Goal: Task Accomplishment & Management: Manage account settings

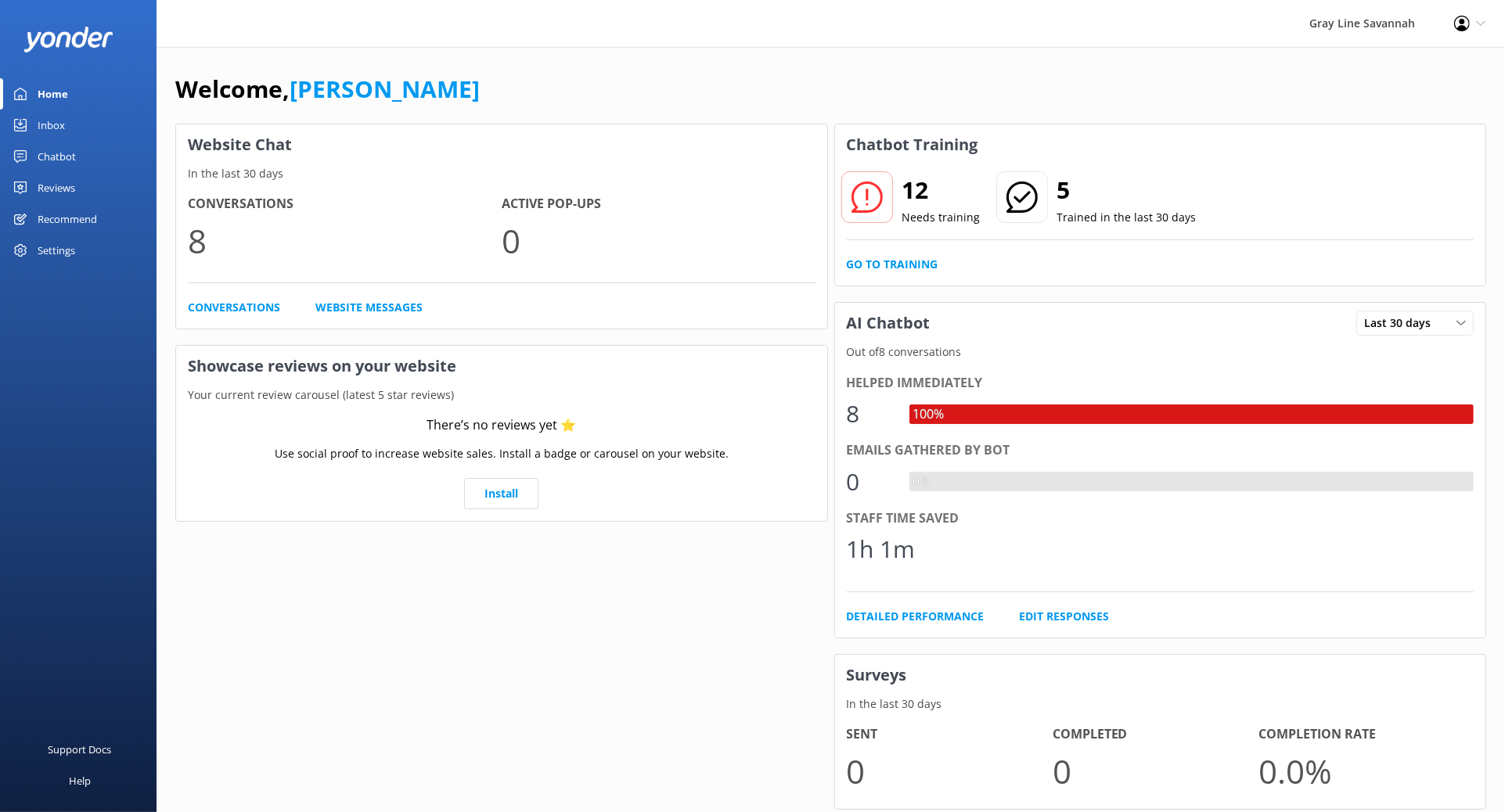
click at [88, 156] on link "Chatbot" at bounding box center [78, 156] width 157 height 31
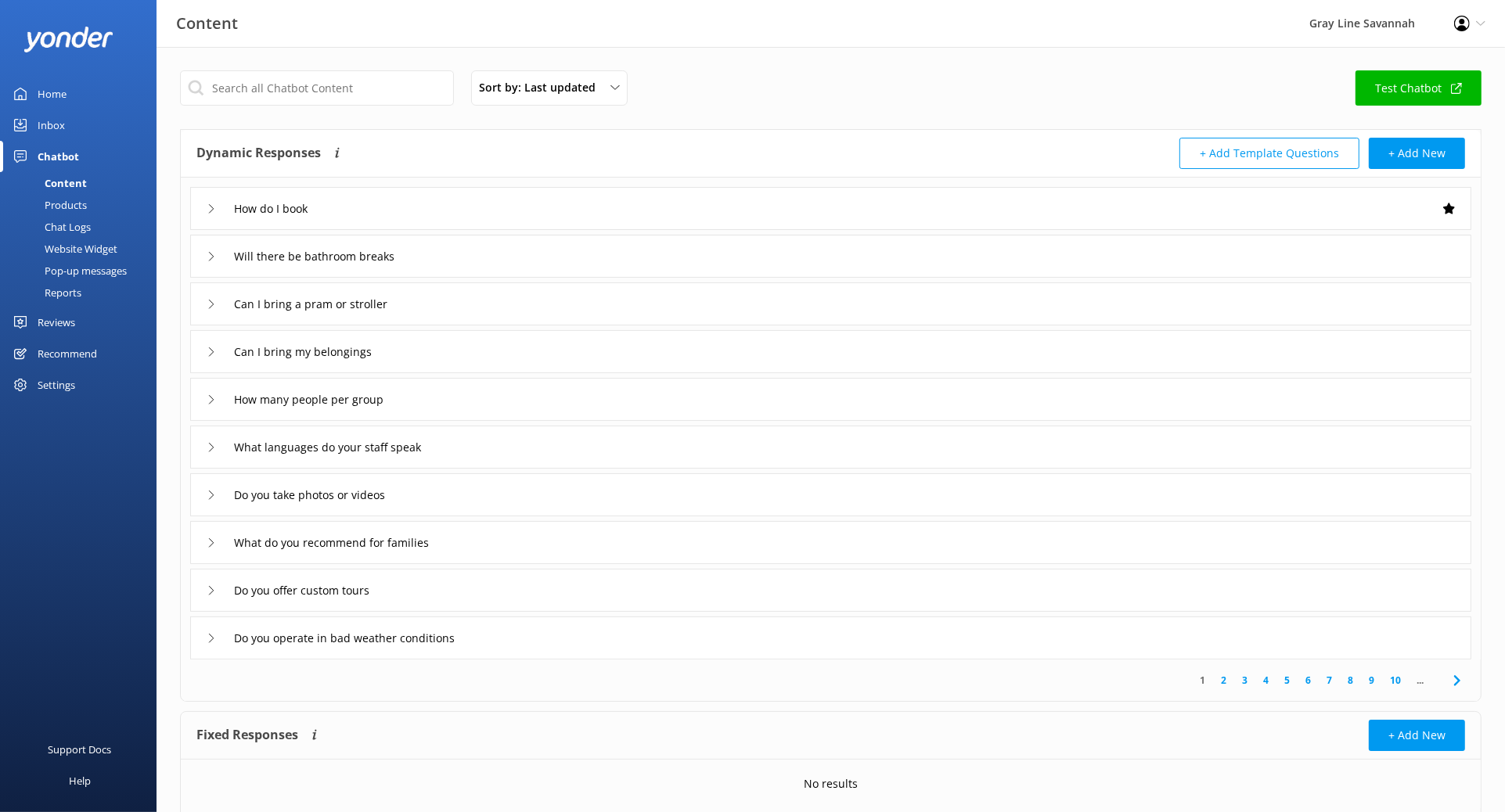
click at [59, 219] on div "Chat Logs" at bounding box center [49, 226] width 81 height 21
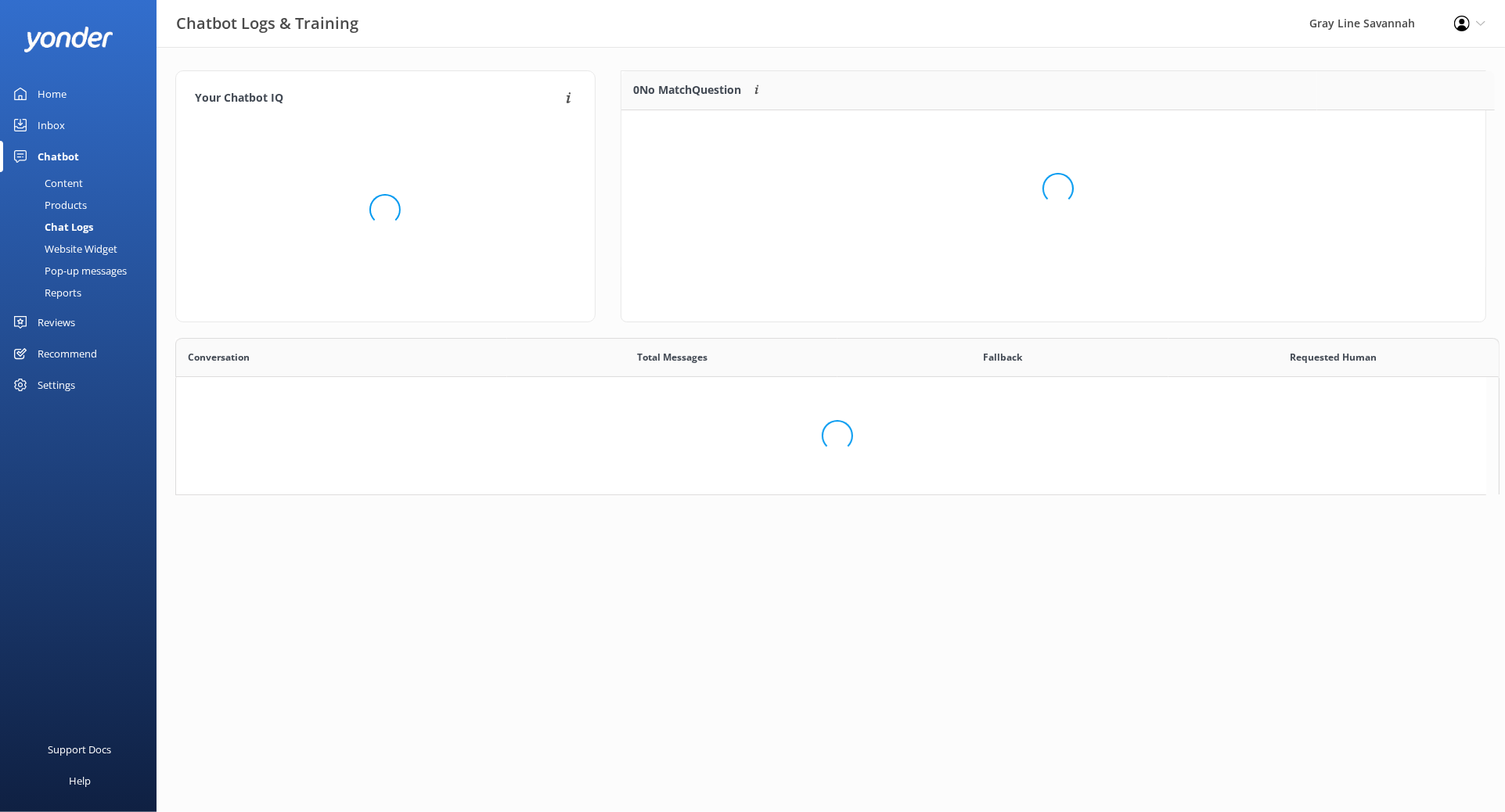
scroll to position [13, 14]
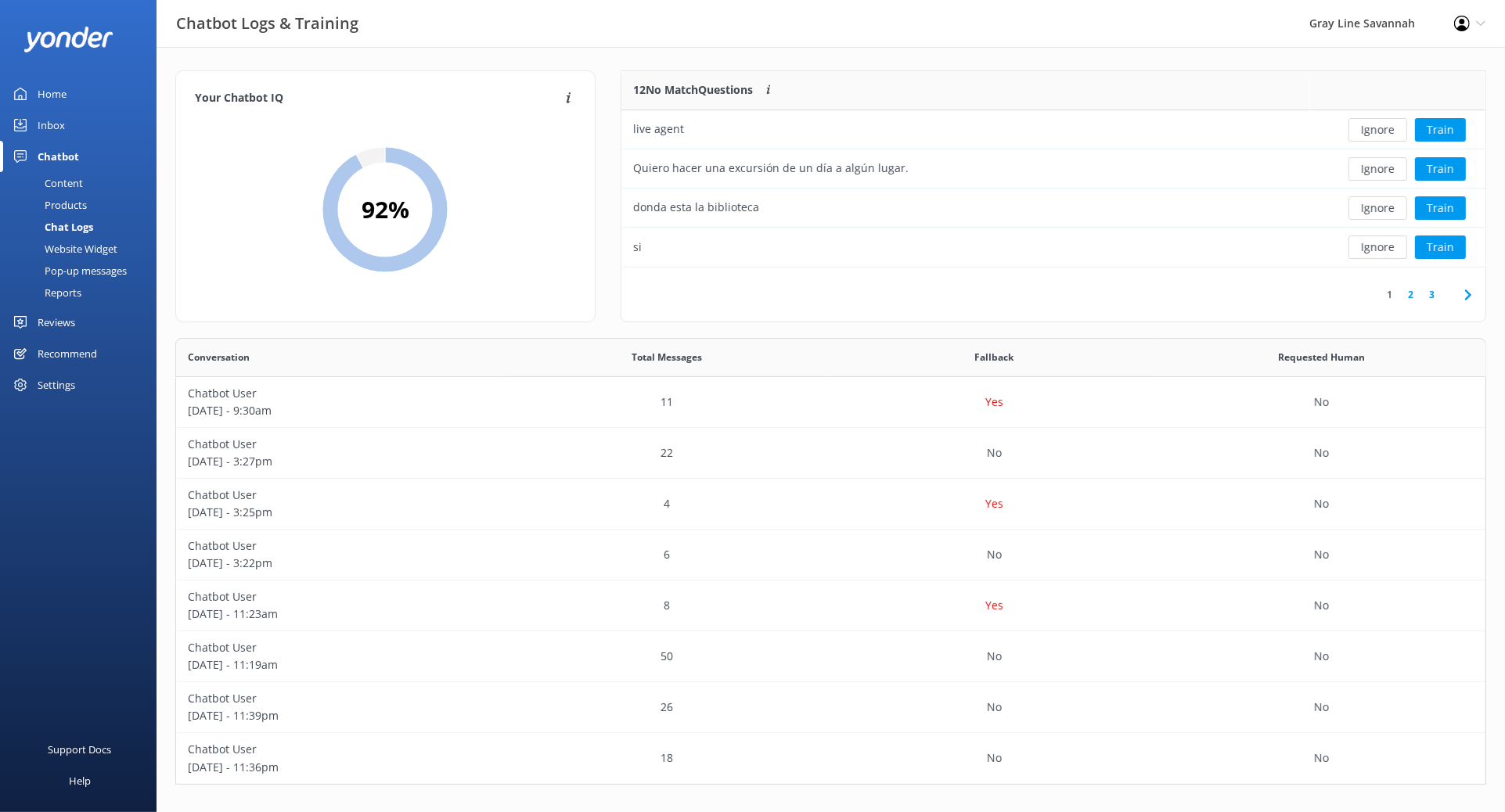
click at [67, 174] on div "Content" at bounding box center [46, 182] width 73 height 21
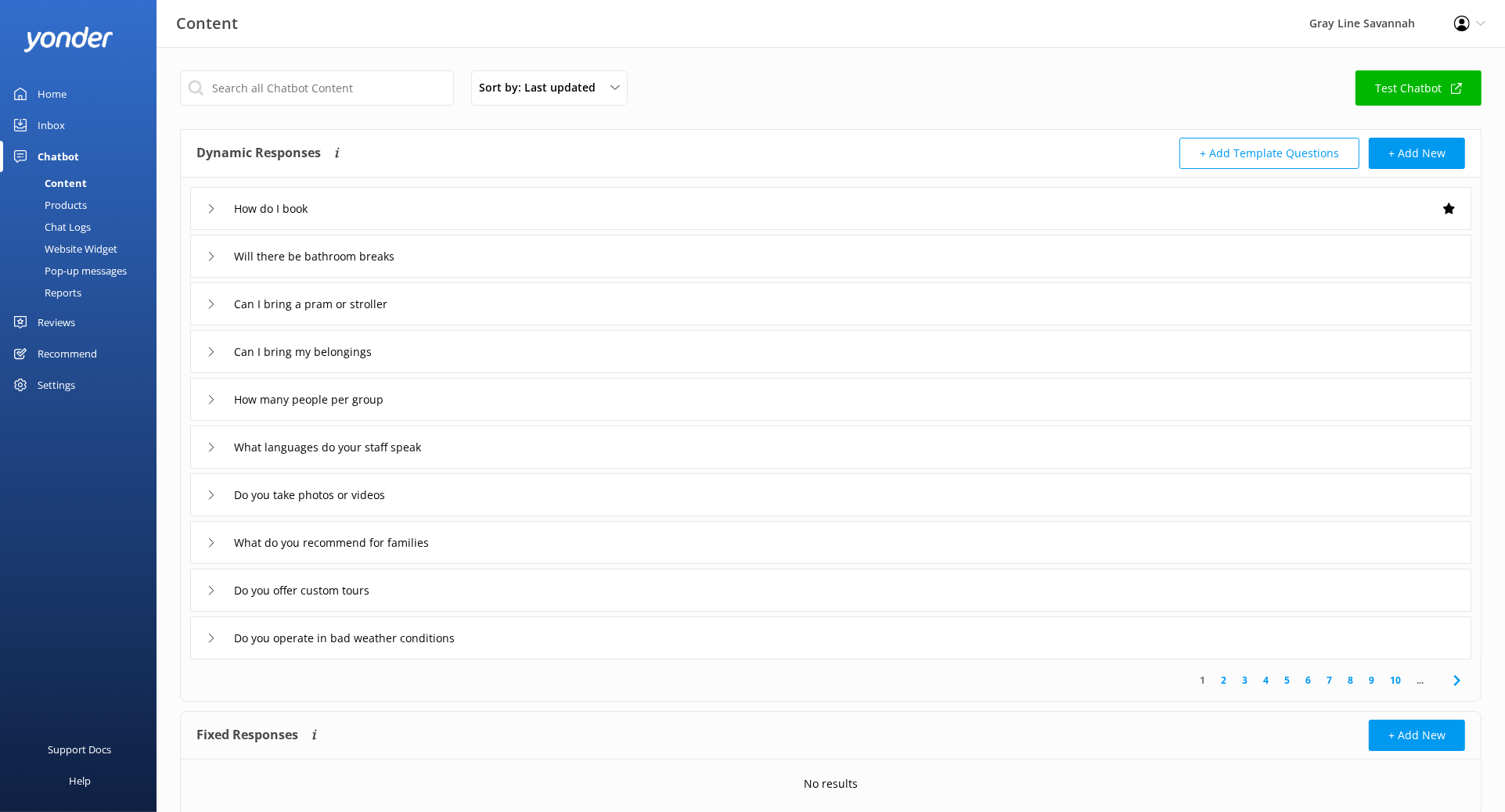
click at [66, 204] on div "Products" at bounding box center [47, 205] width 78 height 21
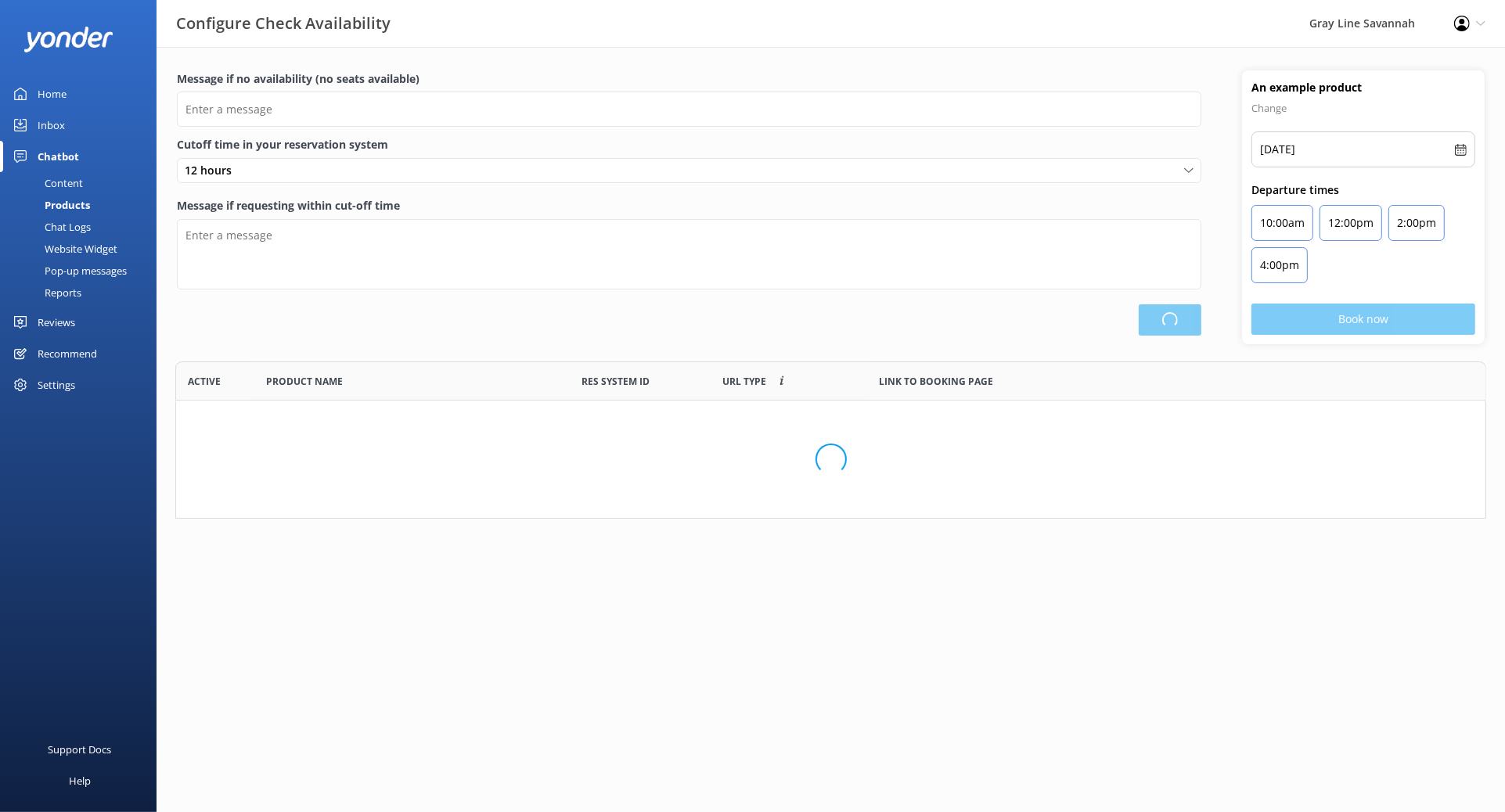
scroll to position [143, 1297]
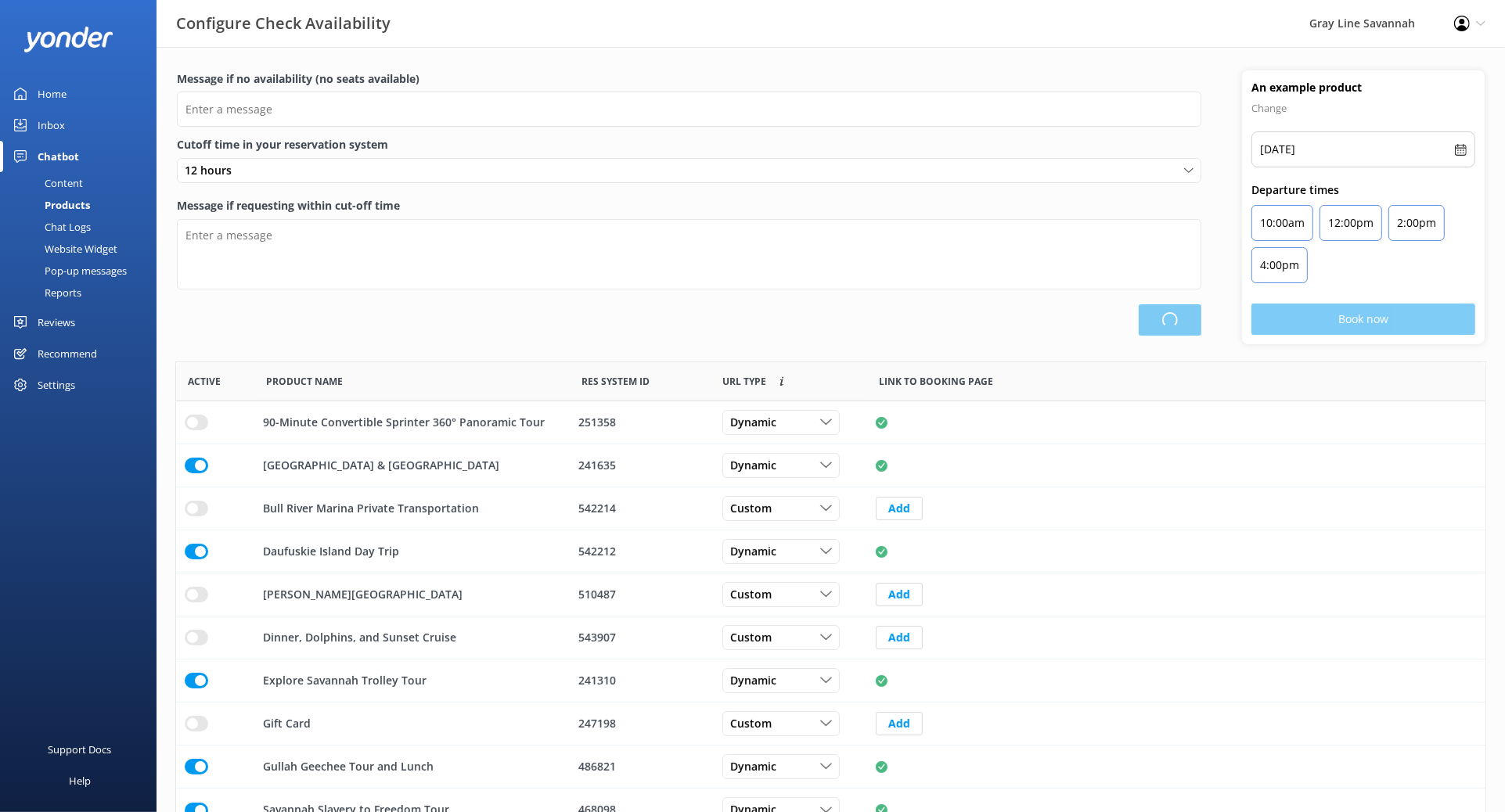
type input "There are no seats available, please check an alternative day"
type textarea "Our online booking system closes {hours} prior to departure. Please contact us …"
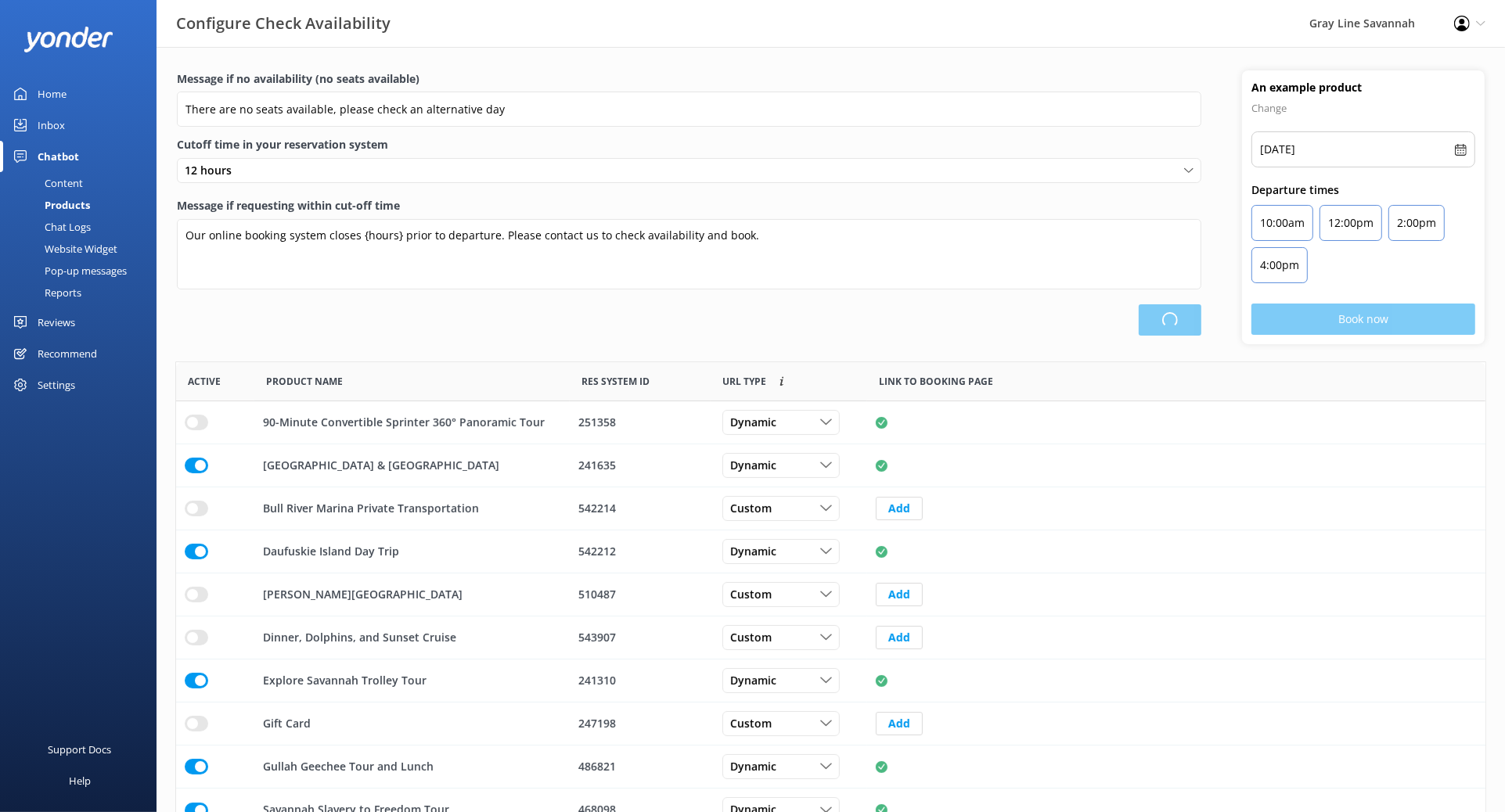
scroll to position [456, 1296]
click at [55, 97] on div "Home" at bounding box center [52, 93] width 29 height 31
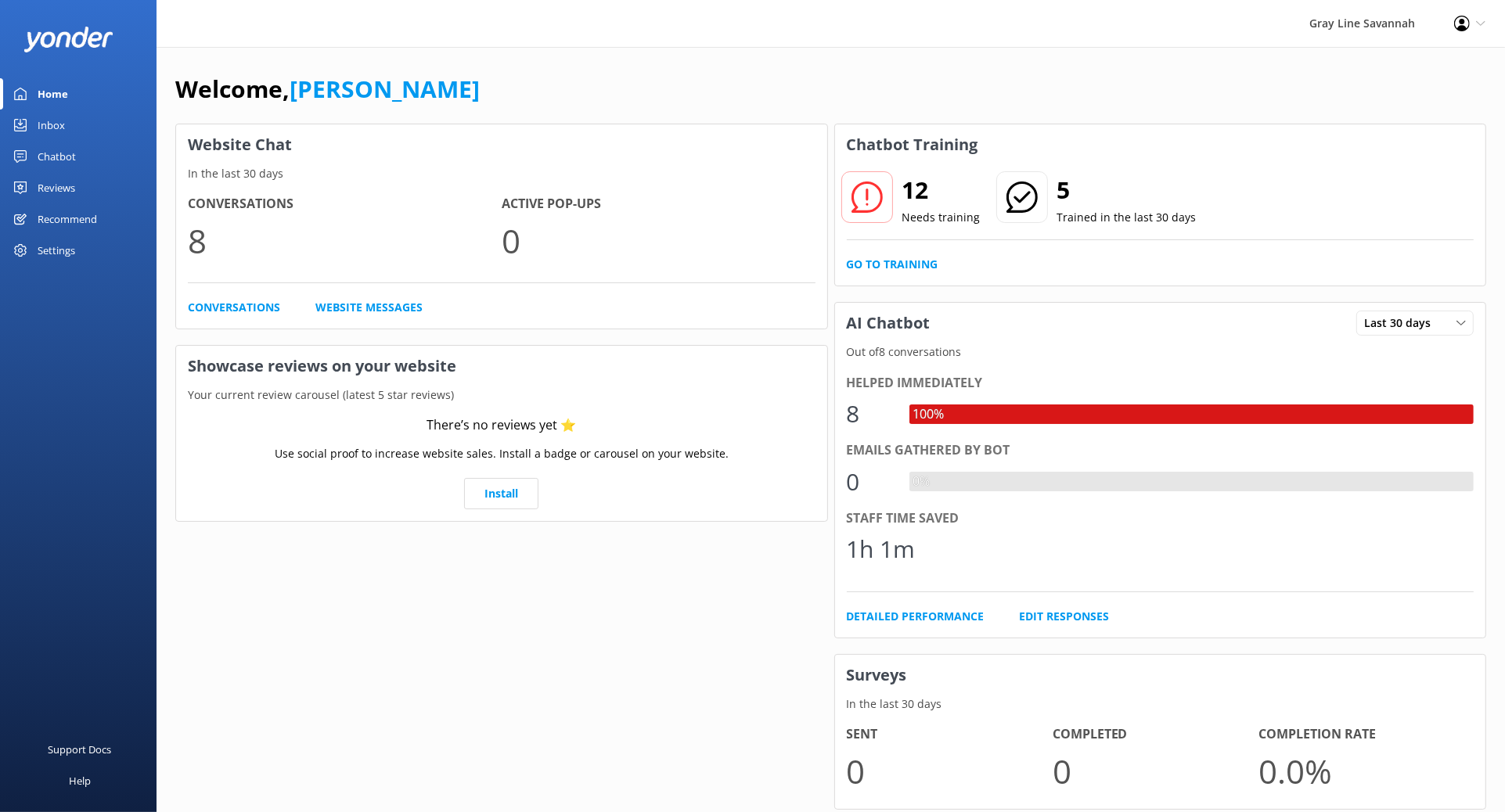
click at [46, 120] on div "Inbox" at bounding box center [51, 124] width 28 height 31
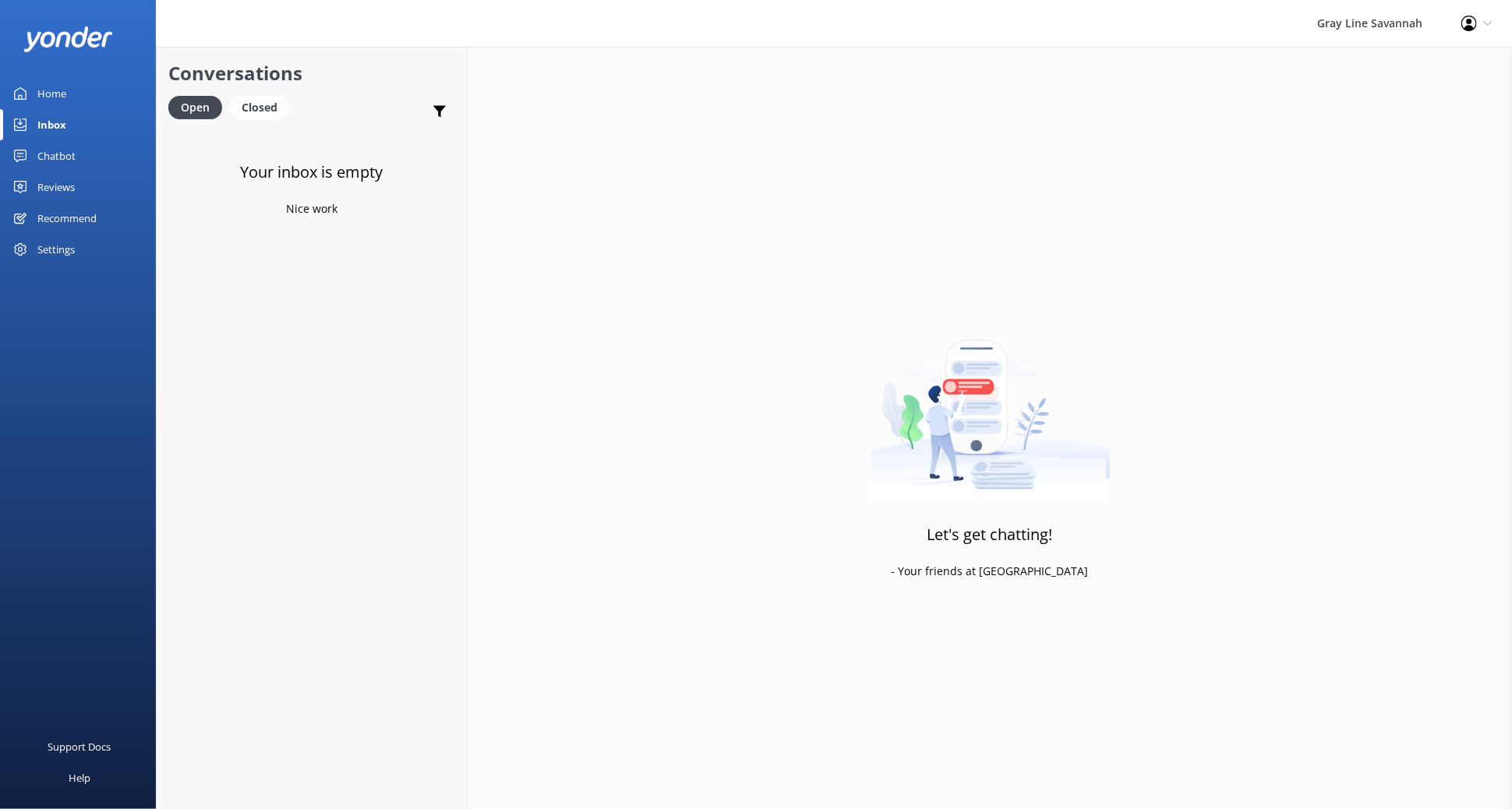
click at [48, 153] on div "Chatbot" at bounding box center [56, 155] width 38 height 31
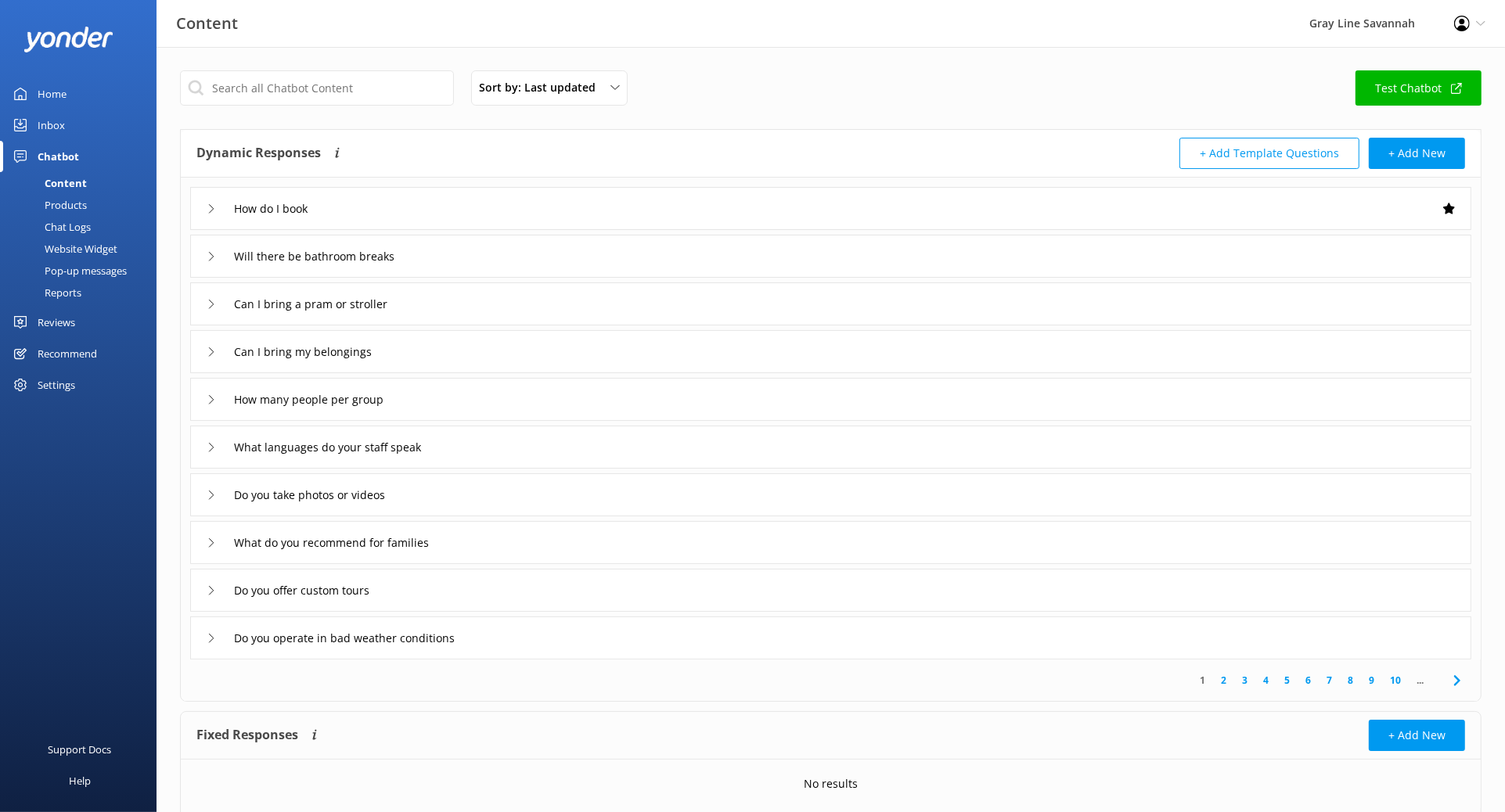
click at [82, 201] on div "Products" at bounding box center [47, 205] width 78 height 21
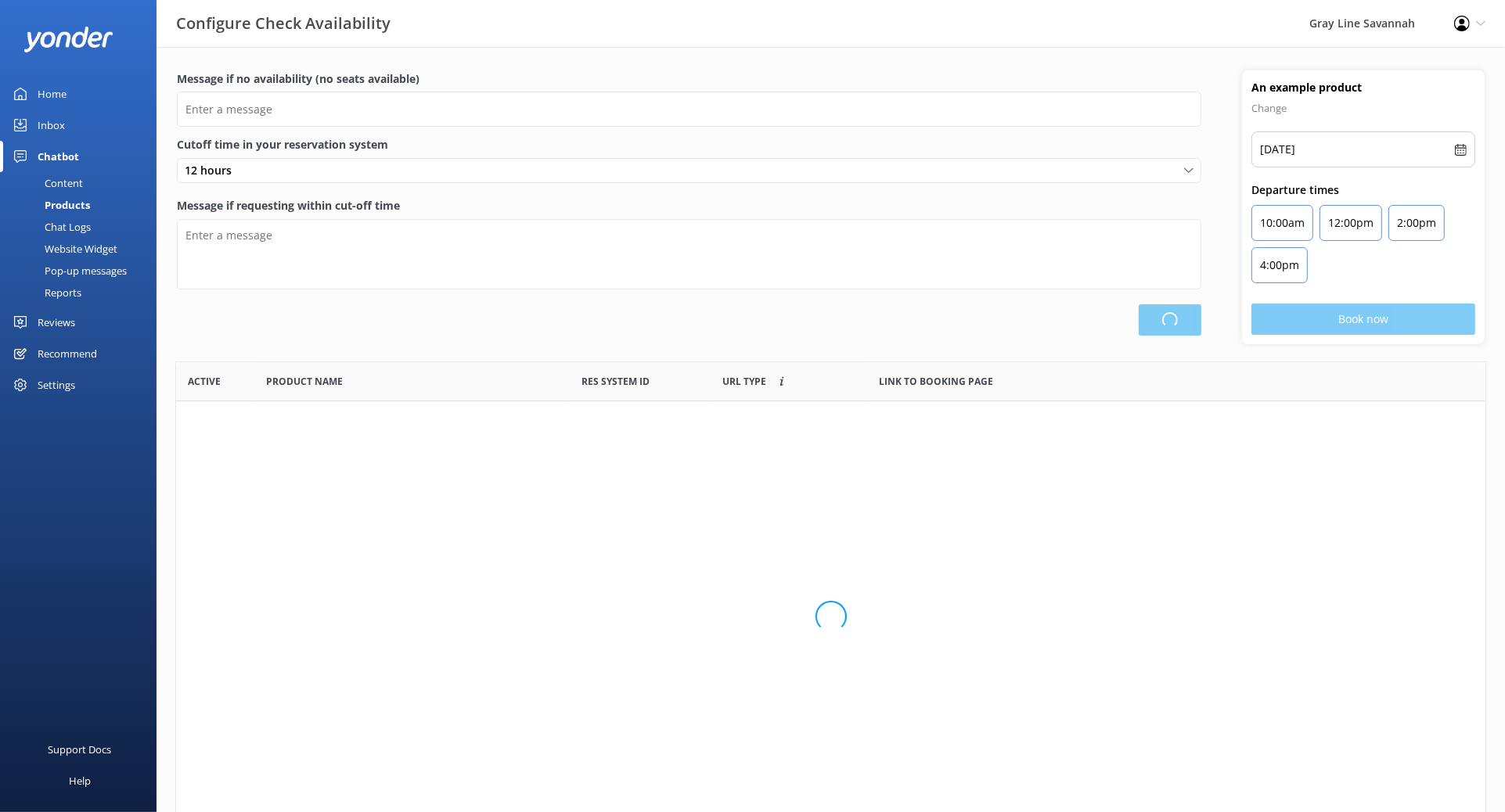
scroll to position [456, 1296]
type input "There are no seats available, please check an alternative day"
type textarea "Our online booking system closes {hours} prior to departure. Please contact us …"
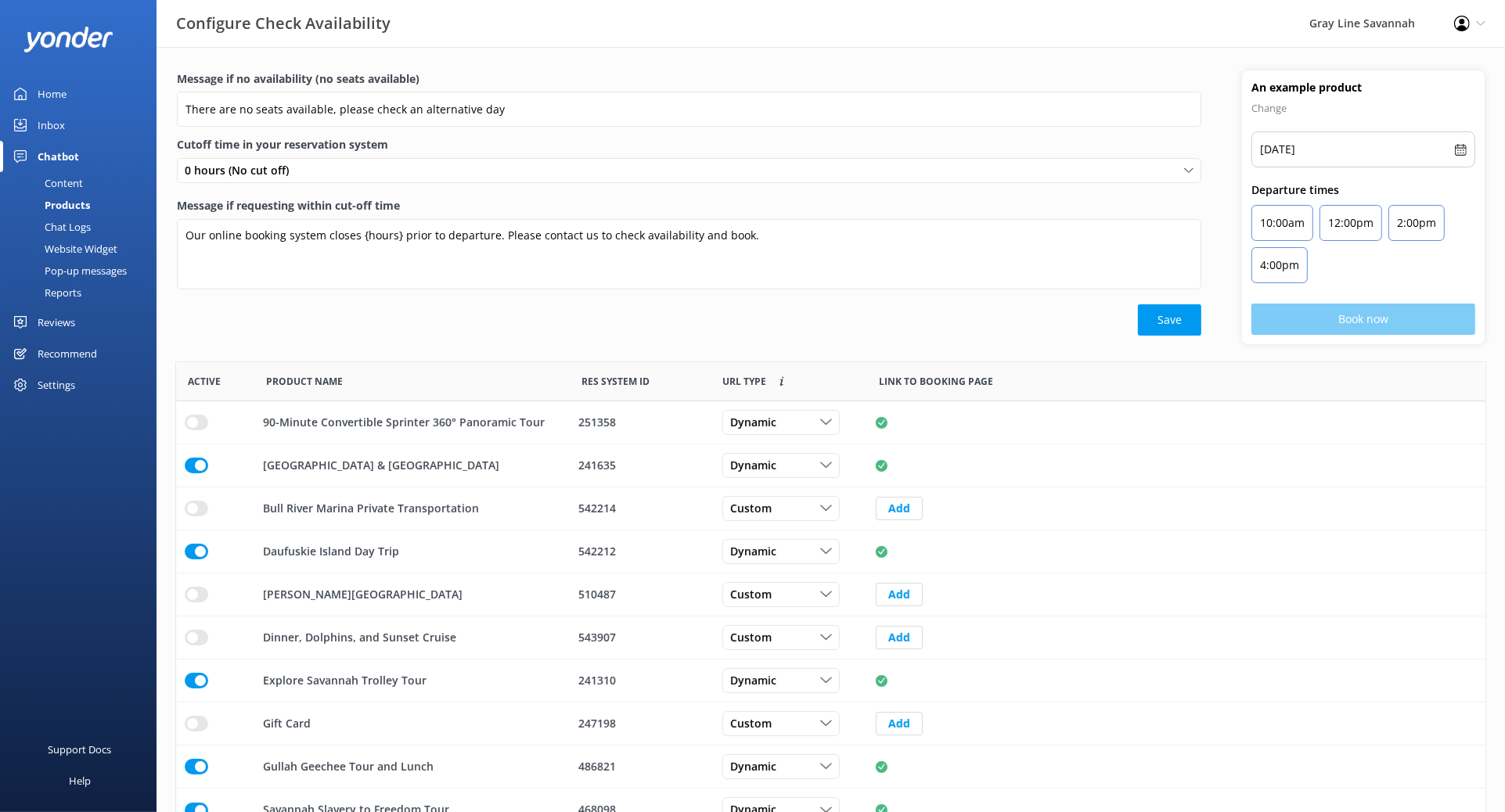
click at [78, 222] on div "Chat Logs" at bounding box center [49, 226] width 81 height 21
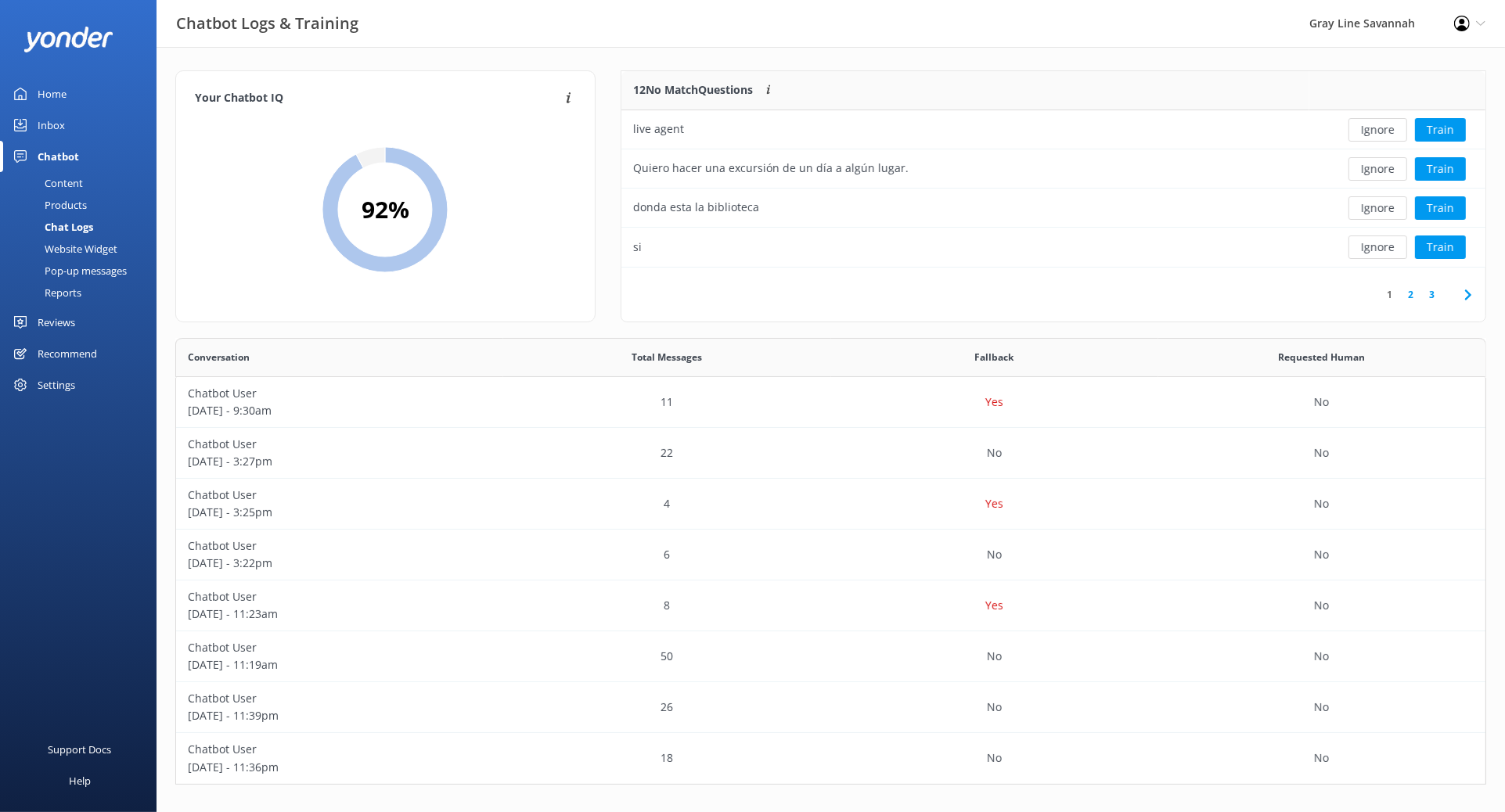
click at [95, 247] on div "Website Widget" at bounding box center [63, 249] width 108 height 21
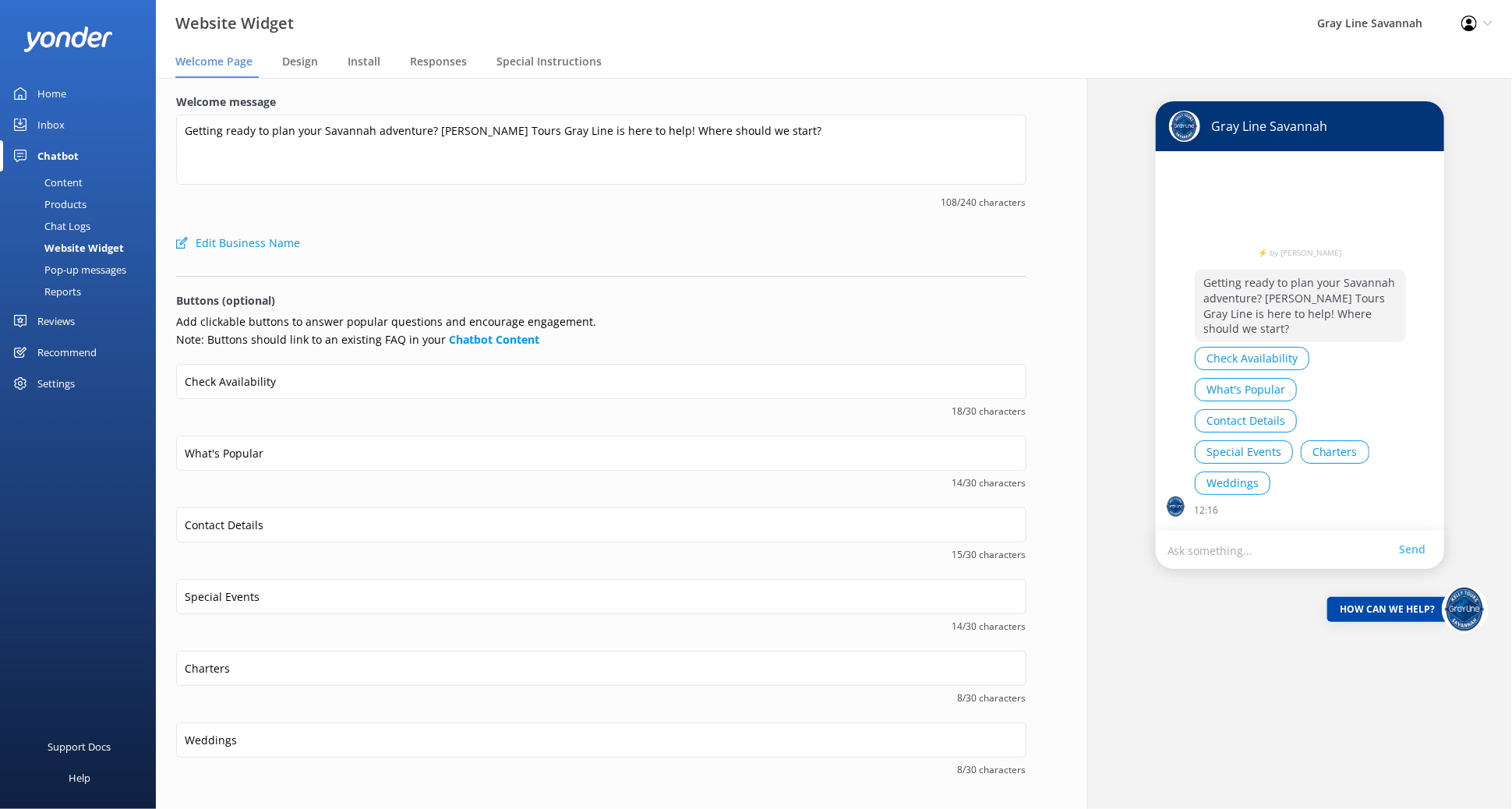
click at [1278, 543] on p "Ask something..." at bounding box center [1283, 550] width 233 height 15
click at [1167, 553] on p "Ask something..." at bounding box center [1283, 550] width 233 height 15
click at [58, 94] on div "Home" at bounding box center [52, 93] width 29 height 31
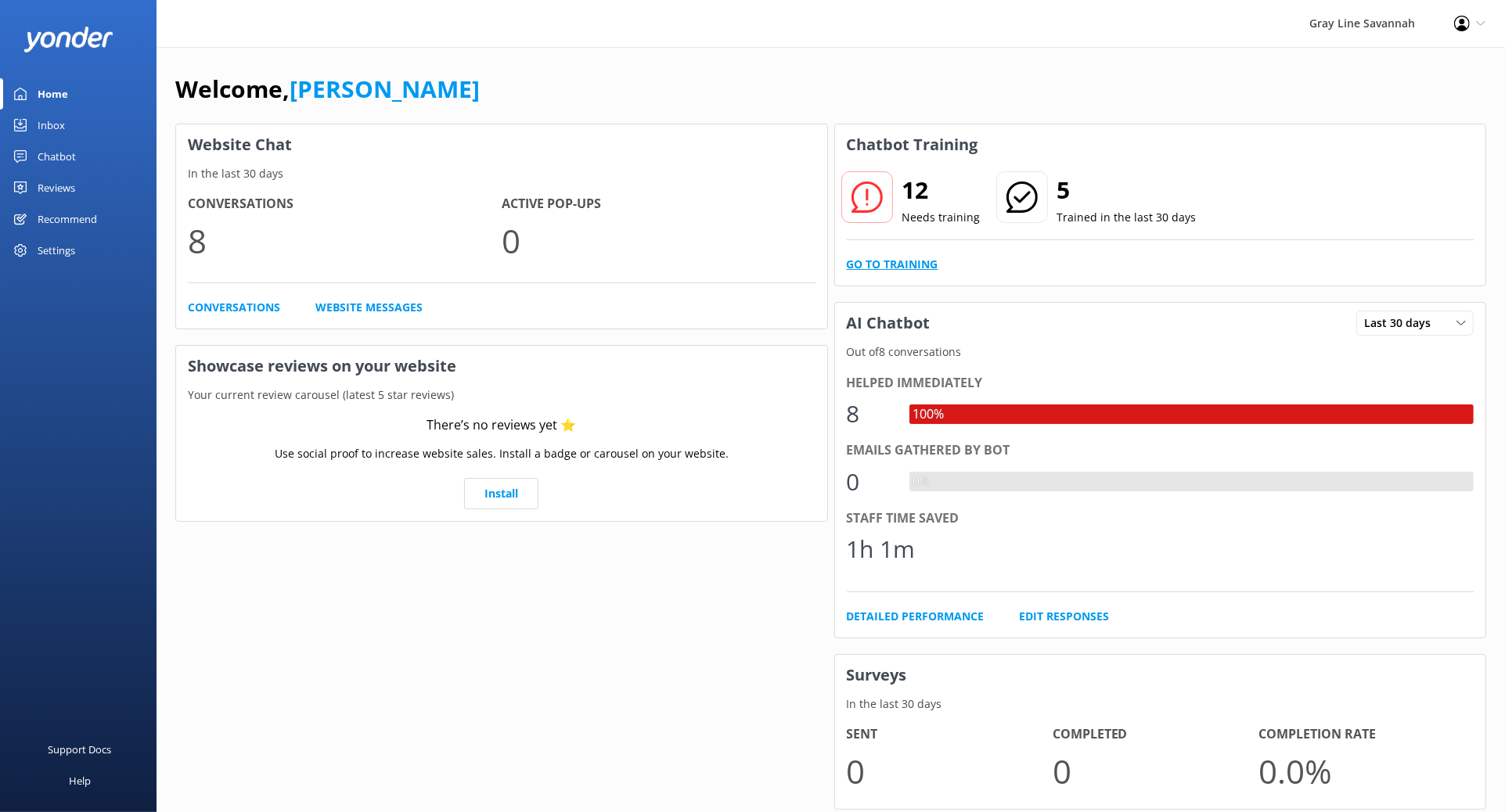
click at [891, 269] on link "Go to Training" at bounding box center [892, 264] width 91 height 17
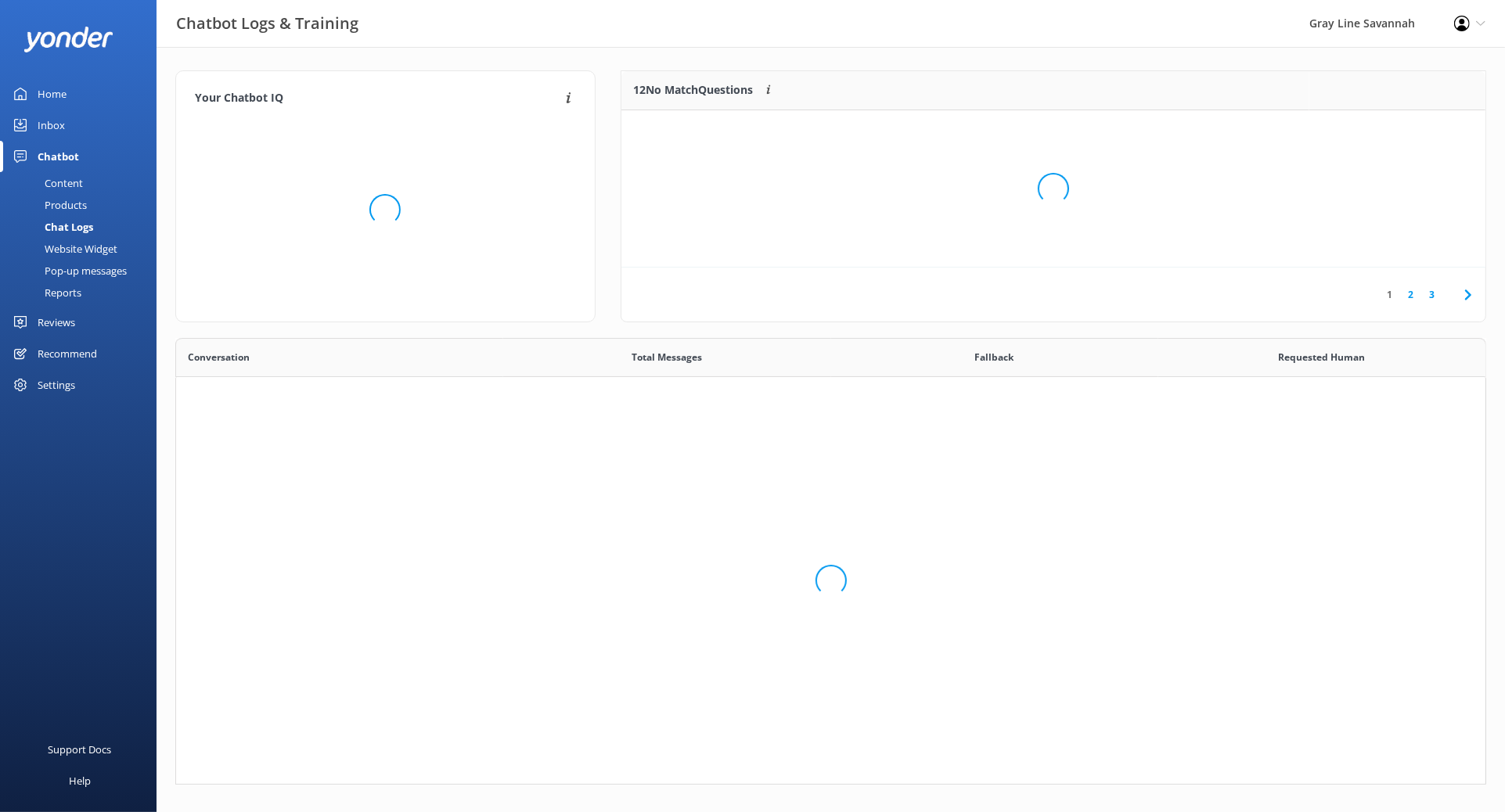
scroll to position [434, 1297]
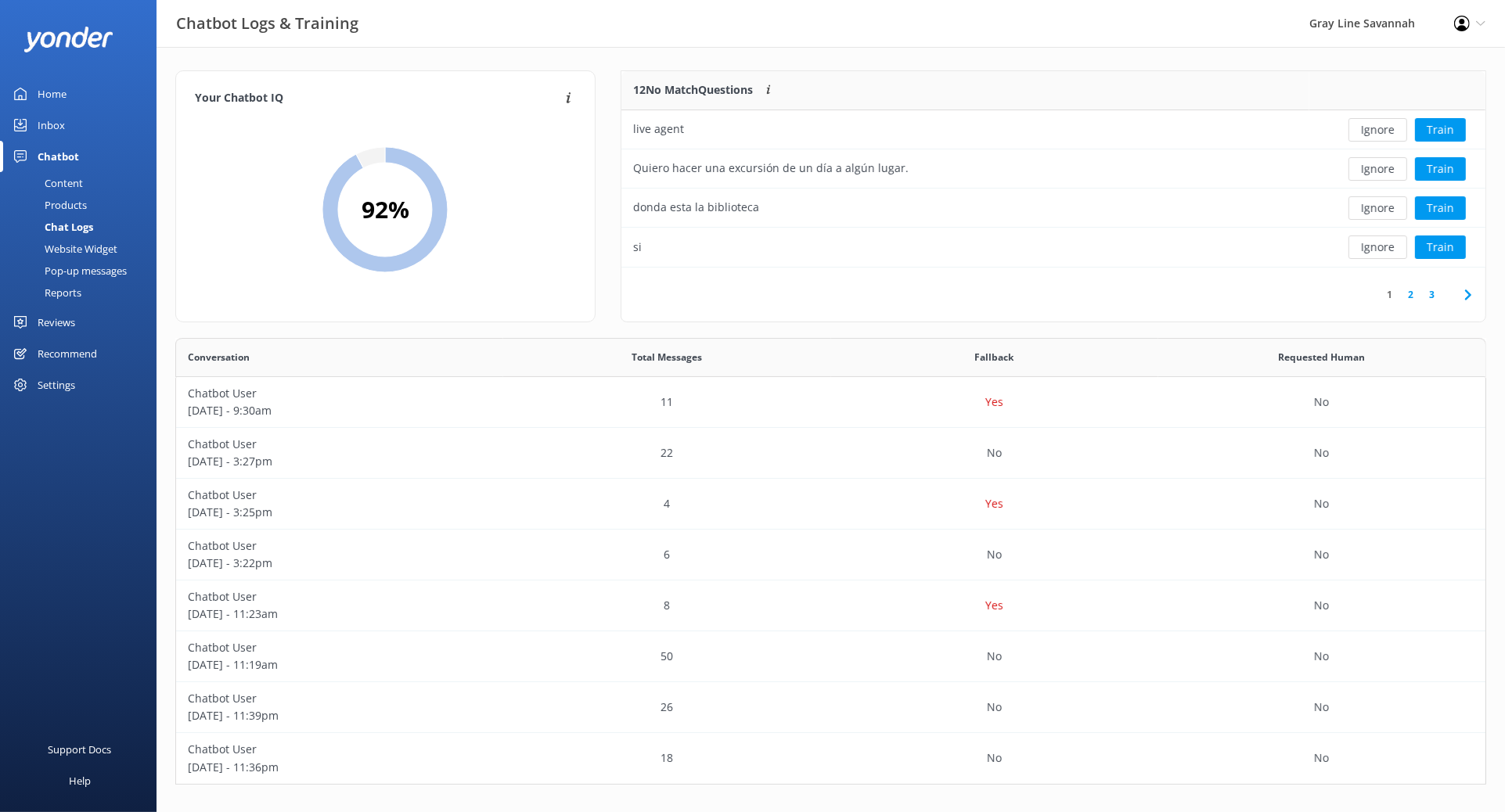
click at [74, 180] on div "Content" at bounding box center [46, 182] width 73 height 21
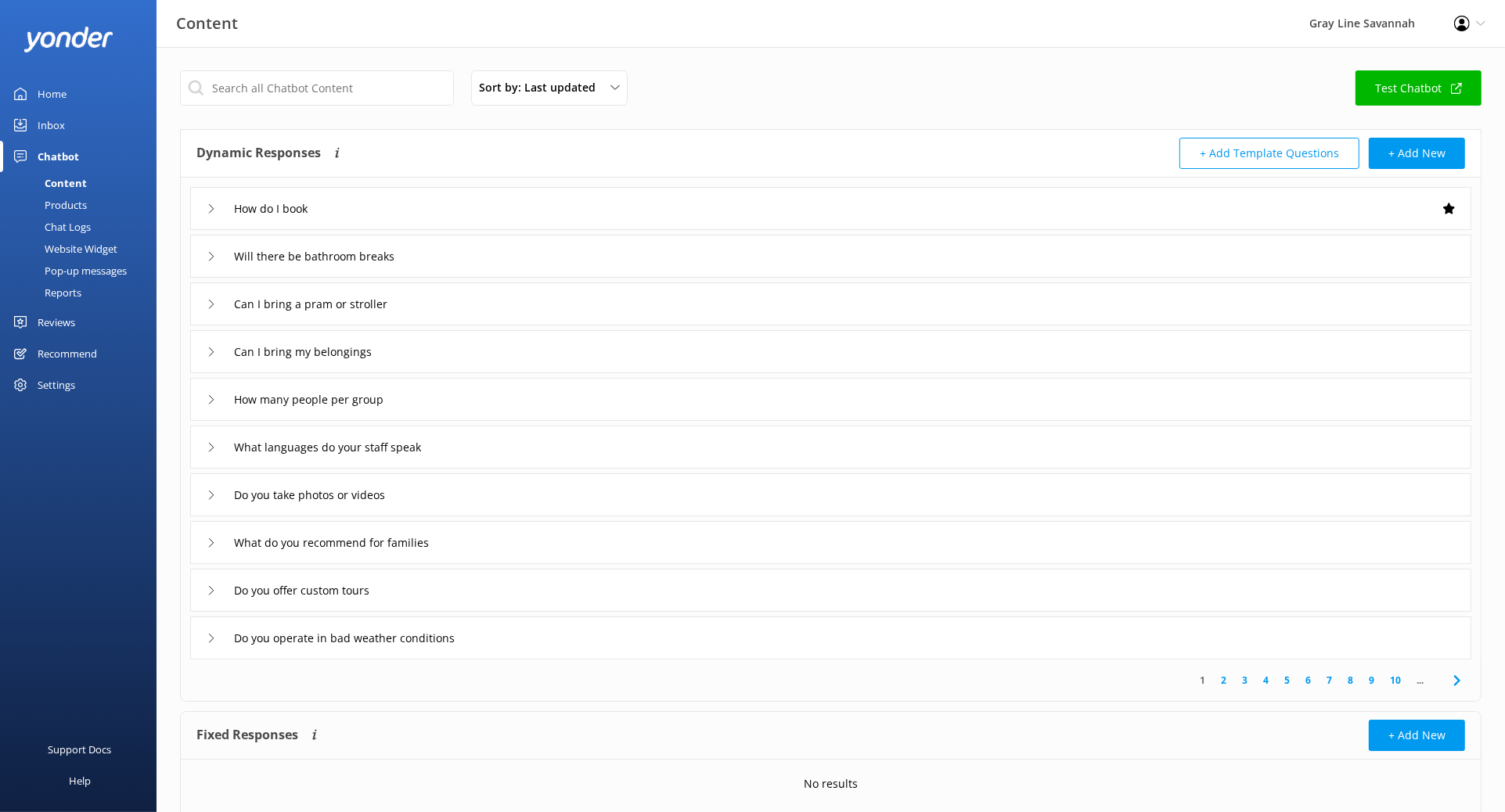
click at [1410, 79] on link "Test Chatbot" at bounding box center [1418, 88] width 126 height 35
click at [68, 195] on div "Products" at bounding box center [47, 205] width 78 height 21
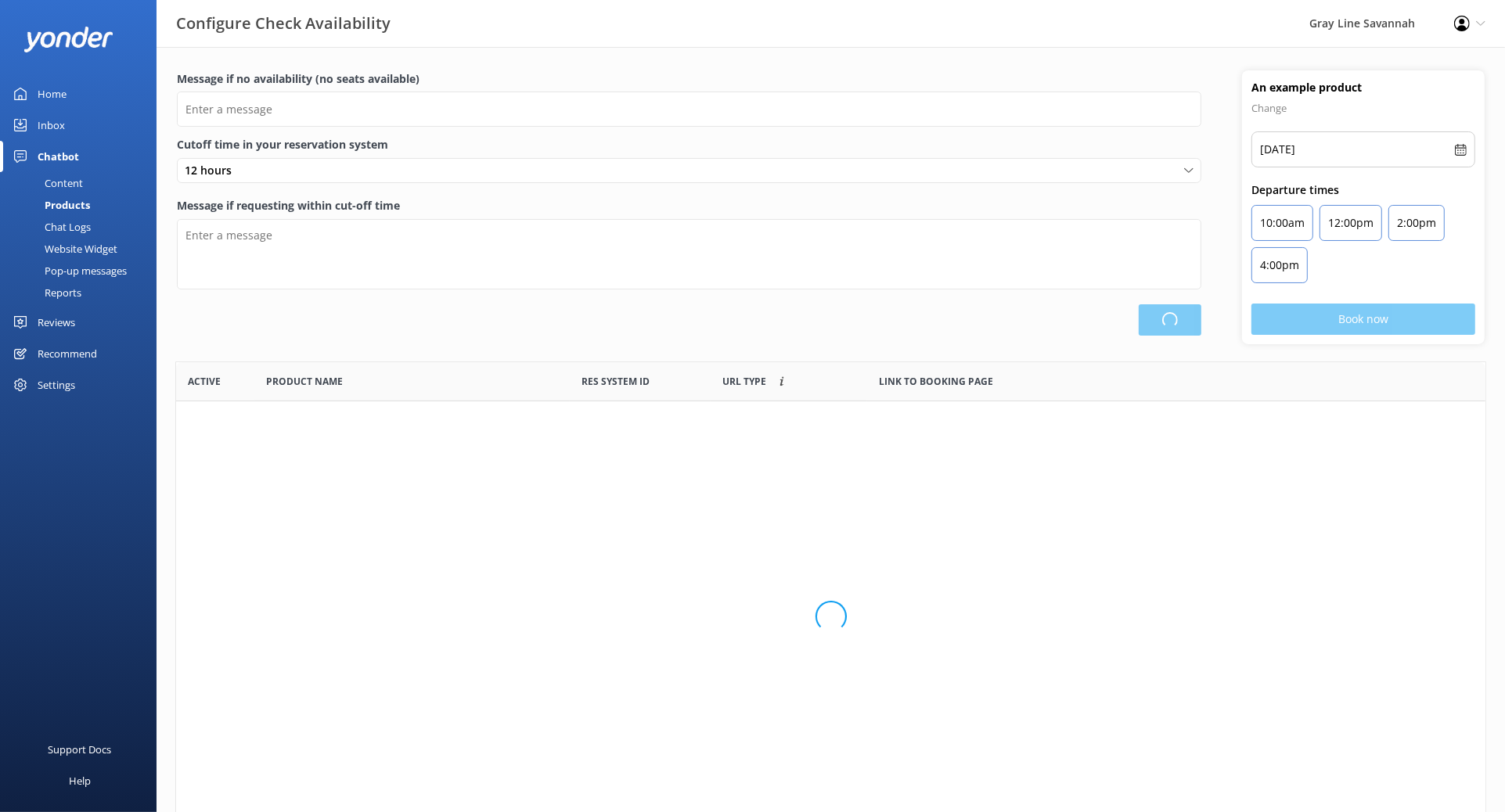
scroll to position [456, 1296]
type input "There are no seats available, please check an alternative day"
type textarea "Our online booking system closes {hours} prior to departure. Please contact us …"
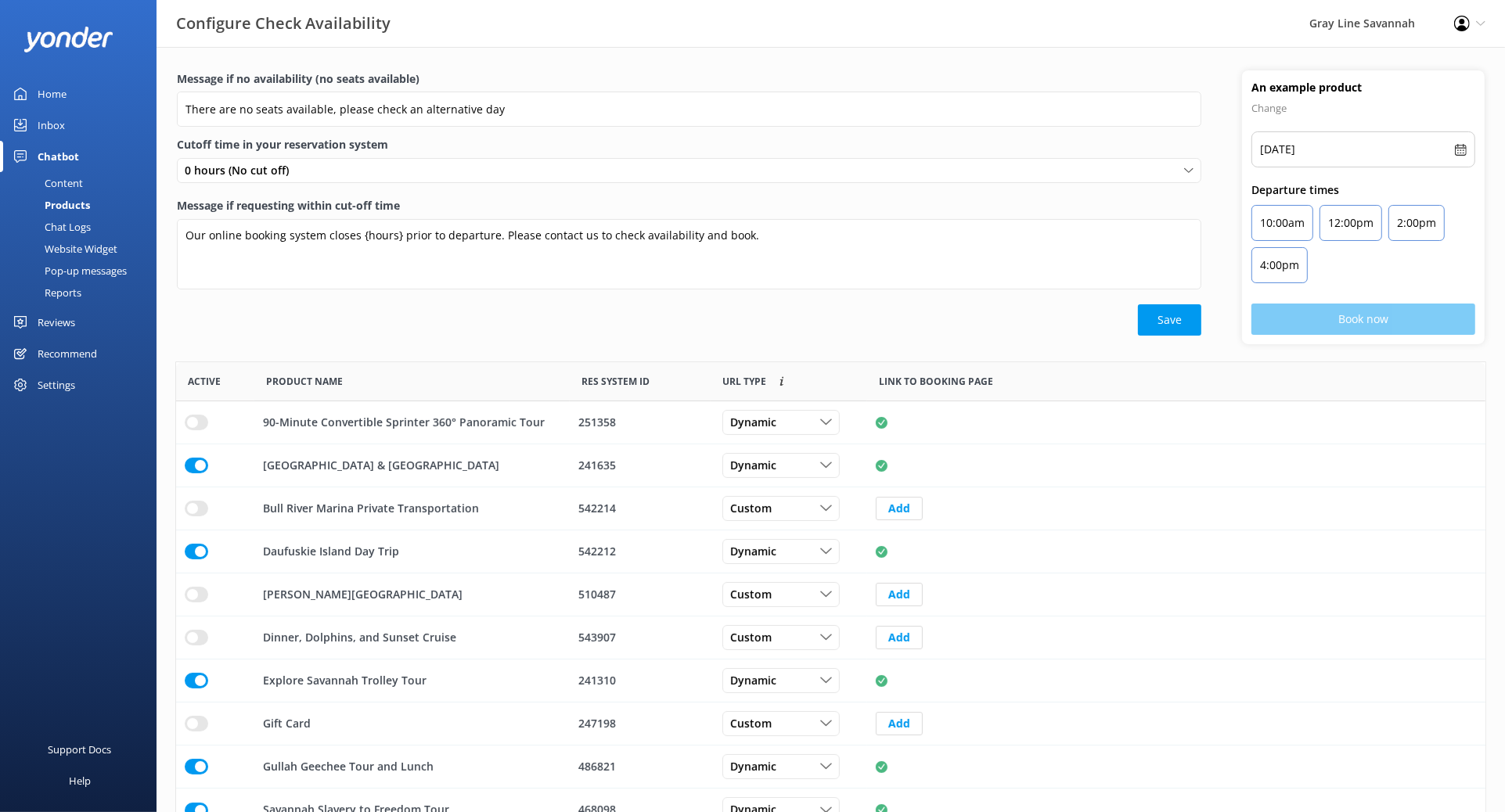
click at [76, 231] on div "Chat Logs" at bounding box center [49, 226] width 81 height 21
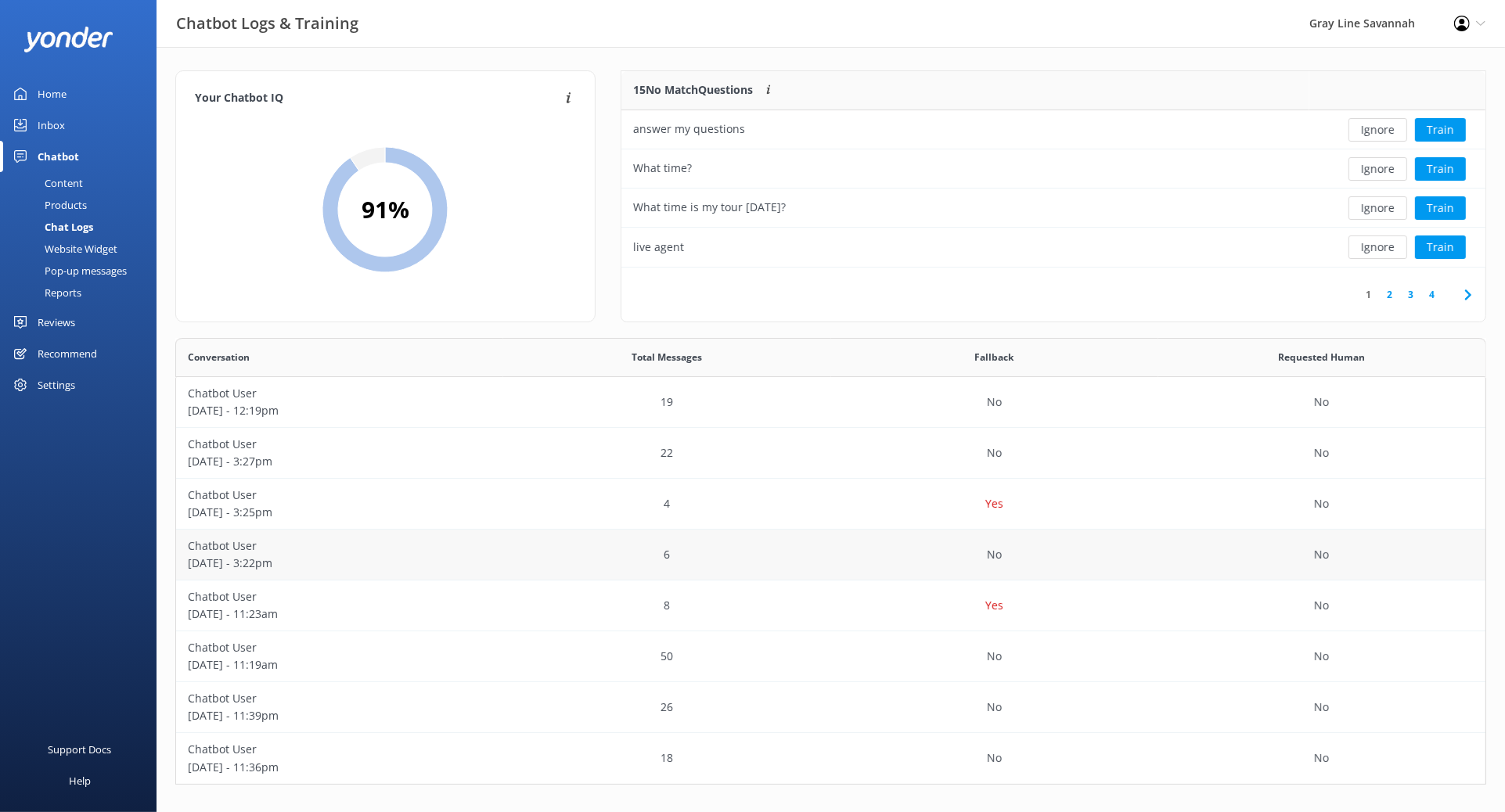
scroll to position [4, 0]
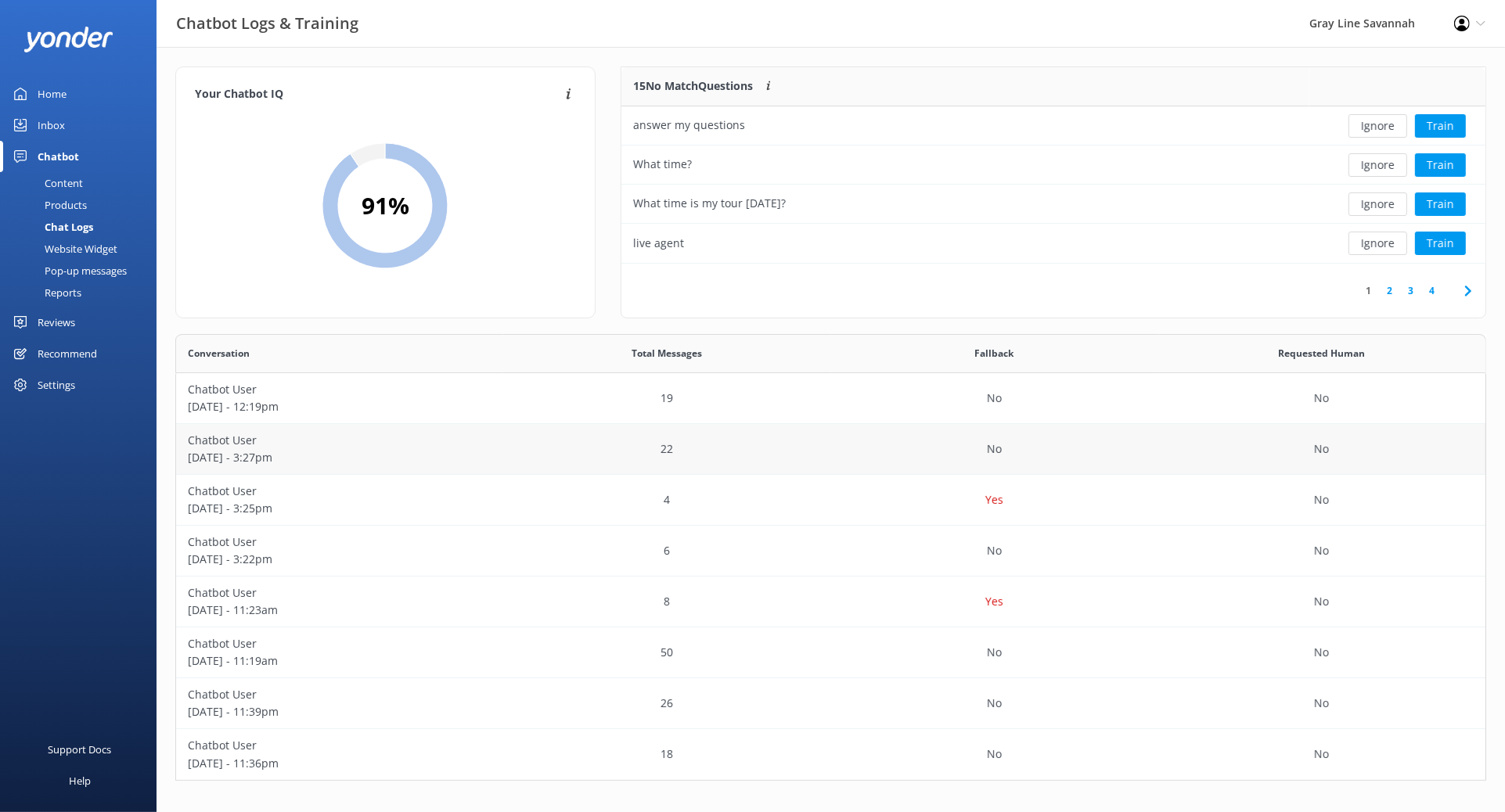
drag, startPoint x: 475, startPoint y: 418, endPoint x: 470, endPoint y: 441, distance: 23.5
click at [470, 436] on div "Chatbot User October 06 - 12:19pm 19 No No Chatbot User September 29 - 3:27pm 2…" at bounding box center [830, 576] width 1311 height 407
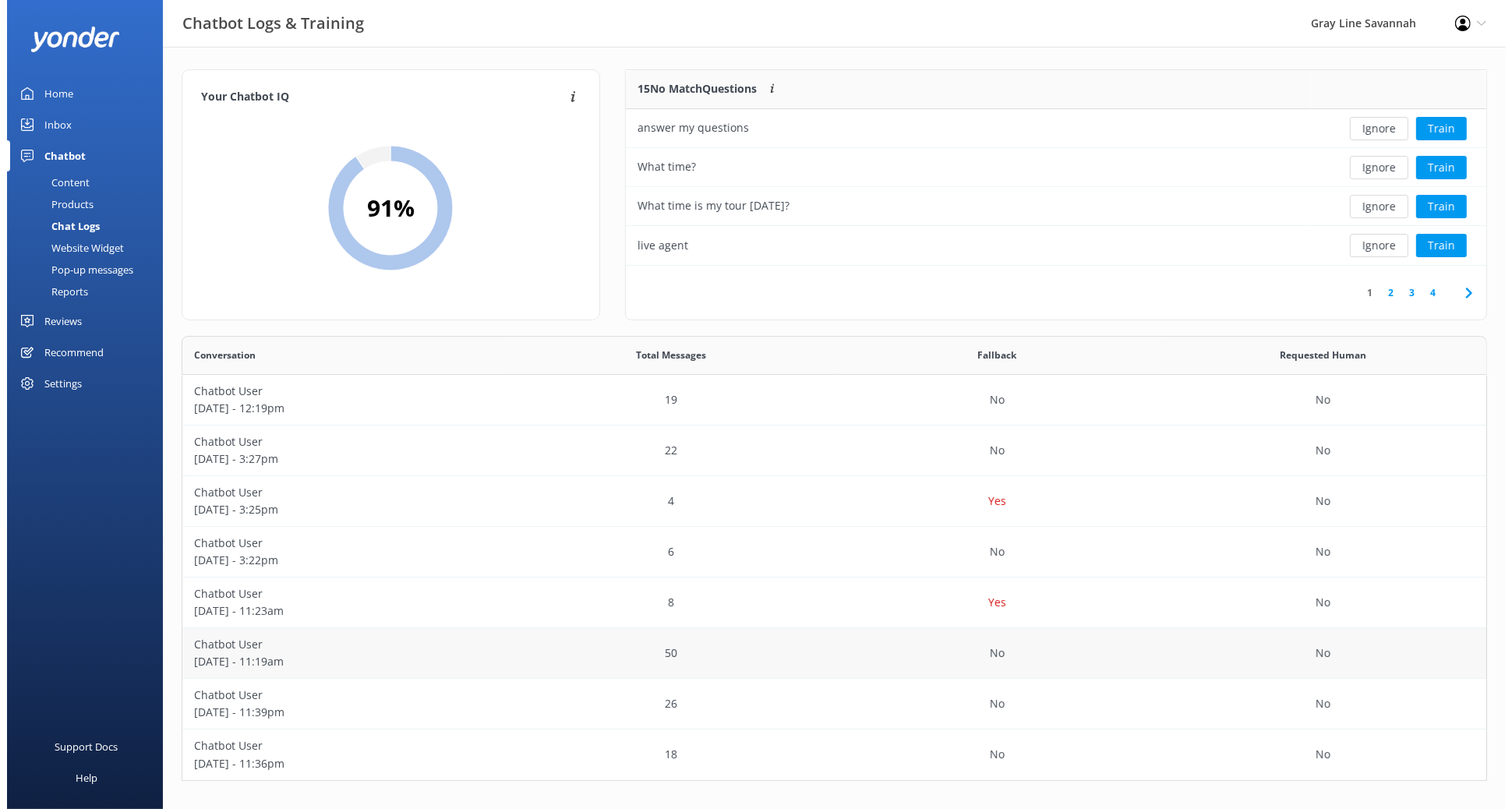
scroll to position [0, 0]
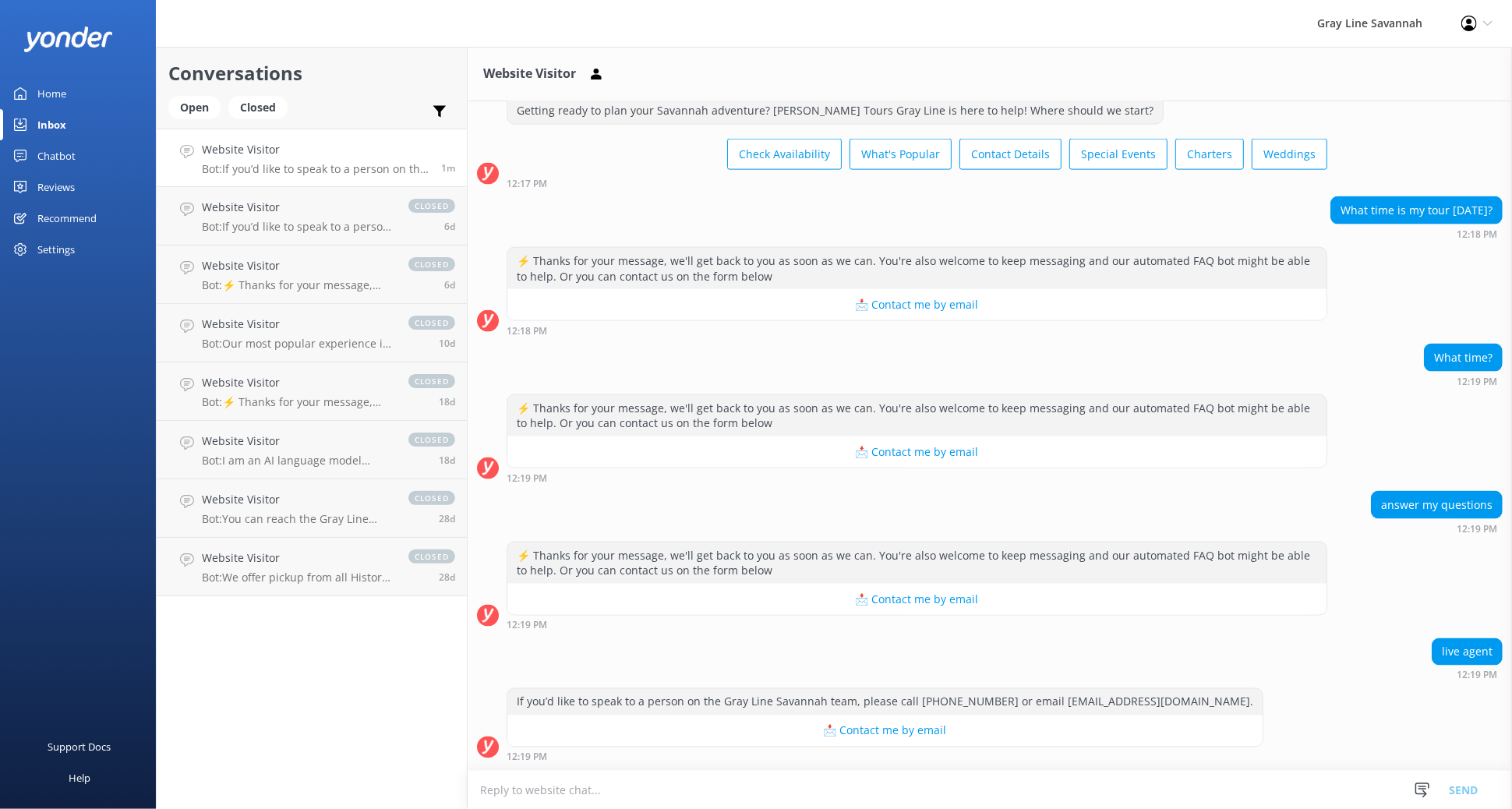
scroll to position [1373, 0]
click at [603, 789] on textarea at bounding box center [990, 789] width 1044 height 38
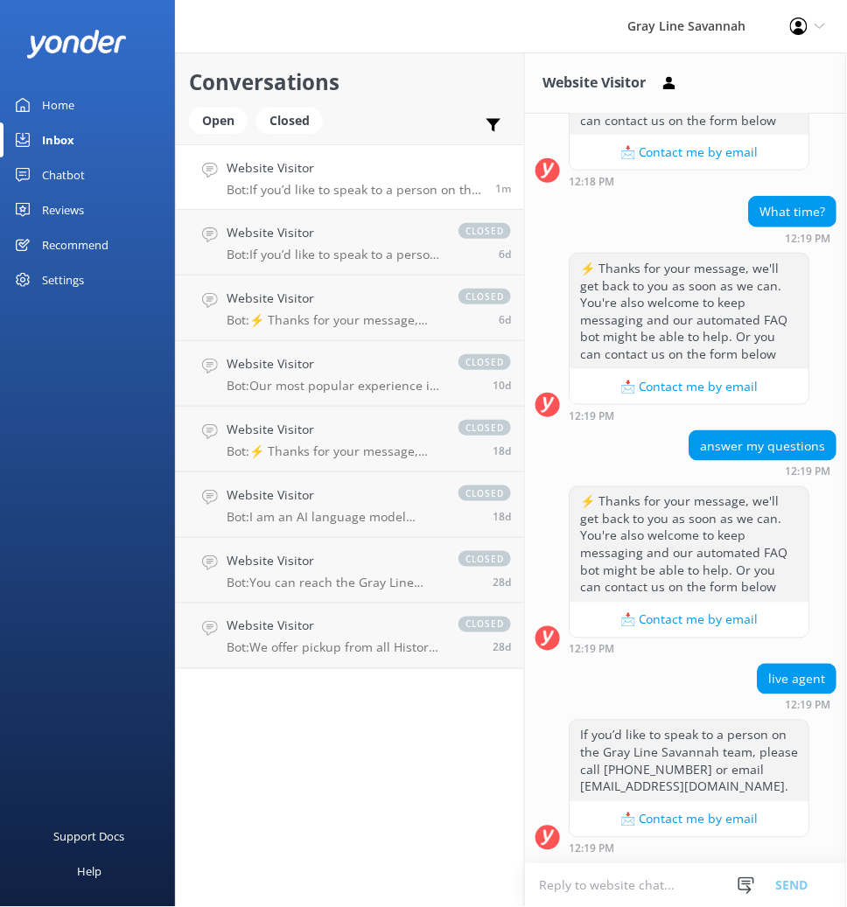
scroll to position [2852, 0]
click at [683, 892] on textarea at bounding box center [686, 885] width 322 height 43
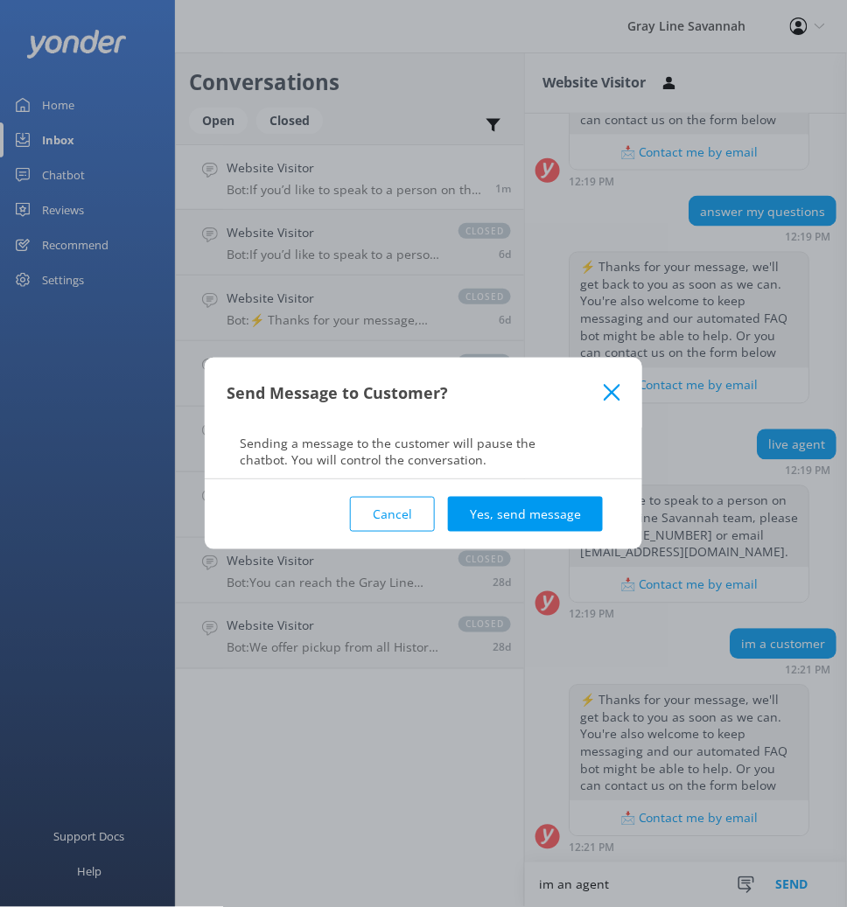
scroll to position [3087, 0]
type textarea "im an agent"
click at [562, 517] on button "Yes, send message" at bounding box center [525, 514] width 155 height 35
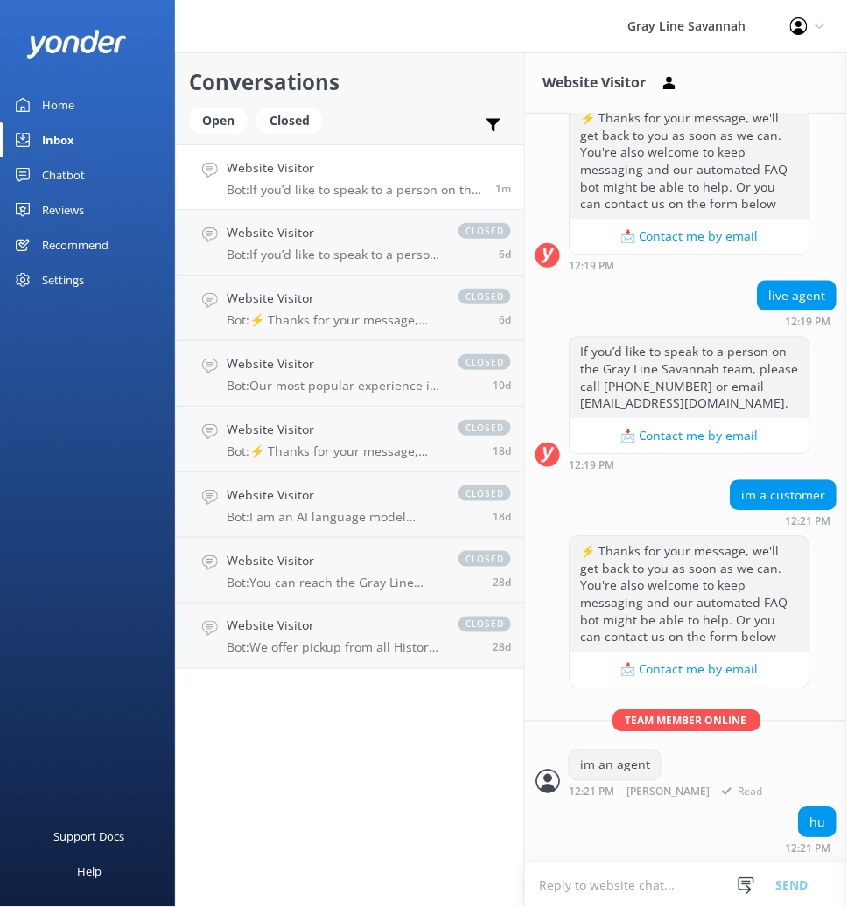
scroll to position [3236, 0]
click at [625, 883] on textarea at bounding box center [686, 885] width 322 height 43
type textarea "bye"
click at [782, 880] on button "Send" at bounding box center [792, 885] width 66 height 44
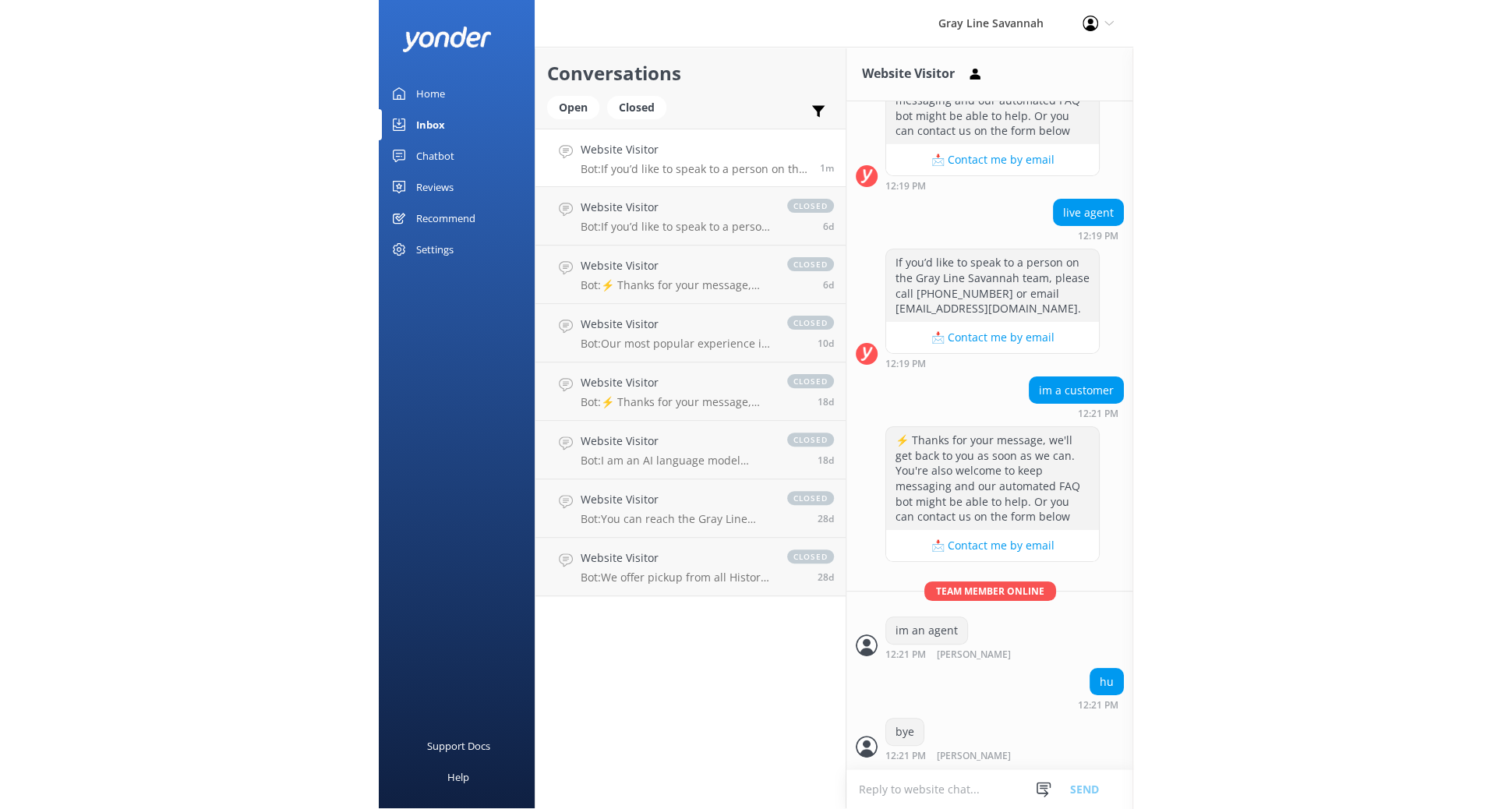
scroll to position [2934, 0]
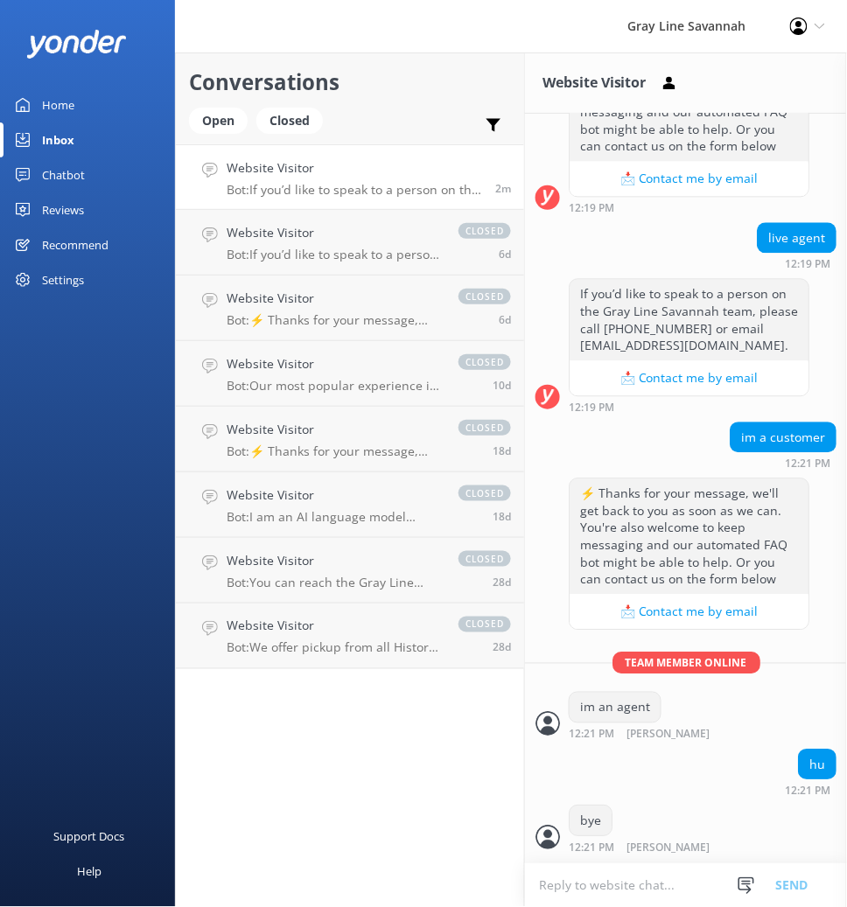
click at [73, 134] on div "Inbox" at bounding box center [58, 139] width 32 height 35
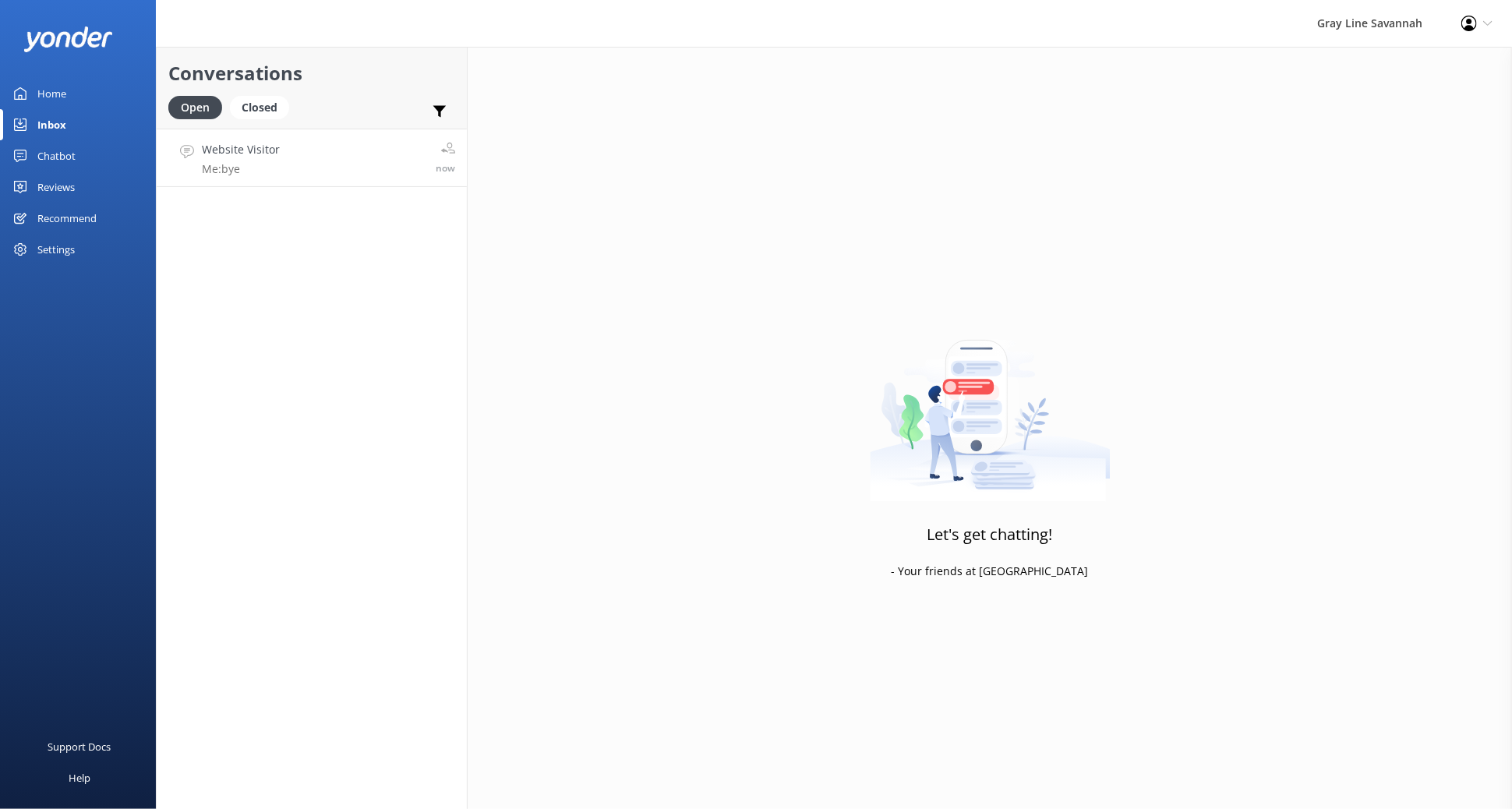
click at [258, 154] on h4 "Website Visitor" at bounding box center [241, 149] width 78 height 17
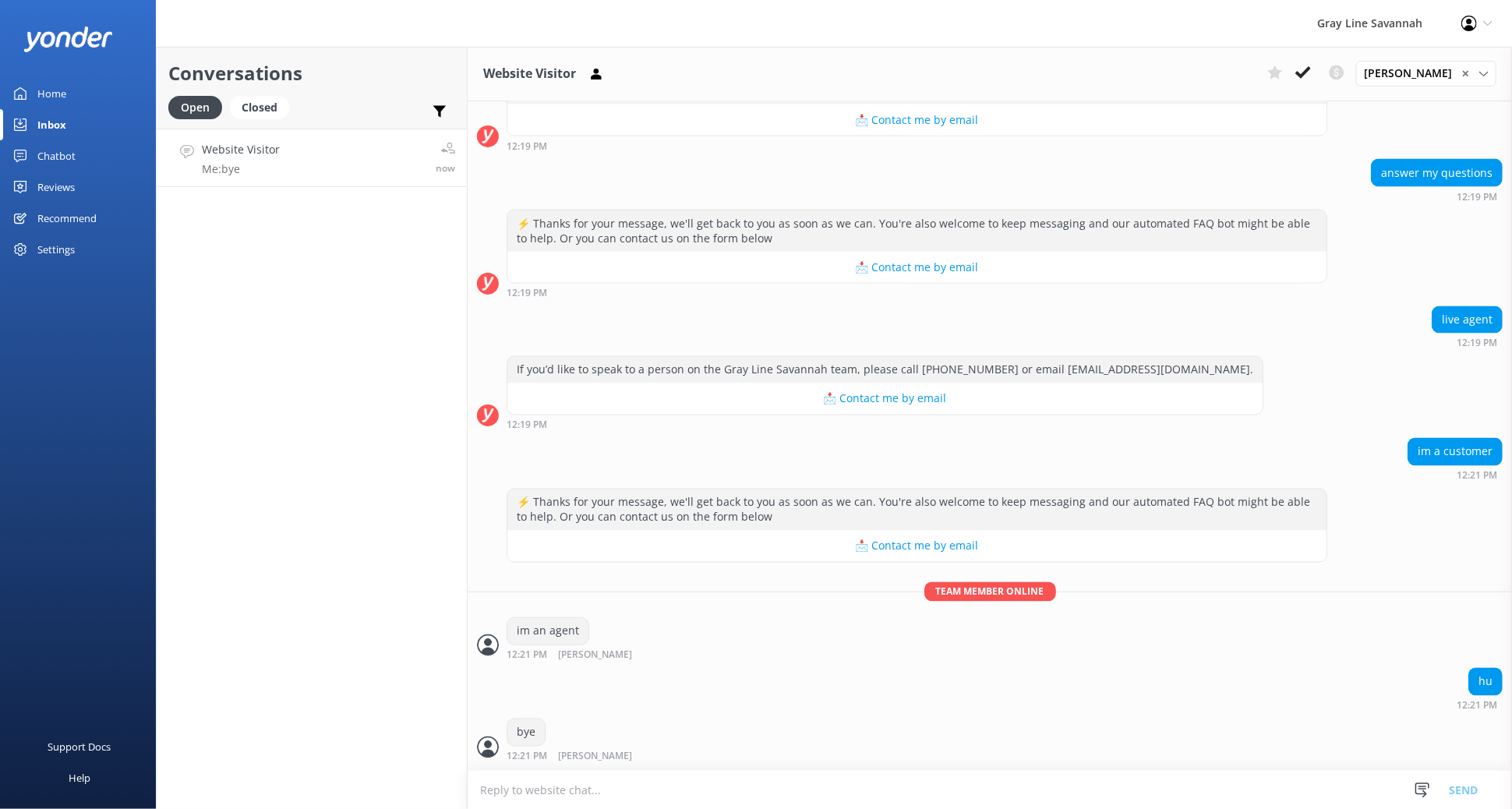
scroll to position [1704, 0]
click at [1309, 79] on icon at bounding box center [1303, 72] width 15 height 15
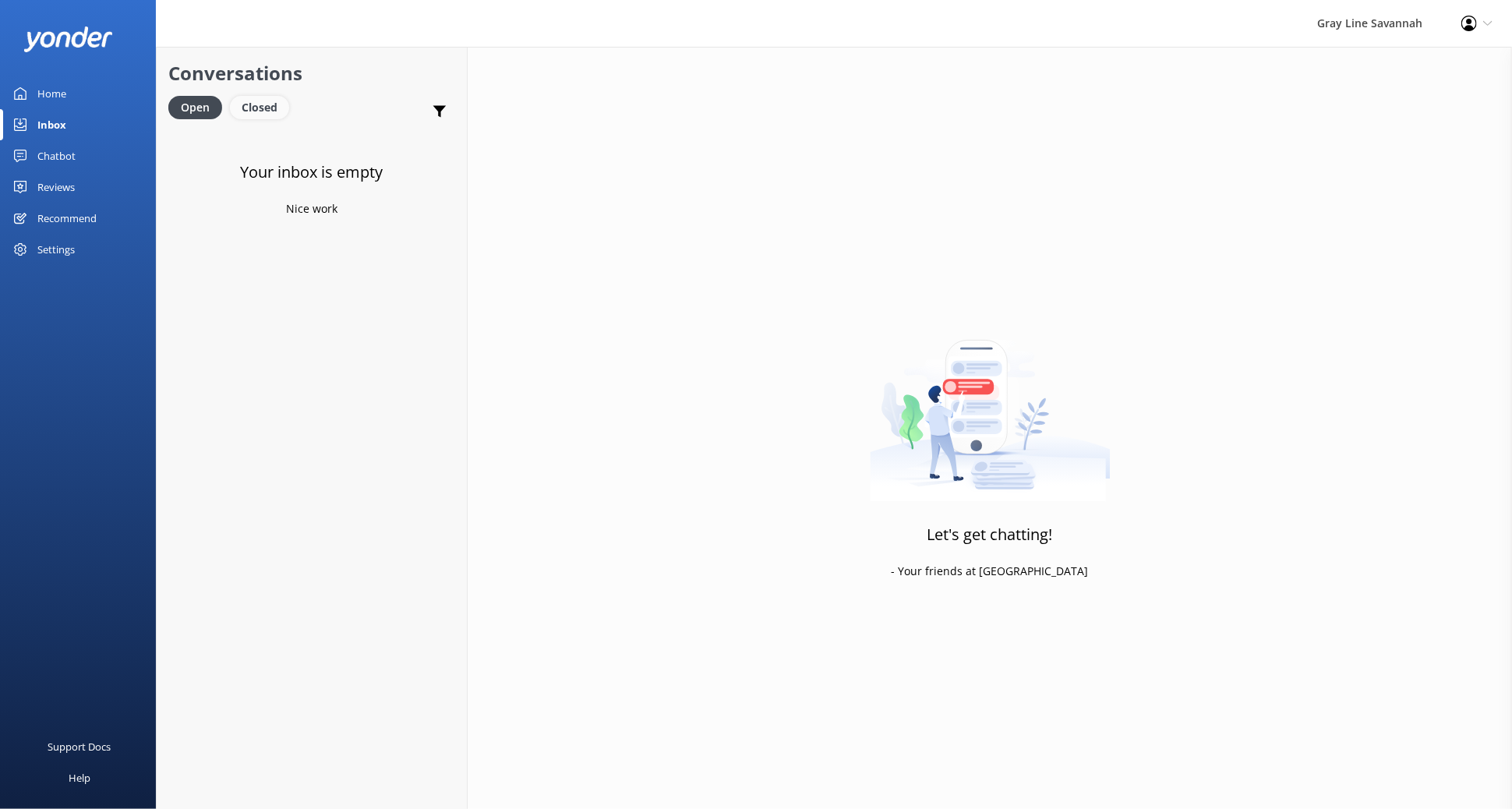
click at [264, 112] on div "Closed" at bounding box center [259, 108] width 59 height 23
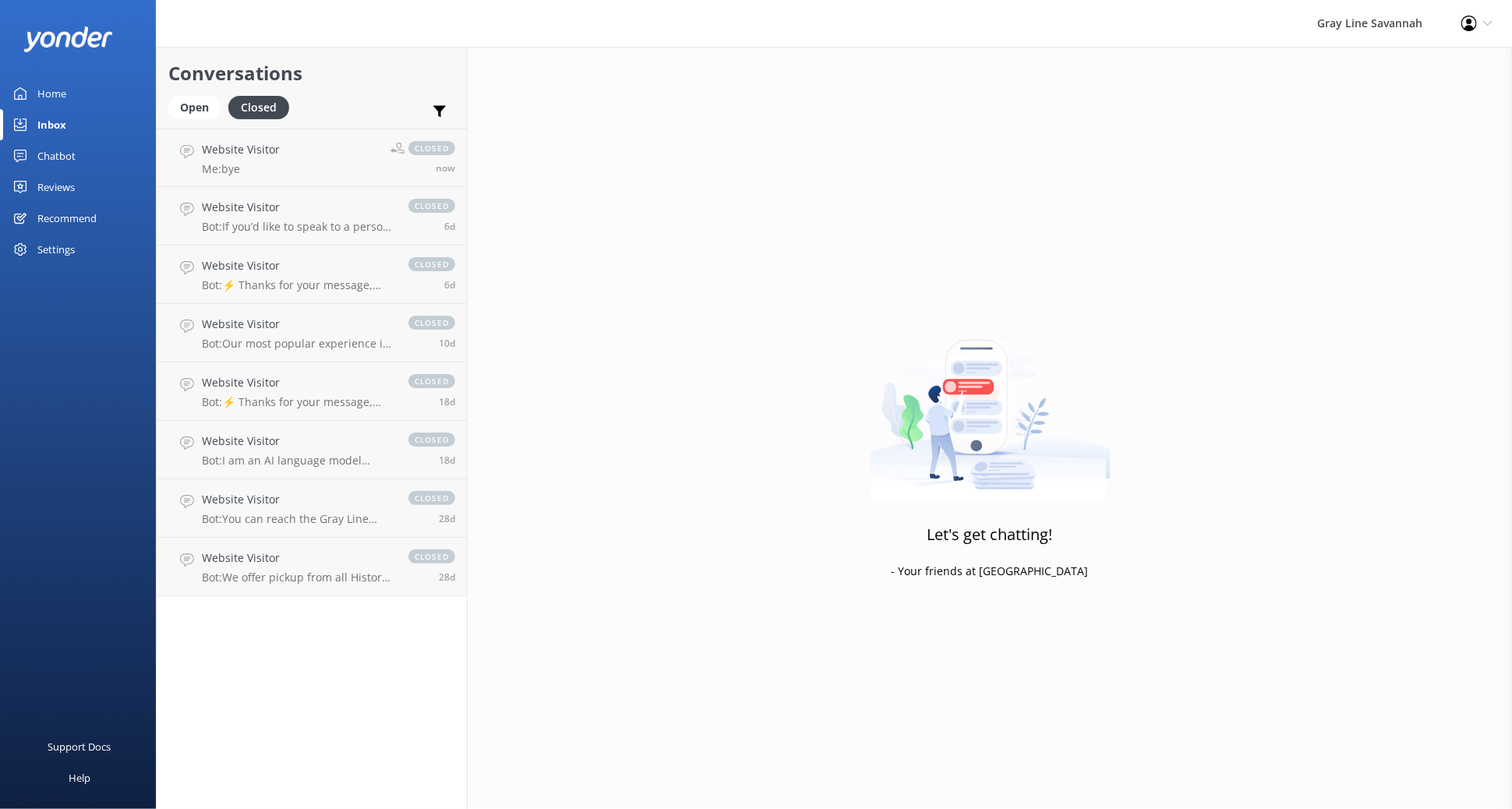
click at [337, 609] on div "Conversations Open Closed Important Converted Assigned to me Unassigned Website…" at bounding box center [312, 427] width 312 height 762
click at [347, 579] on p "Bot: We offer pickup from all Historic Downtown hotels and B&Bs in Savannah, as…" at bounding box center [298, 577] width 191 height 14
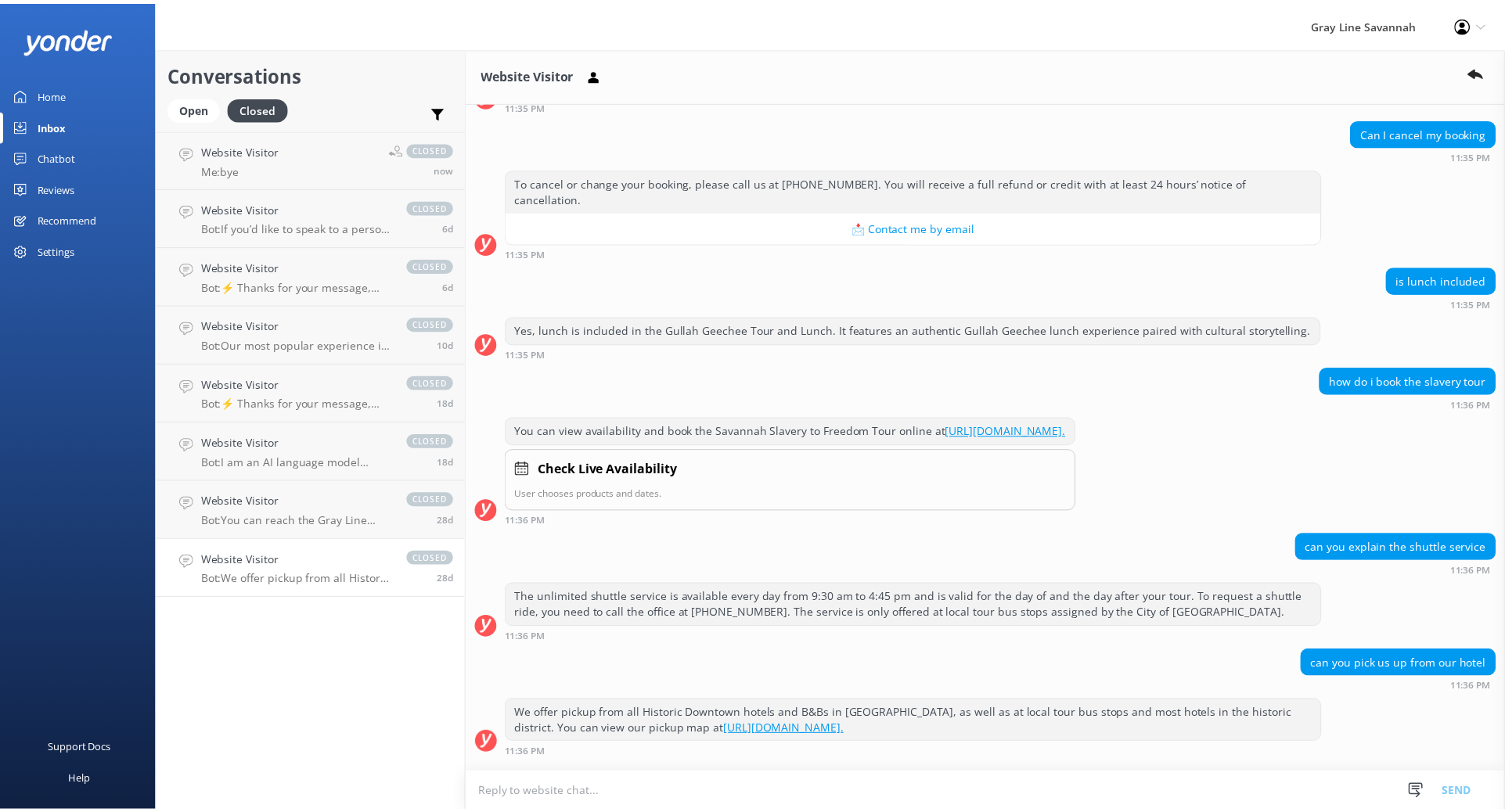
scroll to position [931, 0]
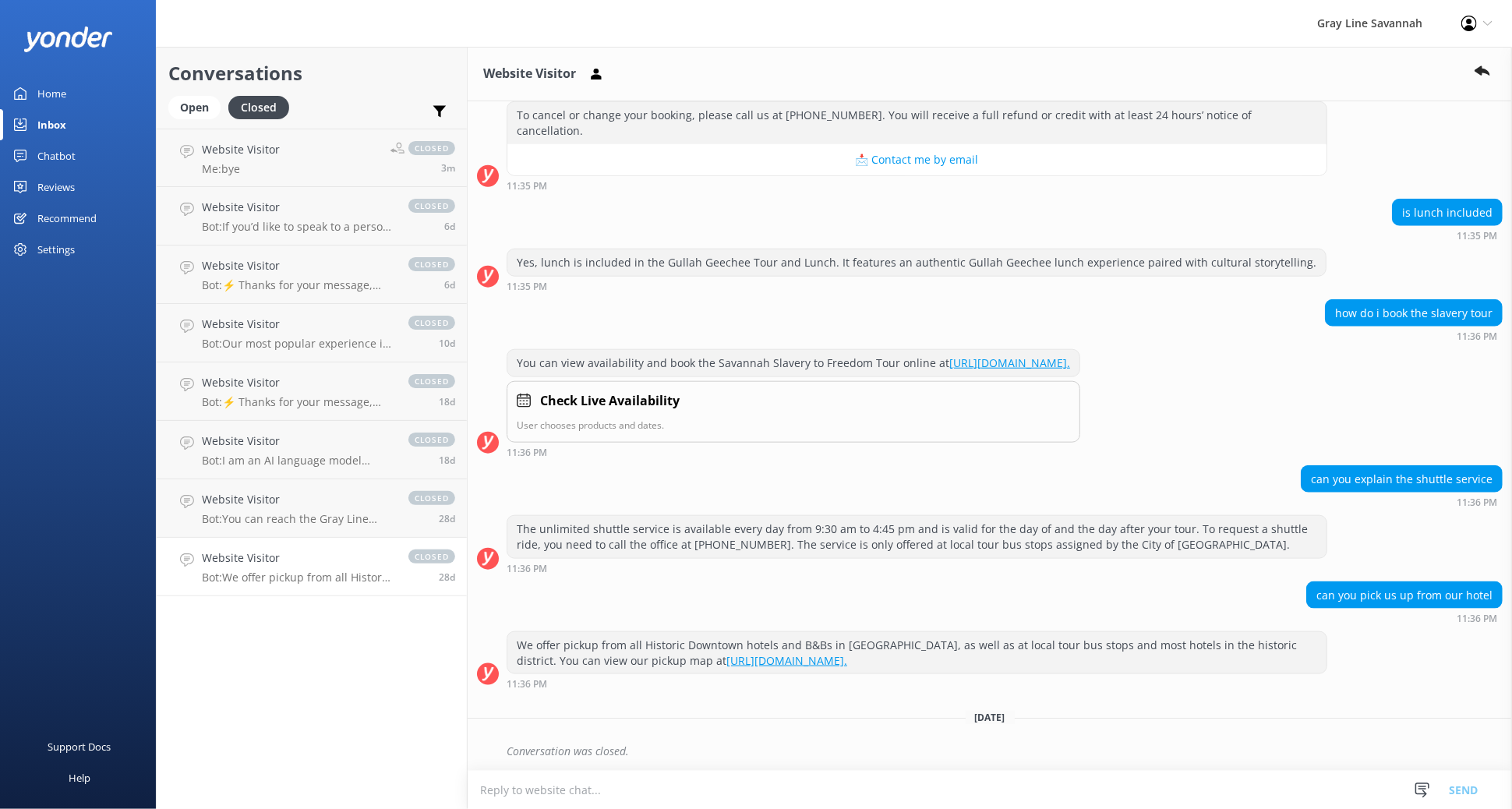
click at [57, 118] on div "Inbox" at bounding box center [52, 124] width 29 height 31
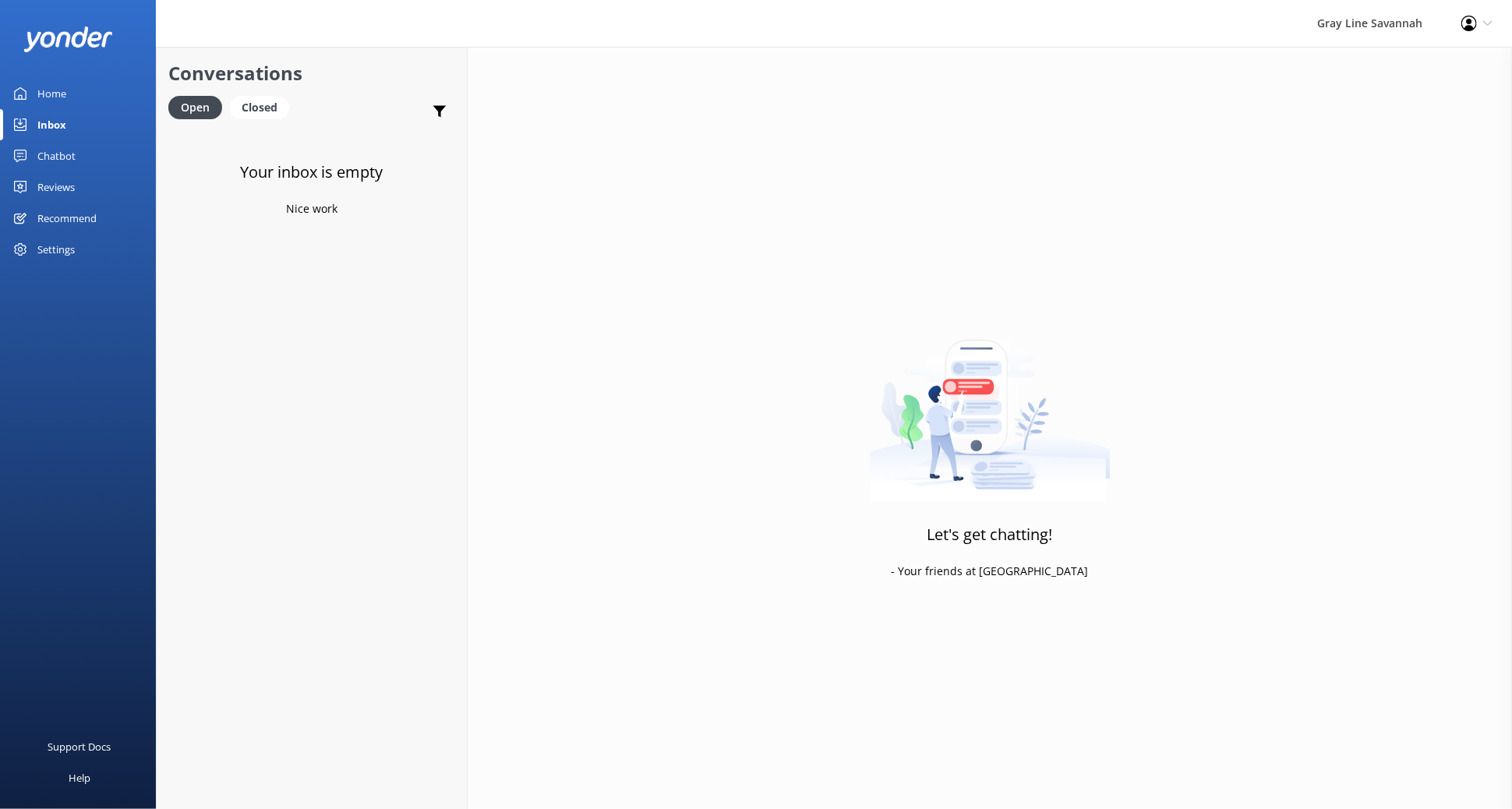
click at [56, 89] on div "Home" at bounding box center [52, 93] width 29 height 31
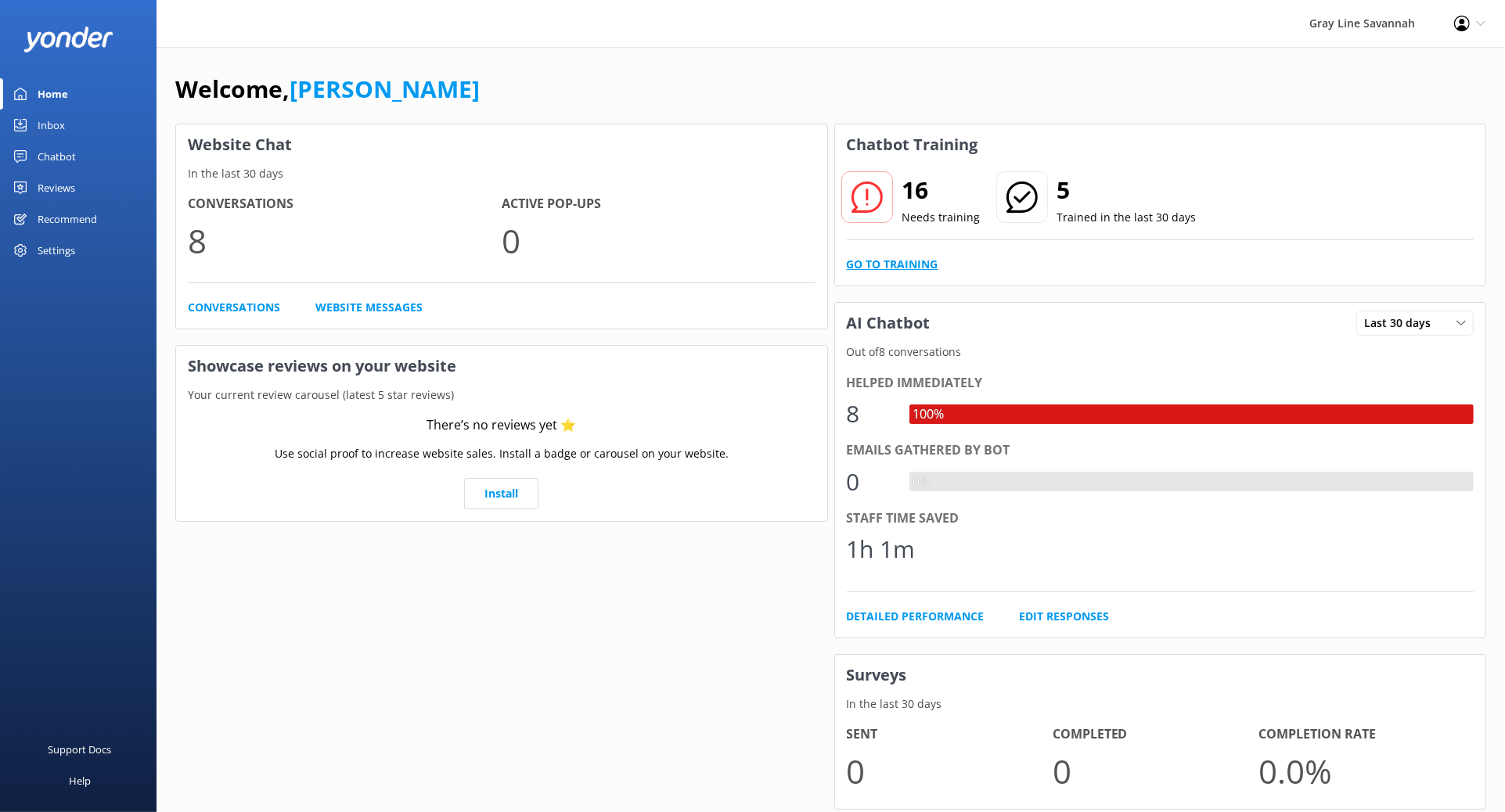
click at [905, 260] on link "Go to Training" at bounding box center [892, 264] width 91 height 17
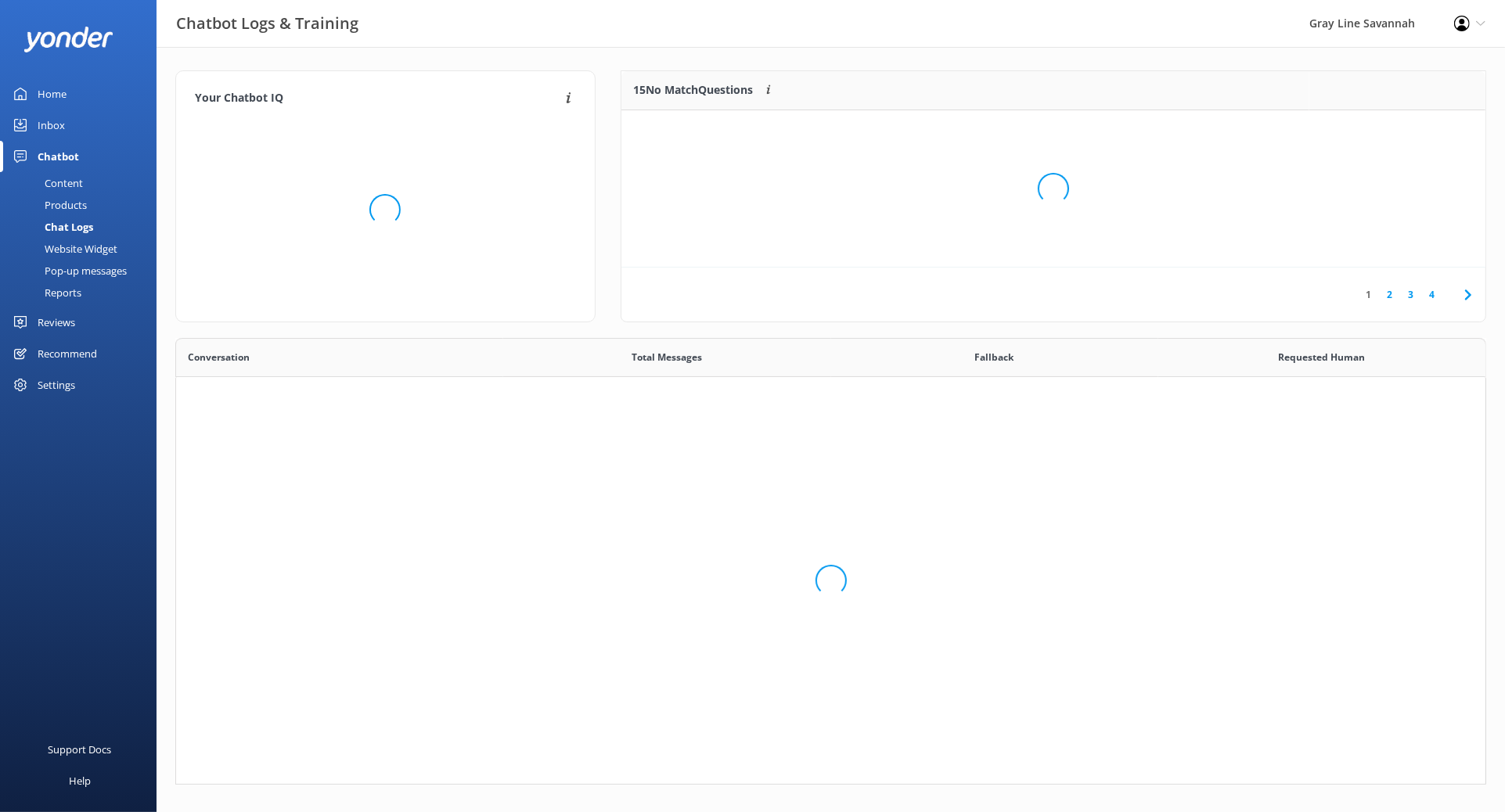
scroll to position [434, 1297]
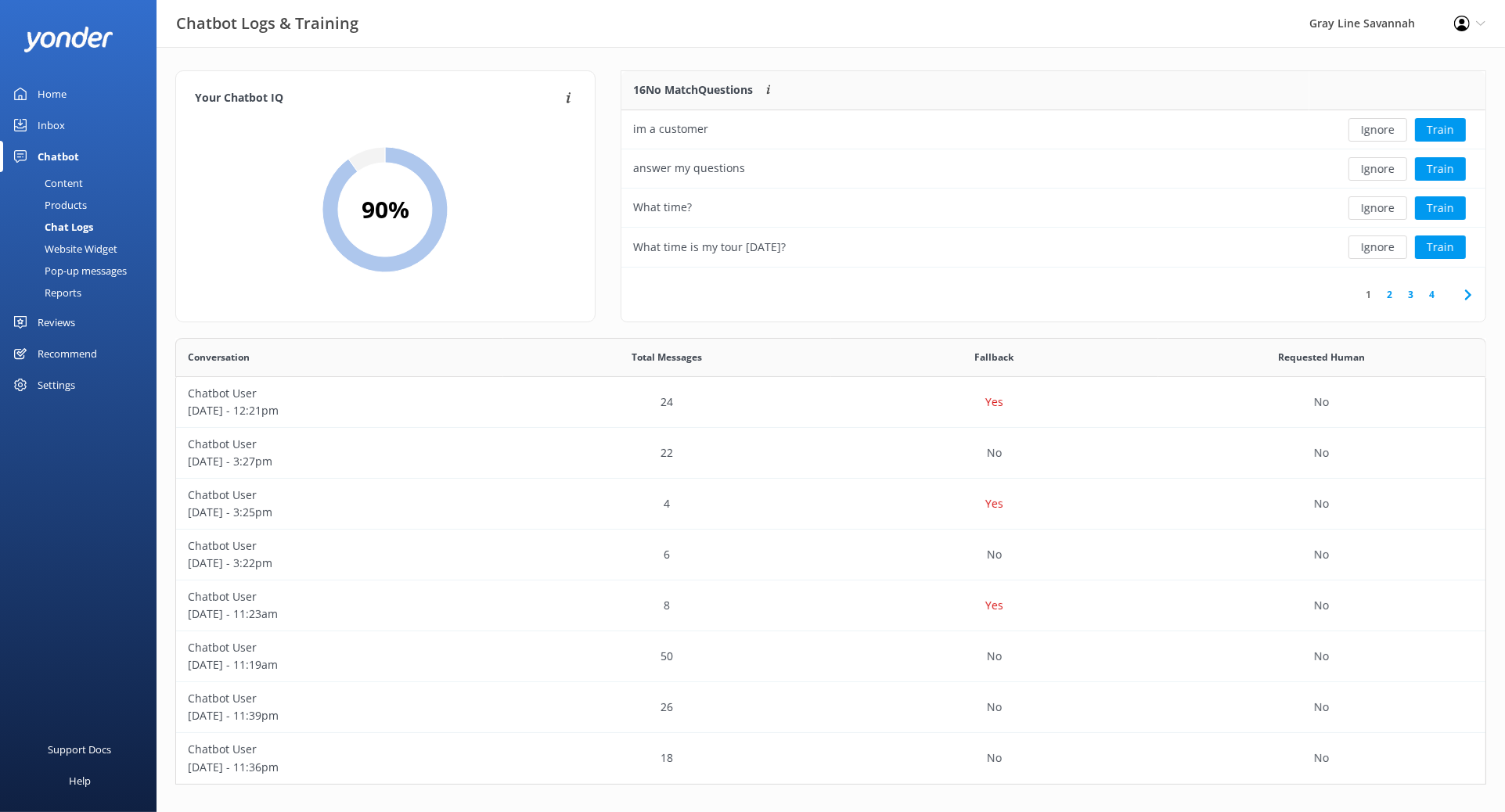
click at [1433, 291] on link "4" at bounding box center [1432, 294] width 21 height 15
click at [1438, 249] on button "Train" at bounding box center [1440, 247] width 51 height 23
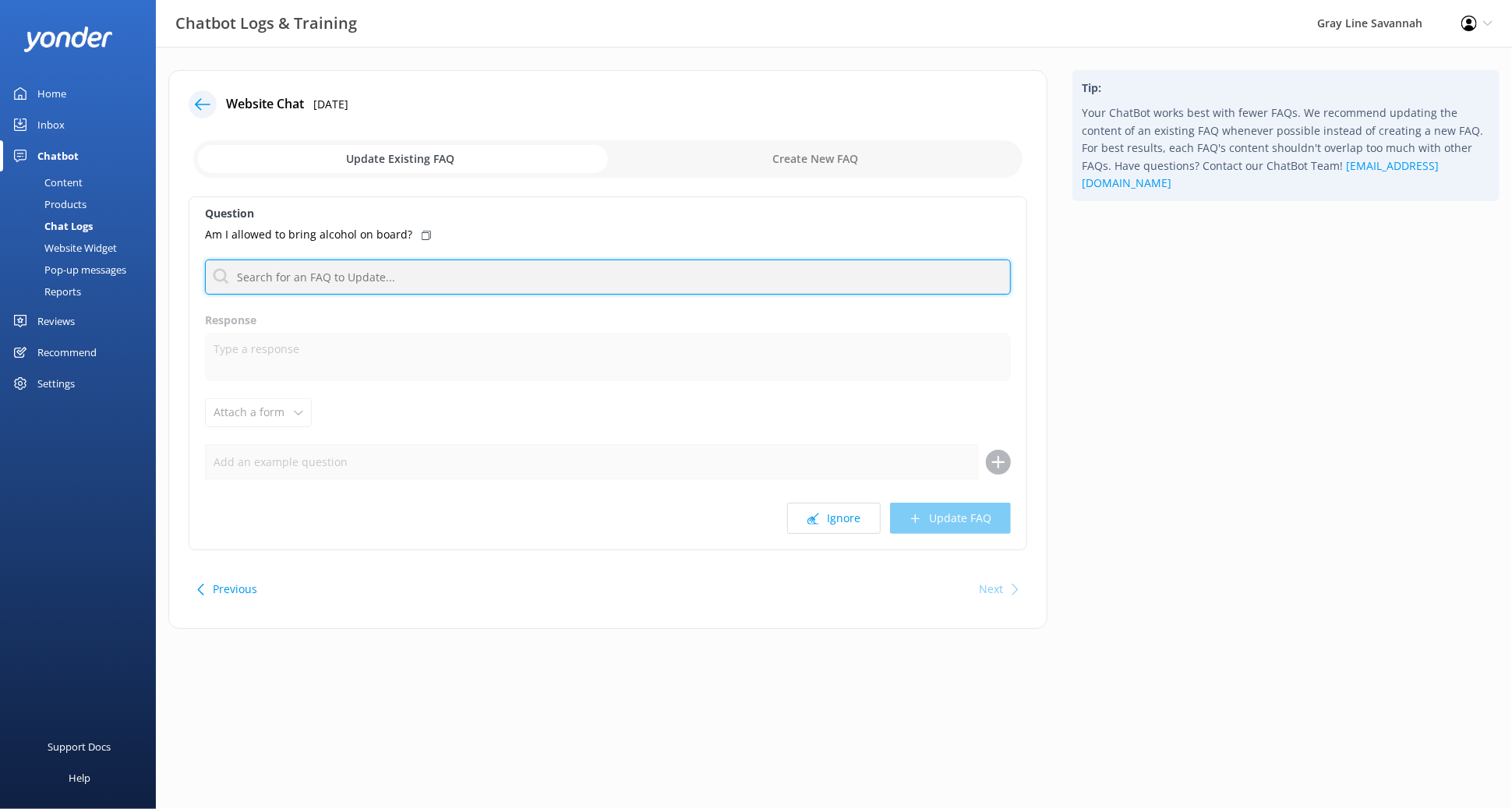
click at [383, 290] on input "text" at bounding box center [608, 276] width 805 height 35
click at [398, 270] on input "text" at bounding box center [608, 276] width 805 height 35
click at [410, 274] on input "text" at bounding box center [608, 276] width 805 height 35
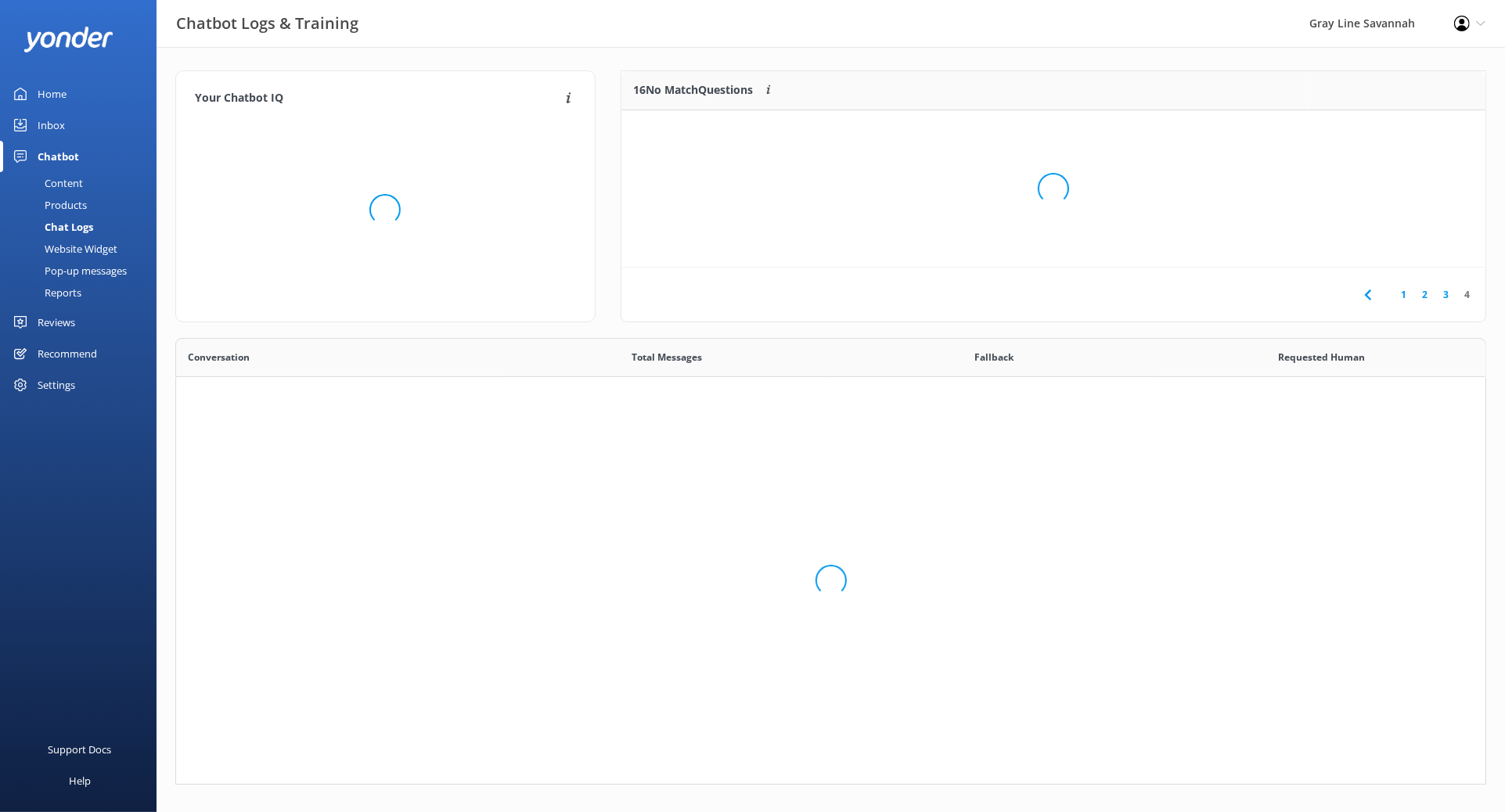
scroll to position [434, 1297]
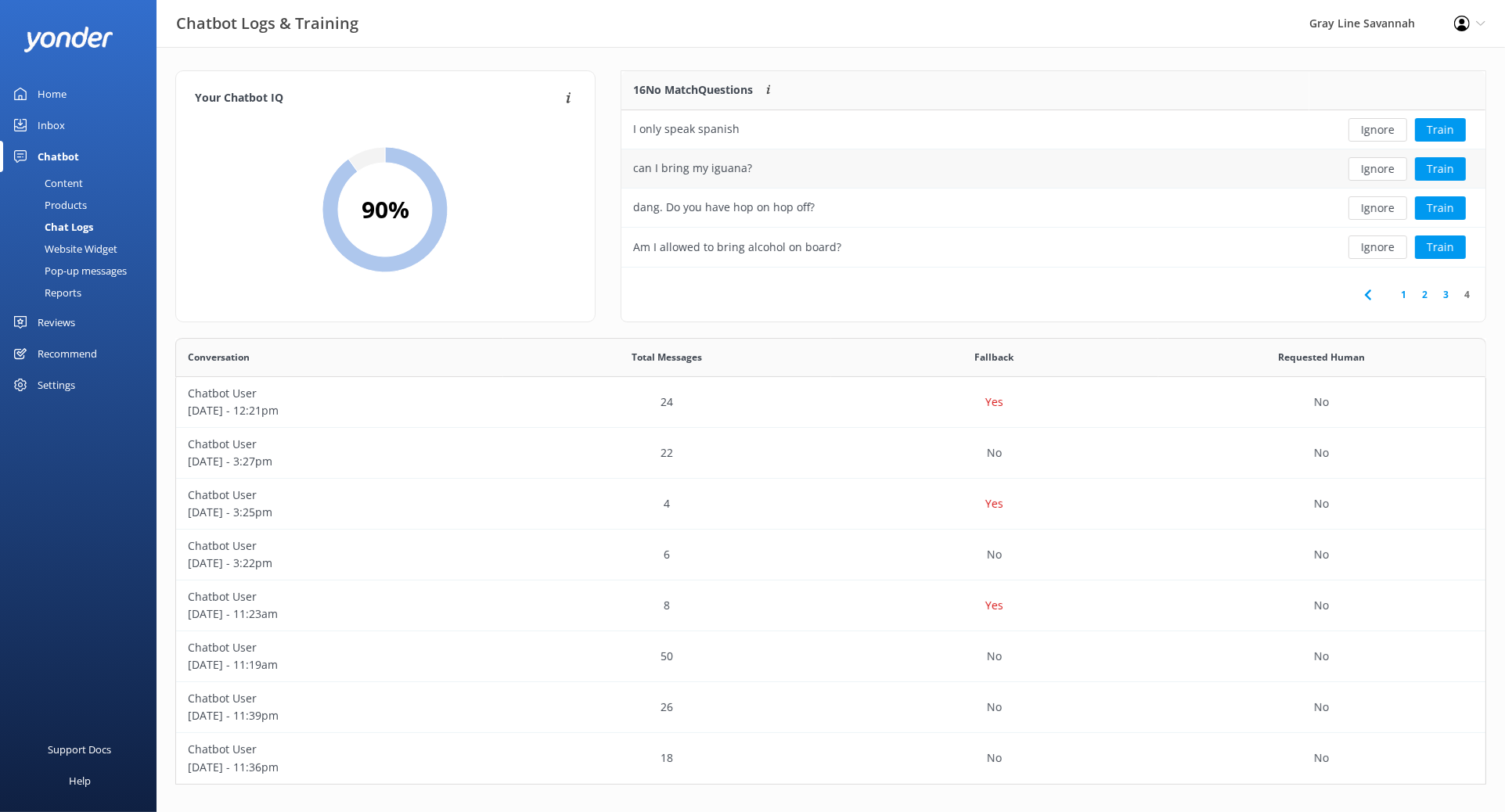
click at [1365, 182] on div "Ignore Train" at bounding box center [1397, 169] width 176 height 39
click at [1373, 166] on button "Ignore" at bounding box center [1378, 169] width 59 height 23
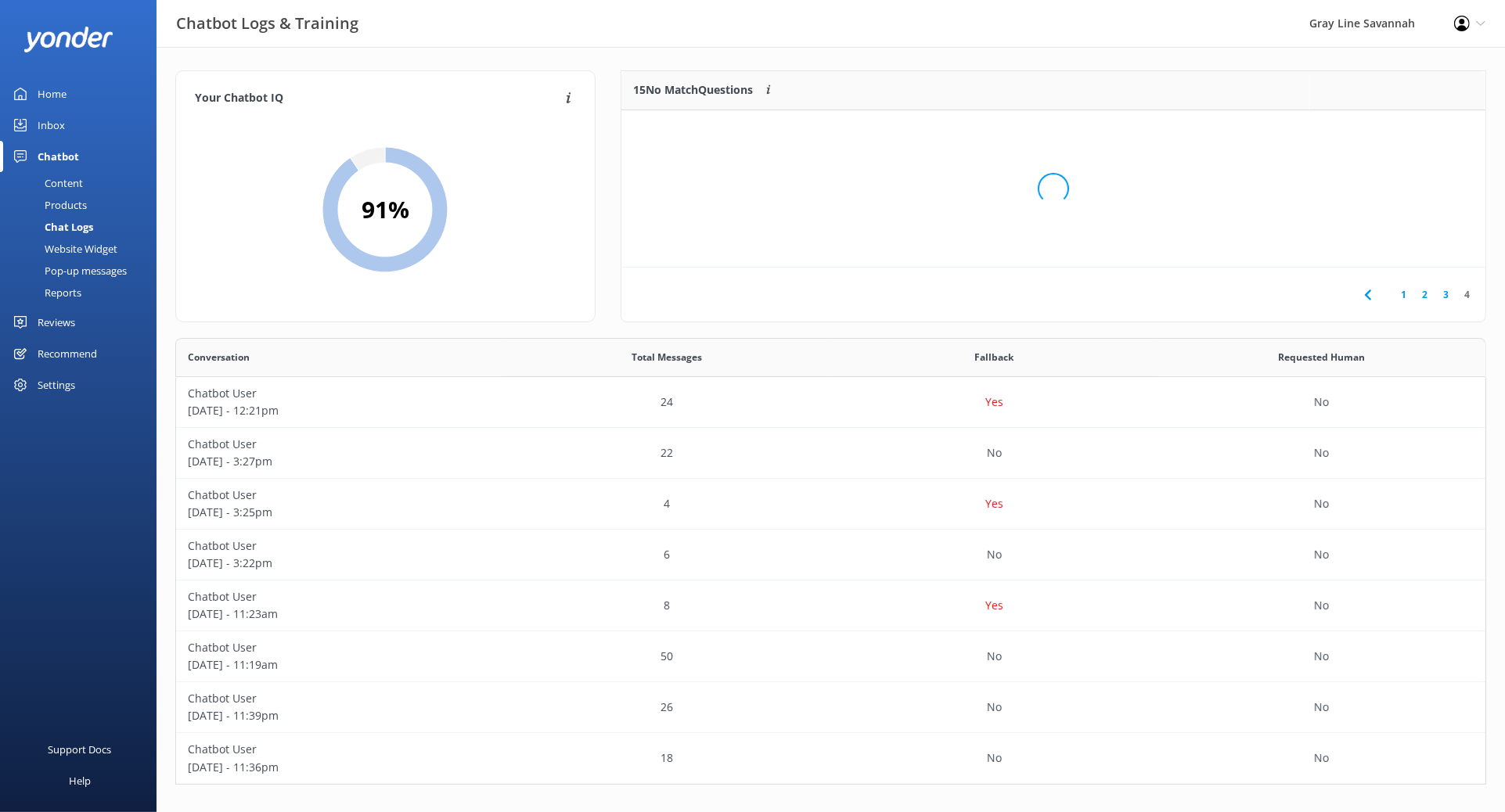
scroll to position [14, 14]
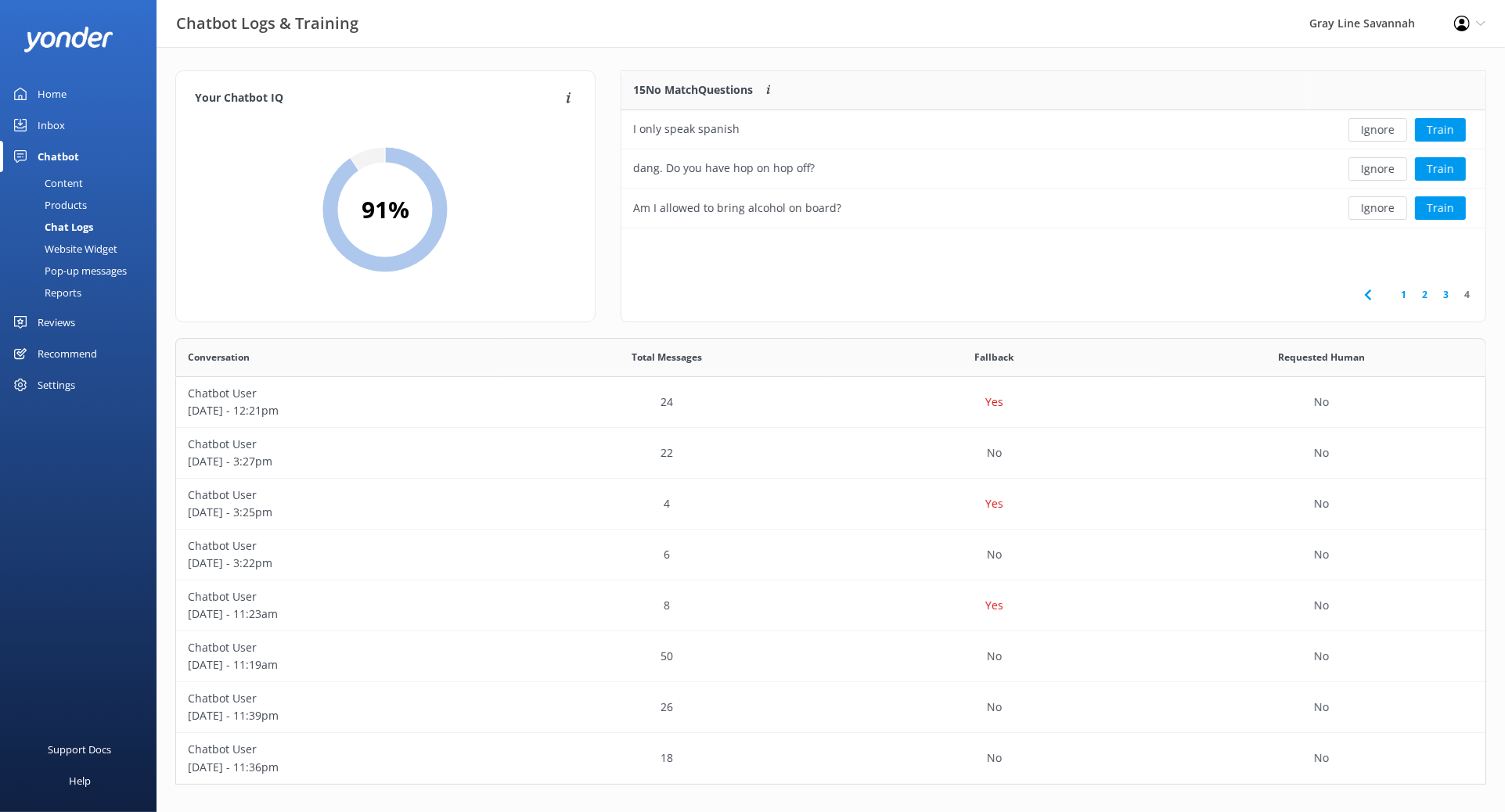
click at [1448, 293] on link "3" at bounding box center [1446, 294] width 21 height 15
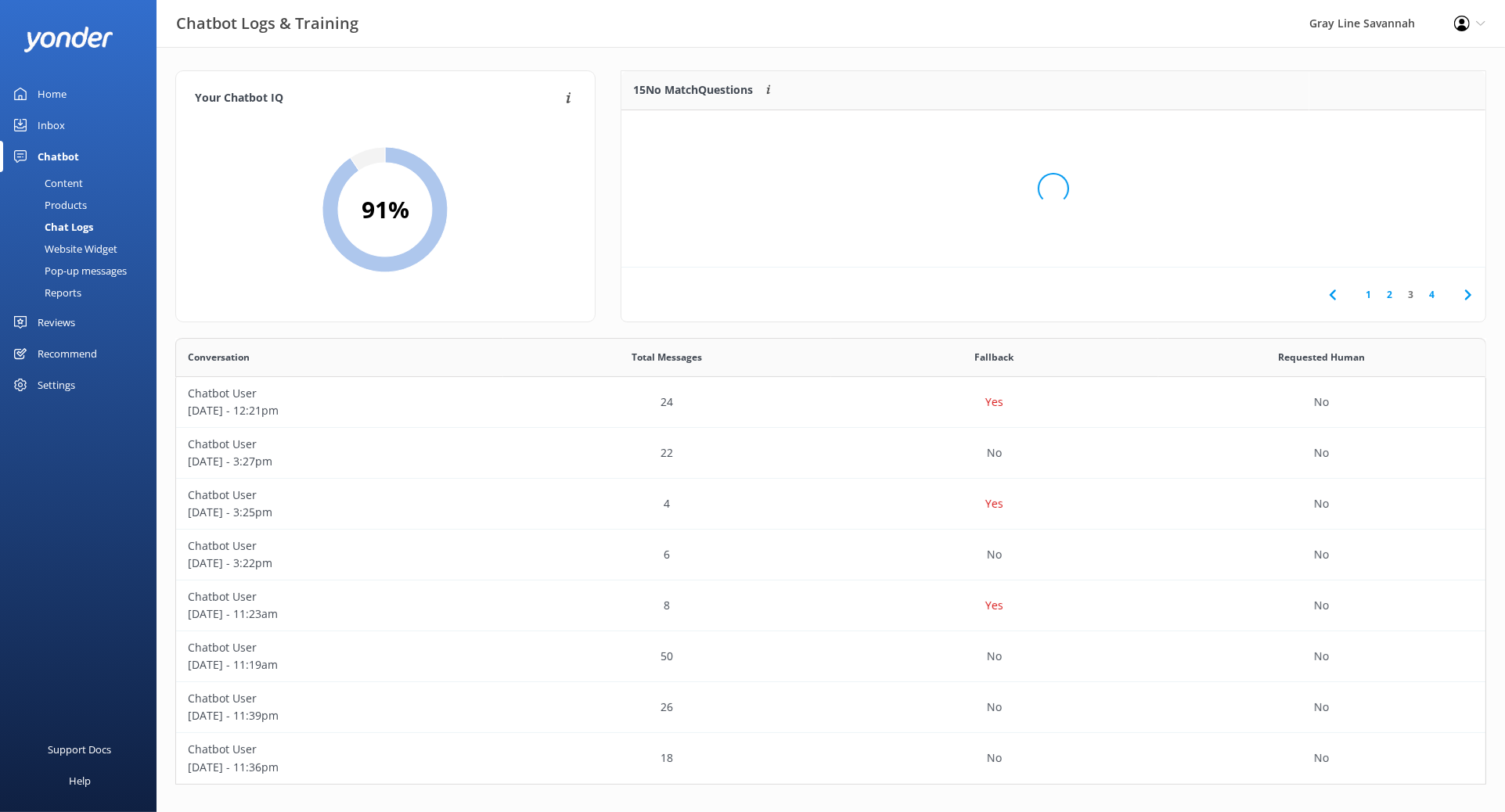
scroll to position [182, 850]
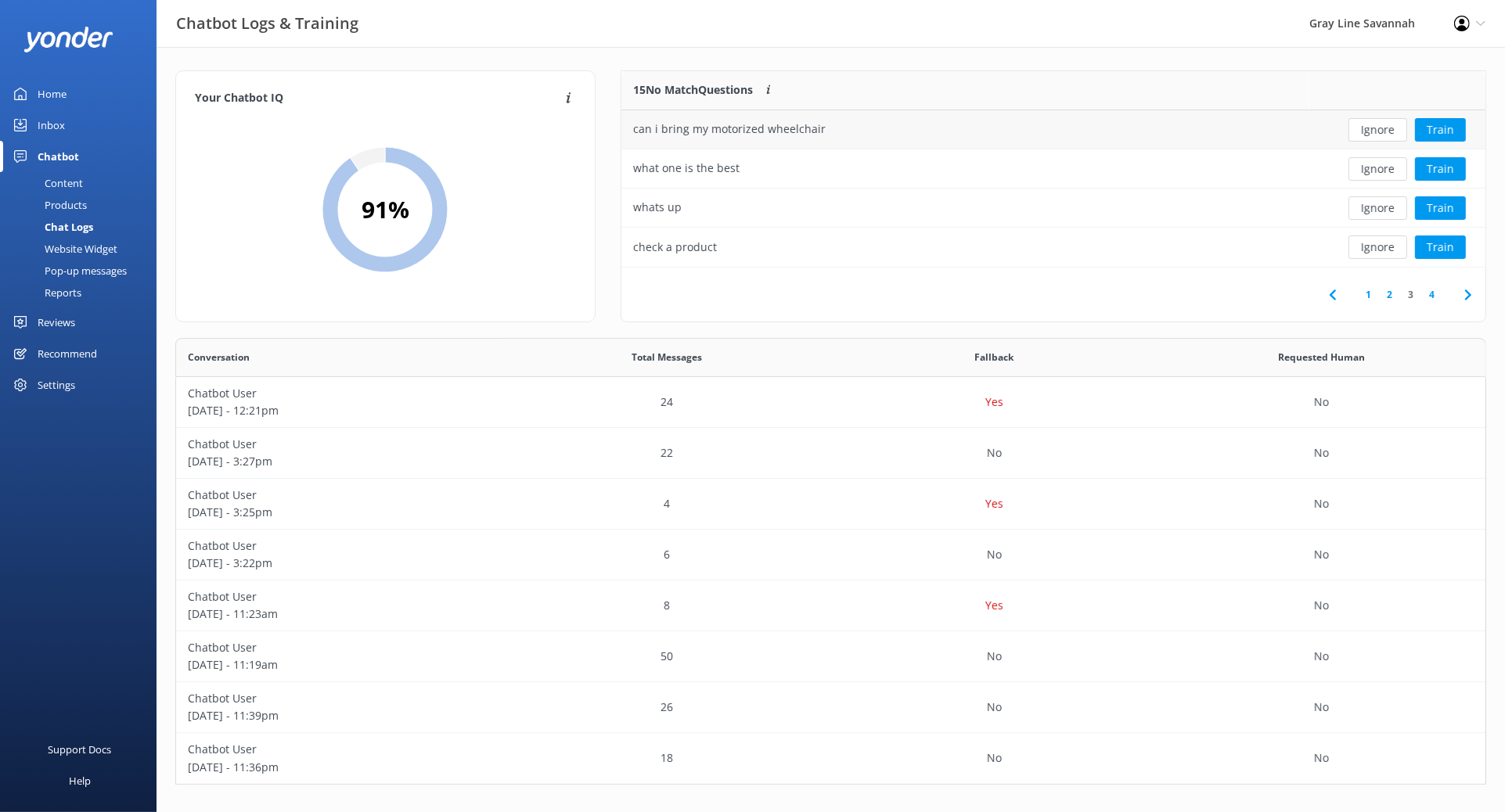
click at [851, 125] on div "can i bring my motorized wheelchair" at bounding box center [965, 130] width 688 height 39
click at [1390, 296] on link "2" at bounding box center [1390, 294] width 21 height 15
click at [1373, 210] on button "Ignore" at bounding box center [1378, 208] width 59 height 23
click at [1395, 126] on button "Ignore" at bounding box center [1378, 130] width 59 height 23
drag, startPoint x: 838, startPoint y: 128, endPoint x: 892, endPoint y: 134, distance: 54.3
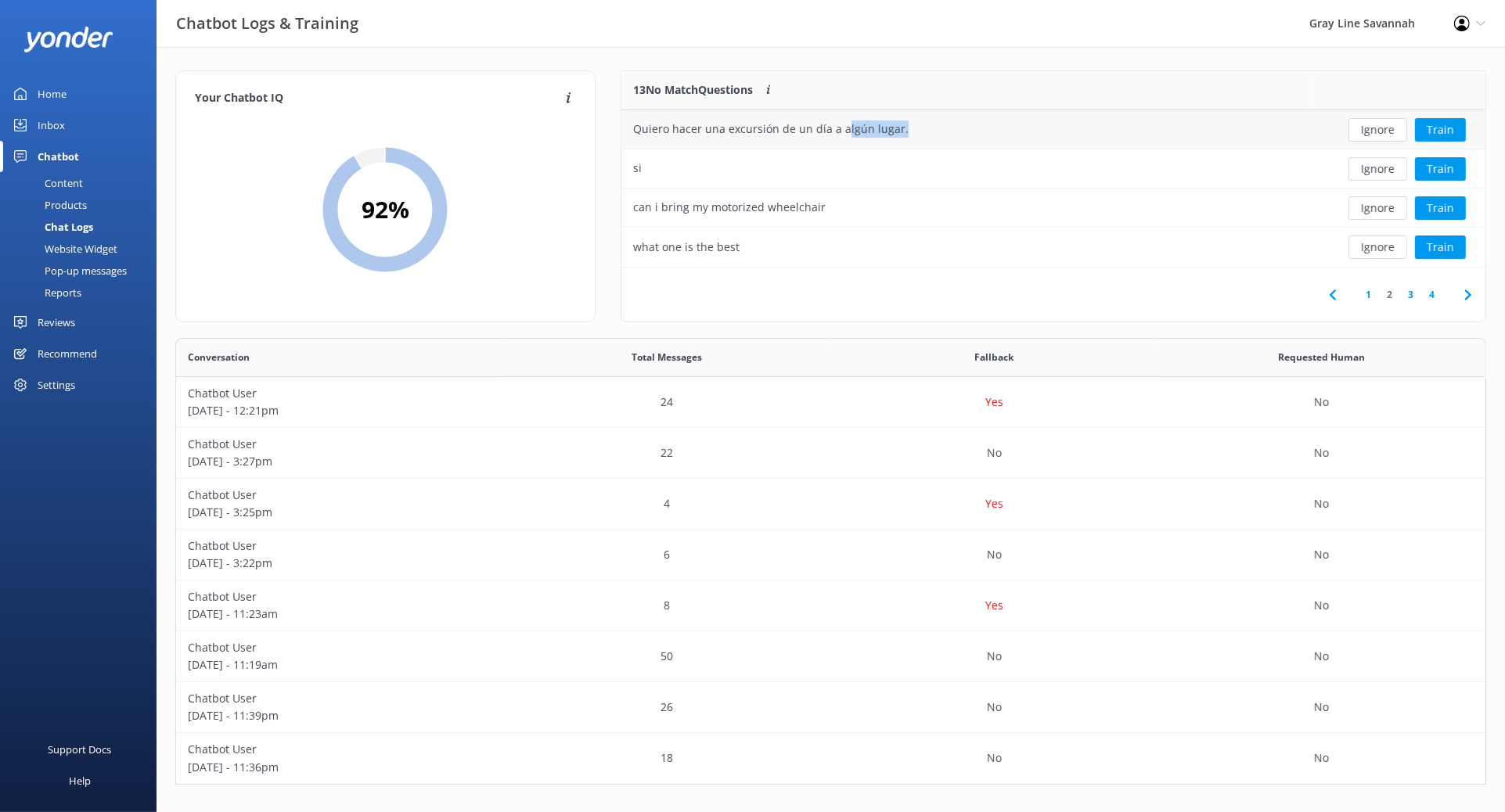
click at [892, 134] on div "Quiero hacer una excursión de un día a algún lugar." at bounding box center [771, 129] width 276 height 17
click at [1370, 296] on link "1" at bounding box center [1368, 294] width 21 height 15
click at [911, 255] on div "What time is my tour [DATE]?" at bounding box center [965, 248] width 688 height 39
click at [719, 249] on div "What time is my tour [DATE]?" at bounding box center [710, 247] width 153 height 17
click at [1101, 247] on div "What time is my tour [DATE]?" at bounding box center [965, 248] width 688 height 39
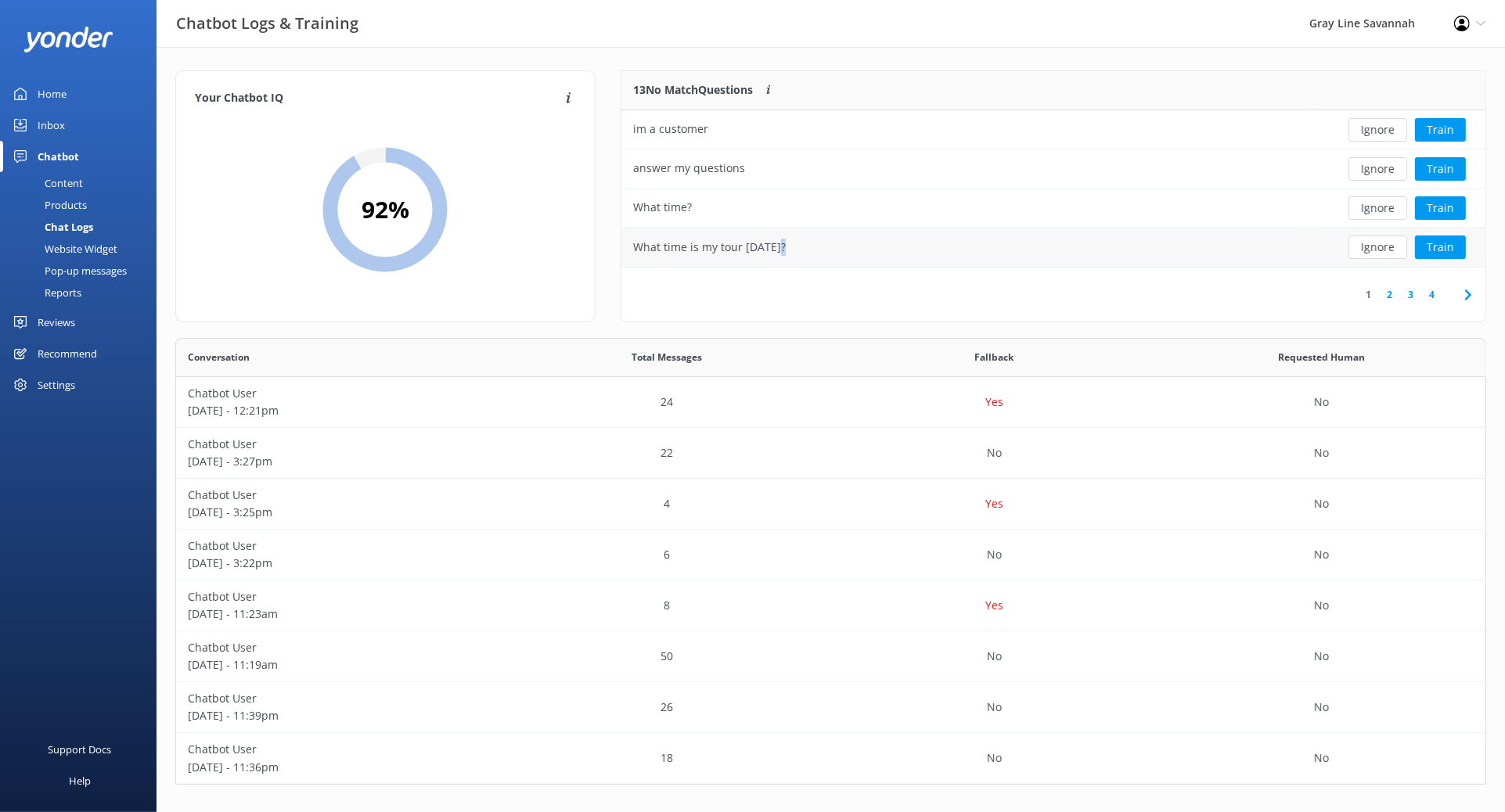
click at [1101, 247] on div "What time is my tour [DATE]?" at bounding box center [965, 248] width 688 height 39
click at [1102, 250] on div "What time is my tour [DATE]?" at bounding box center [965, 248] width 688 height 39
click at [805, 213] on div "What time?" at bounding box center [965, 208] width 688 height 39
click at [819, 171] on div "answer my questions" at bounding box center [965, 169] width 688 height 39
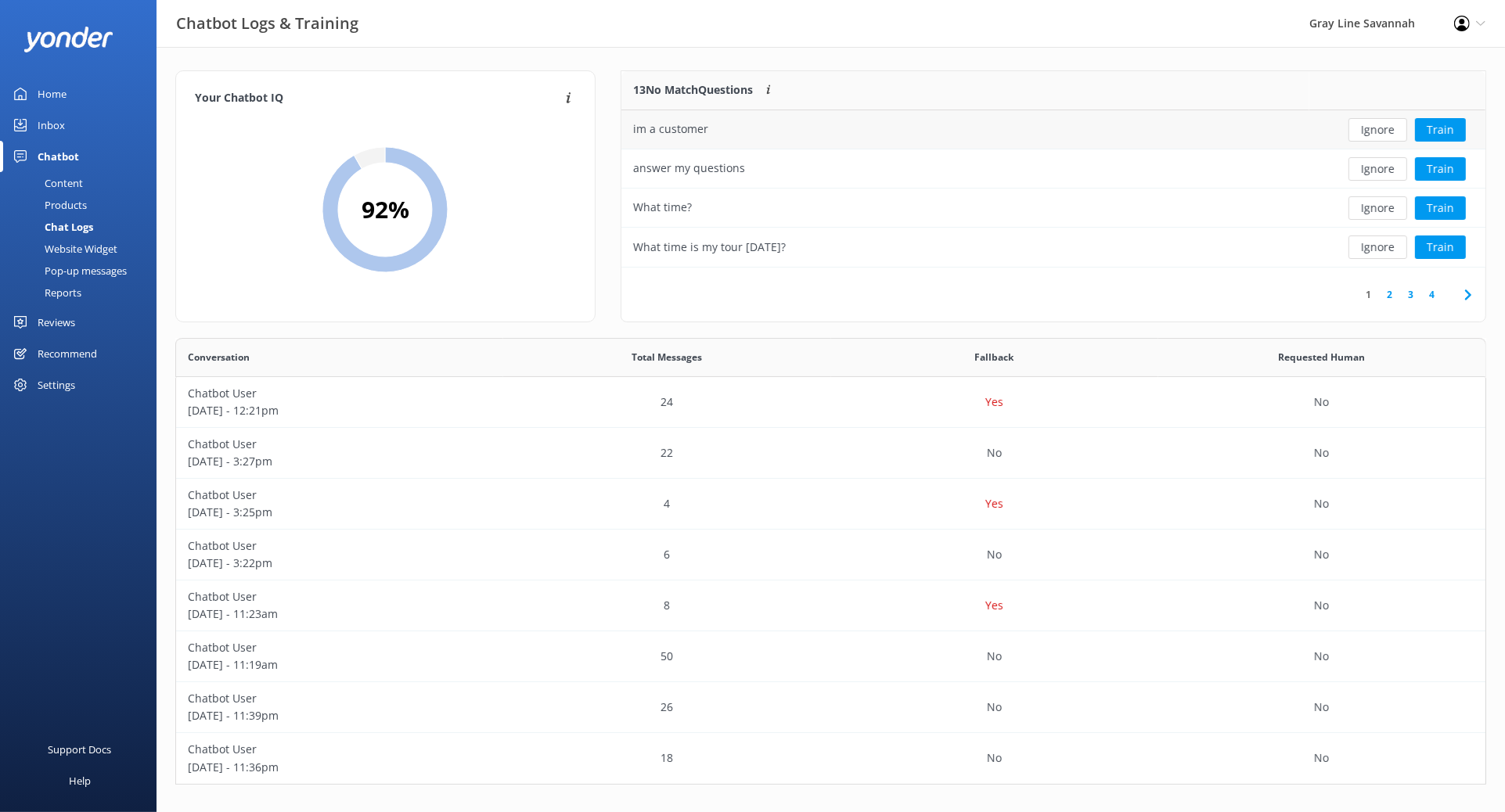
click at [821, 138] on div "im a customer" at bounding box center [965, 130] width 688 height 39
click at [825, 240] on div "What time is my tour [DATE]?" at bounding box center [965, 248] width 688 height 39
click at [1475, 17] on div "Profile Settings Logout" at bounding box center [1469, 23] width 71 height 47
click at [1403, 111] on link "Logout" at bounding box center [1427, 107] width 157 height 39
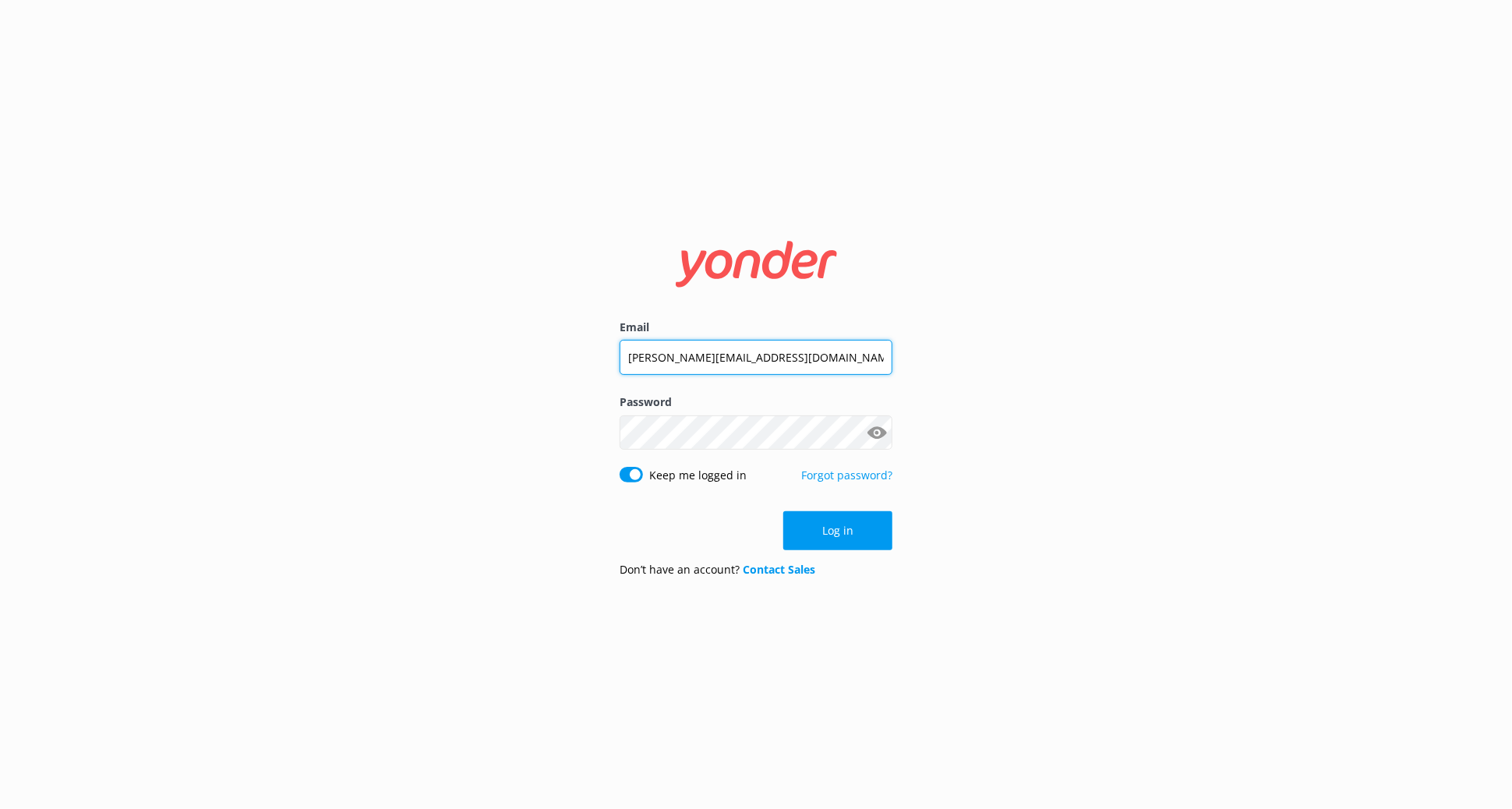
click at [667, 351] on input "[PERSON_NAME][EMAIL_ADDRESS][DOMAIN_NAME]" at bounding box center [756, 356] width 273 height 35
click at [764, 357] on input "[PERSON_NAME][EMAIL_ADDRESS][DOMAIN_NAME]" at bounding box center [756, 356] width 273 height 35
drag, startPoint x: 653, startPoint y: 352, endPoint x: 612, endPoint y: 352, distance: 41.0
click at [612, 352] on div "Email emily@kellytours.com Password Show password Keep me logged in Forgot pass…" at bounding box center [756, 404] width 312 height 370
type input "carolan@kellytours.com"
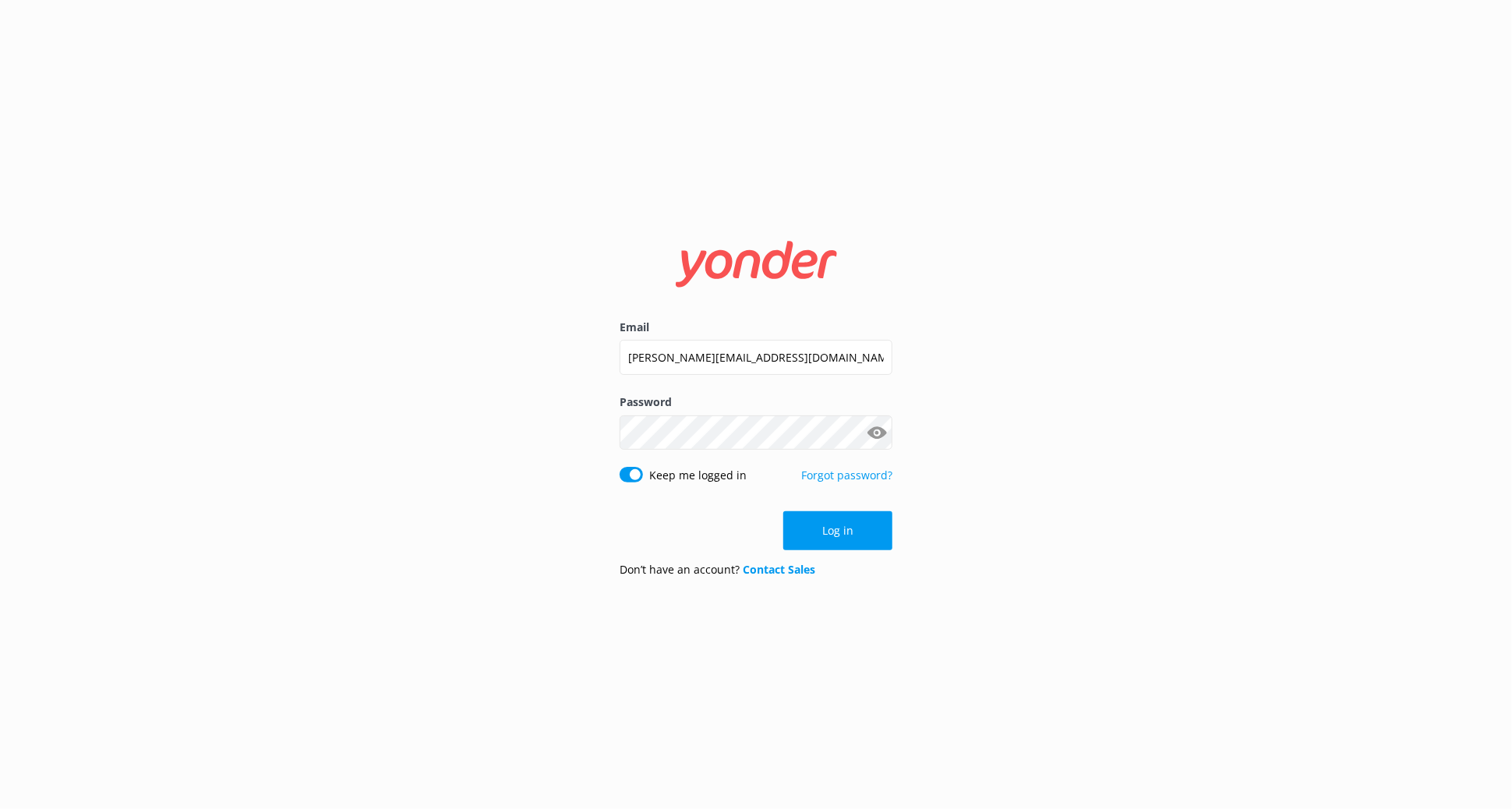
click at [880, 432] on button "Show password" at bounding box center [876, 432] width 31 height 31
click at [879, 432] on button "Show password" at bounding box center [876, 432] width 31 height 31
click at [547, 421] on div "Email carolan@kellytours.com Password Show password Keep me logged in Forgot pa…" at bounding box center [756, 404] width 1512 height 809
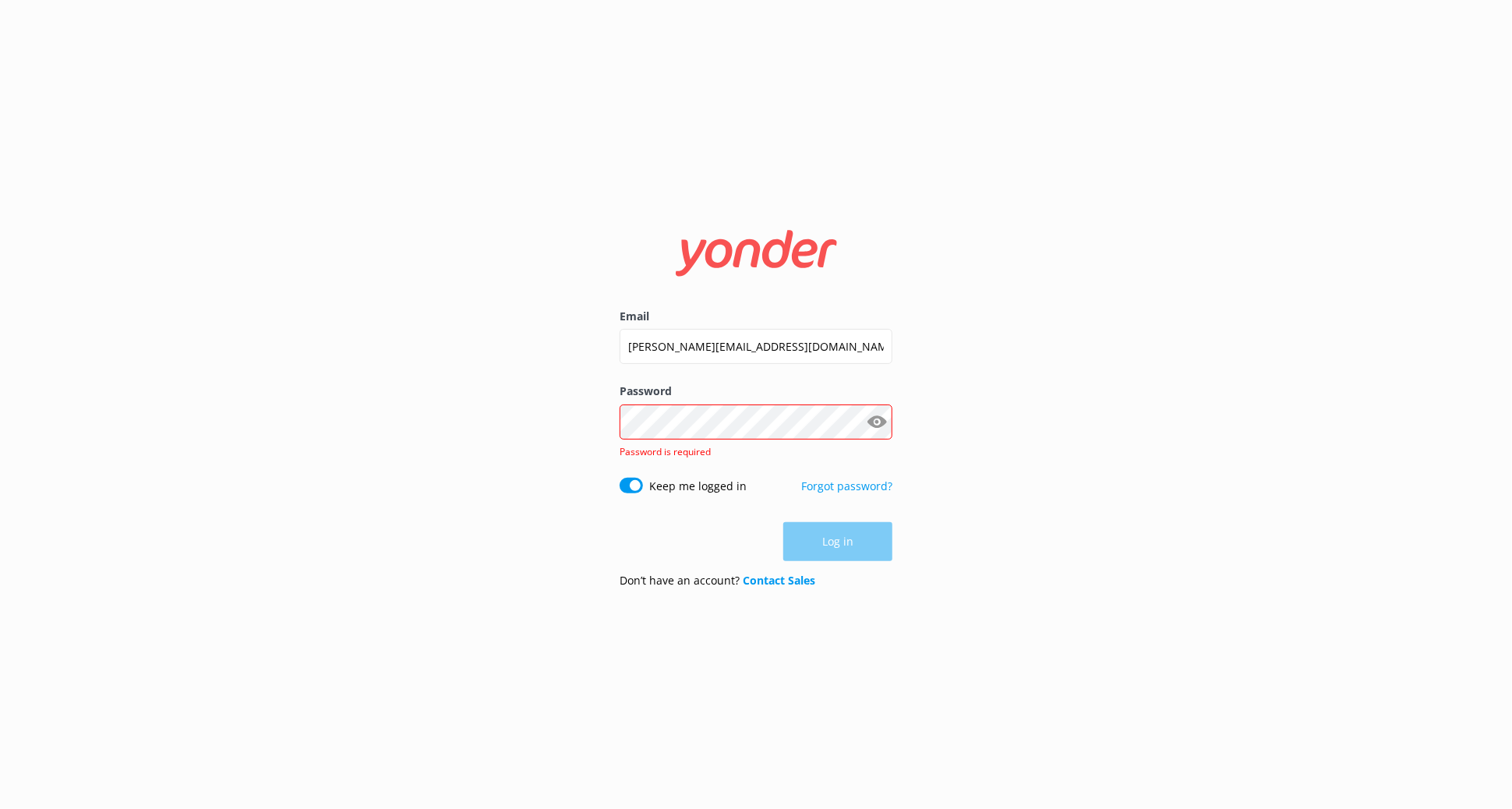
click at [1110, 317] on div "Email carolan@kellytours.com Password Show password Password is required Keep m…" at bounding box center [756, 404] width 1512 height 809
click at [881, 483] on link "Forgot password?" at bounding box center [846, 486] width 91 height 15
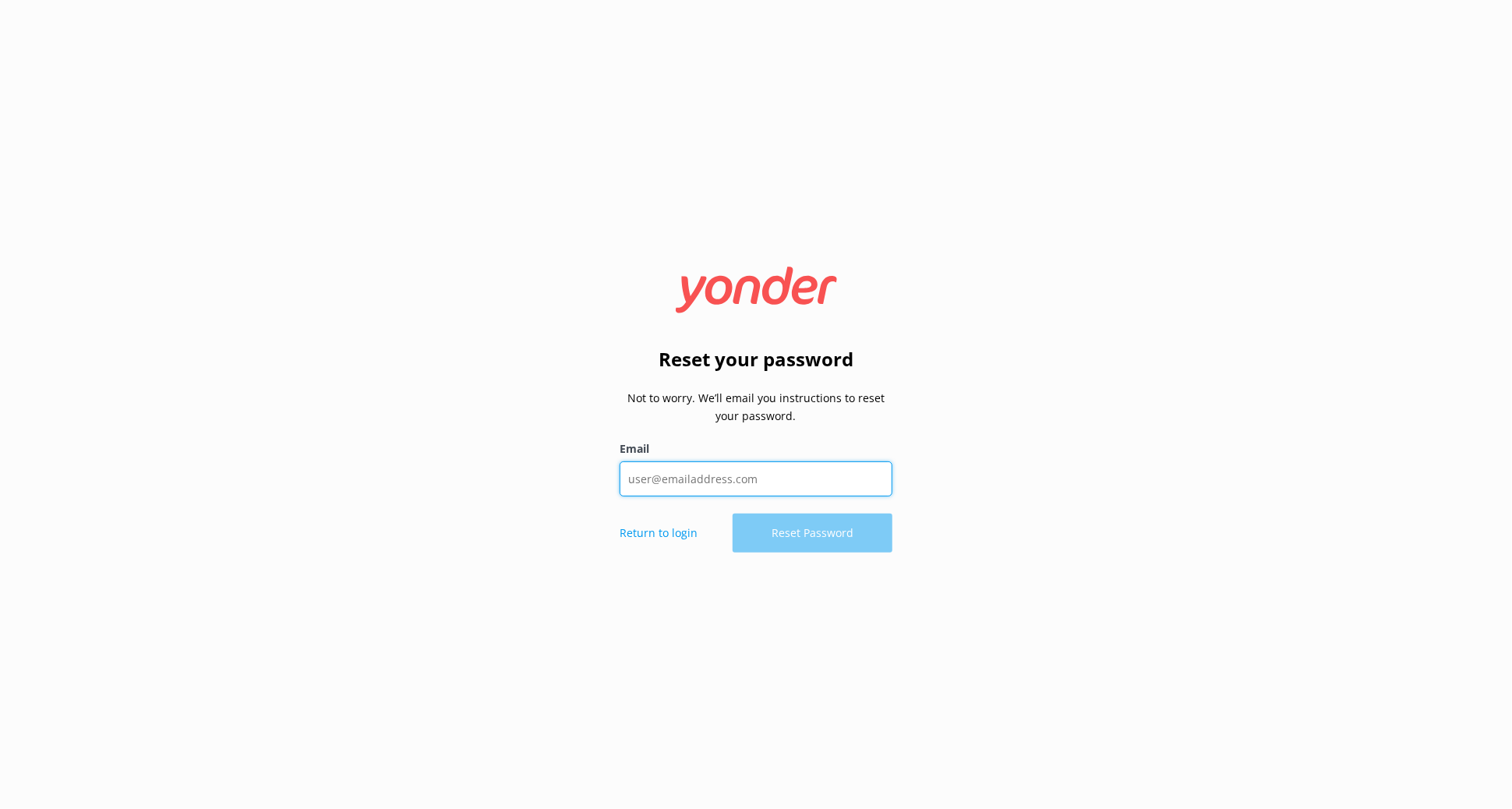
click at [864, 482] on input "Email" at bounding box center [756, 478] width 273 height 35
type input "carolan@kellytours.com"
click button "Reset Password" at bounding box center [812, 533] width 159 height 39
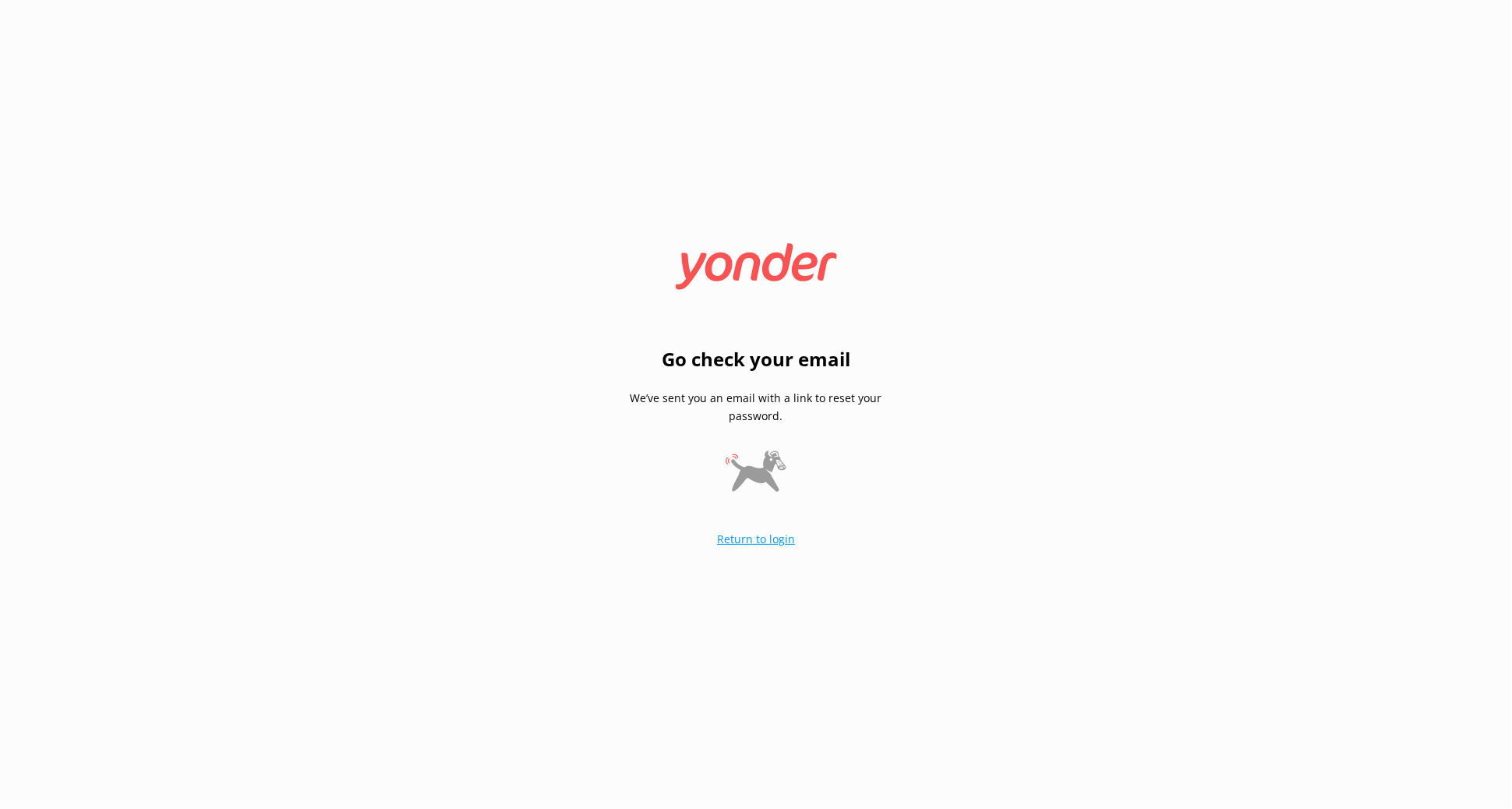
click at [785, 540] on link "Return to login" at bounding box center [756, 538] width 78 height 15
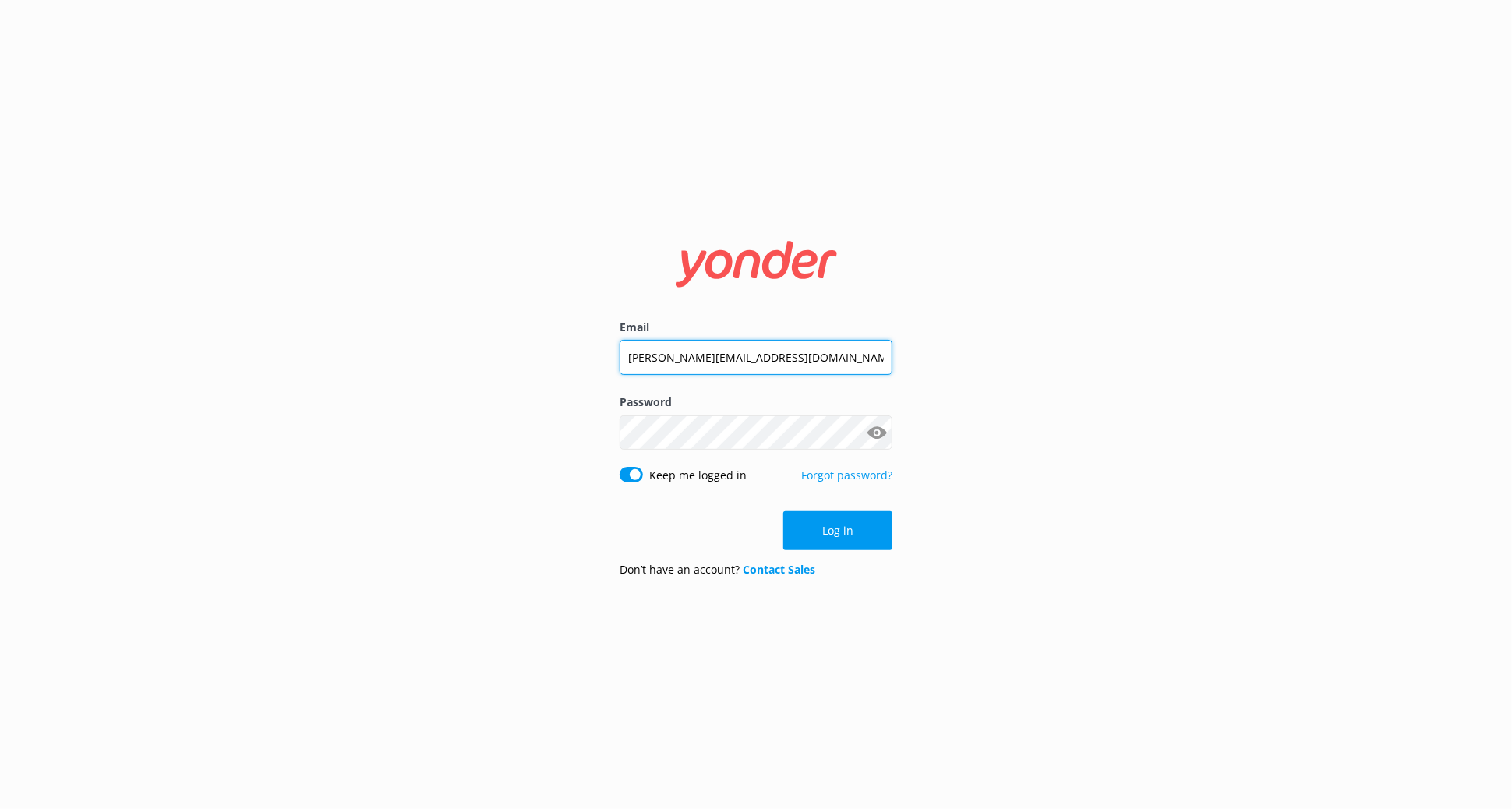
click at [779, 360] on input "[PERSON_NAME][EMAIL_ADDRESS][DOMAIN_NAME]" at bounding box center [756, 356] width 273 height 35
drag, startPoint x: 653, startPoint y: 357, endPoint x: 583, endPoint y: 355, distance: 70.0
click at [583, 355] on div "Email emily@kellytours.com Password Show password Keep me logged in Forgot pass…" at bounding box center [756, 404] width 1512 height 809
click at [661, 352] on input "[PERSON_NAME][EMAIL_ADDRESS][DOMAIN_NAME]" at bounding box center [756, 356] width 273 height 35
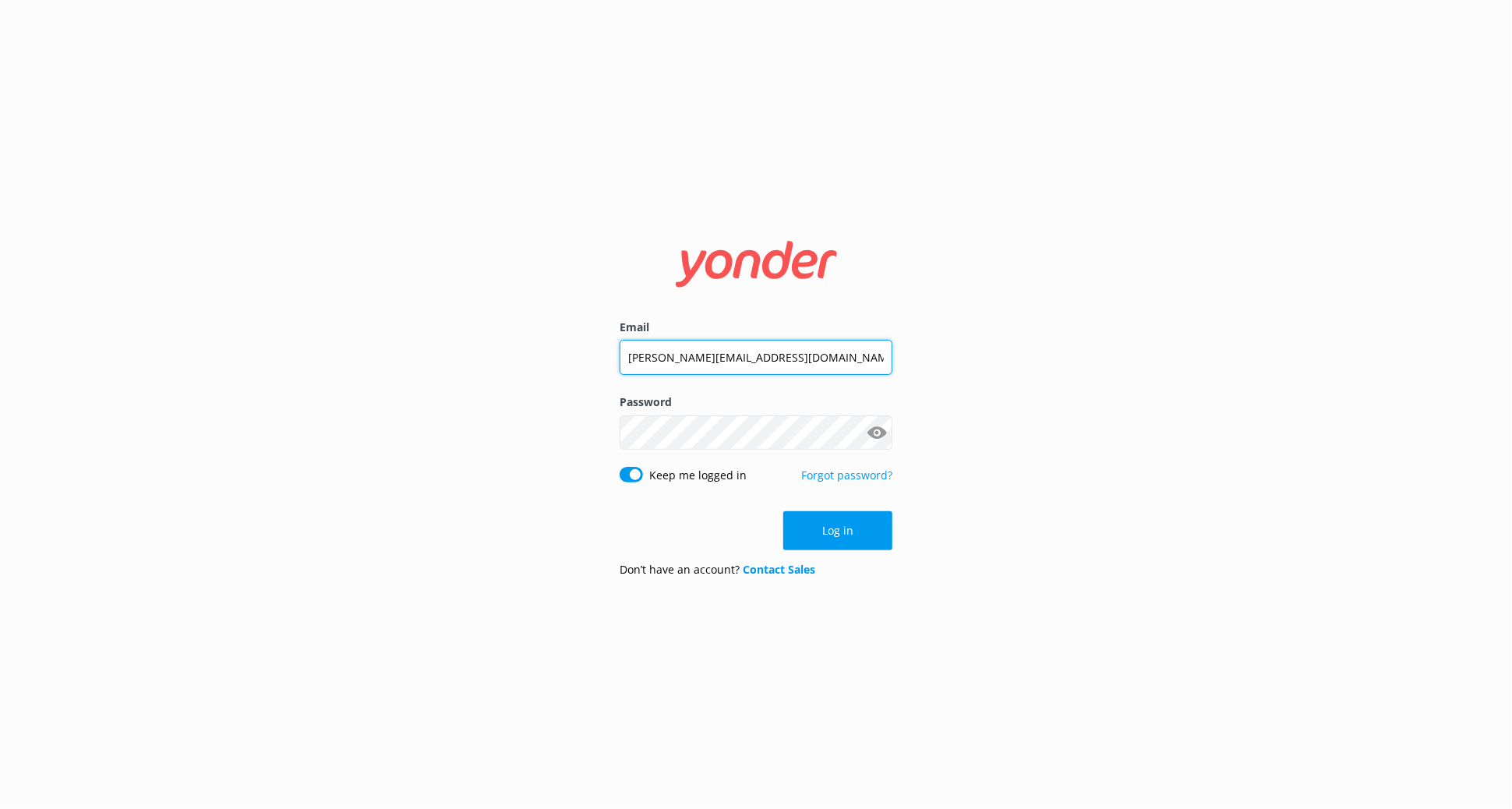
type input "carolan@kellytours.com"
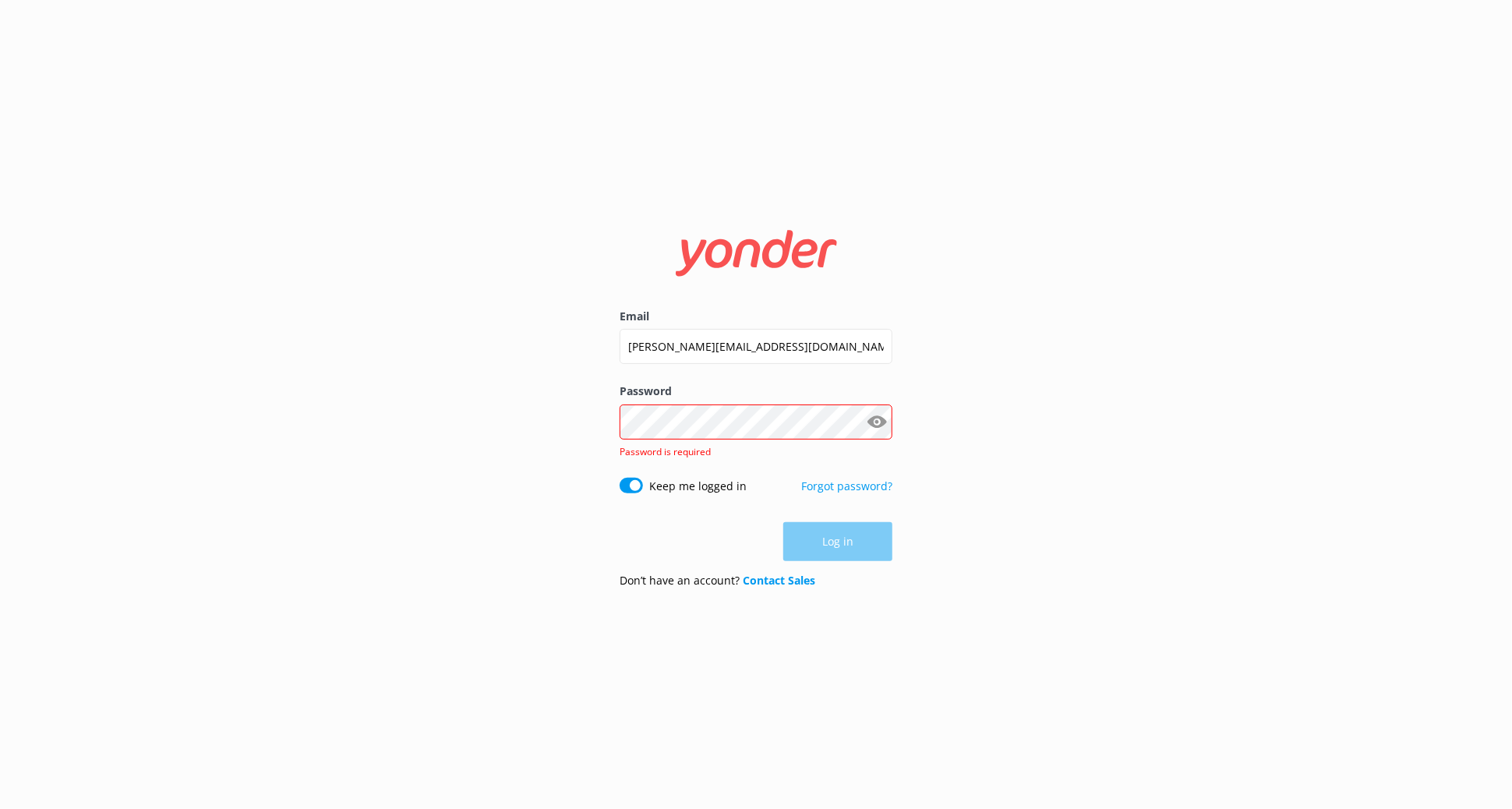
click at [888, 422] on button "Show password" at bounding box center [876, 421] width 31 height 31
click at [873, 421] on button "Show password" at bounding box center [876, 421] width 31 height 31
click at [656, 566] on form "Email carolan@kellytours.com Password Show password Password is required Keep m…" at bounding box center [756, 404] width 273 height 391
click at [632, 485] on input "Keep me logged in" at bounding box center [631, 485] width 23 height 15
checkbox input "false"
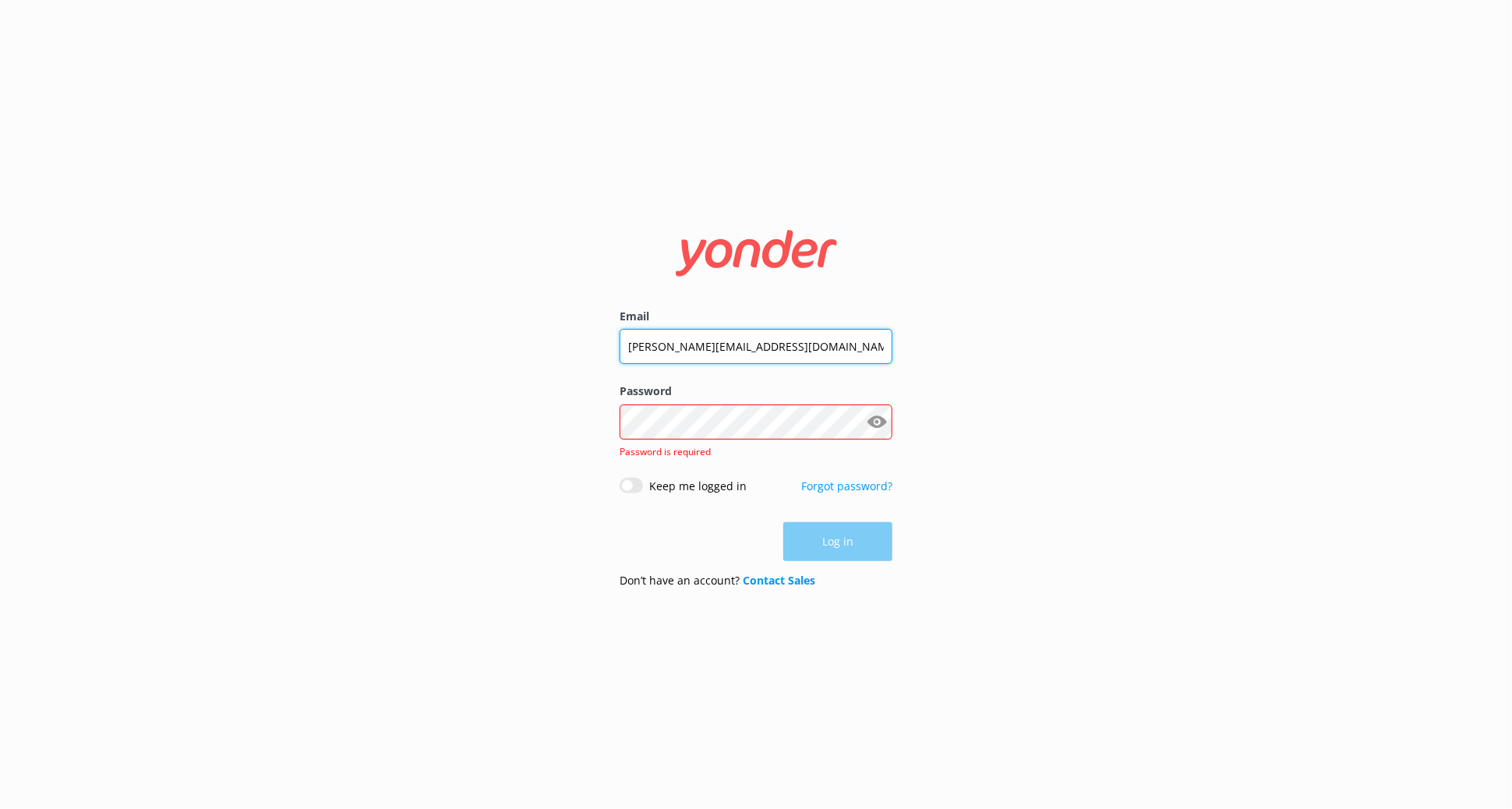
drag, startPoint x: 662, startPoint y: 347, endPoint x: 597, endPoint y: 324, distance: 68.9
click at [598, 326] on div "Email carolan@kellytours.com Password Show password Password is required Keep m…" at bounding box center [756, 404] width 1512 height 809
click at [740, 355] on input "carolan@kellytours.com" at bounding box center [756, 346] width 273 height 35
drag, startPoint x: 804, startPoint y: 359, endPoint x: 615, endPoint y: 364, distance: 189.1
click at [615, 364] on div "Email carolan@kellytours.com Password Show password Password is required Keep m…" at bounding box center [756, 404] width 312 height 391
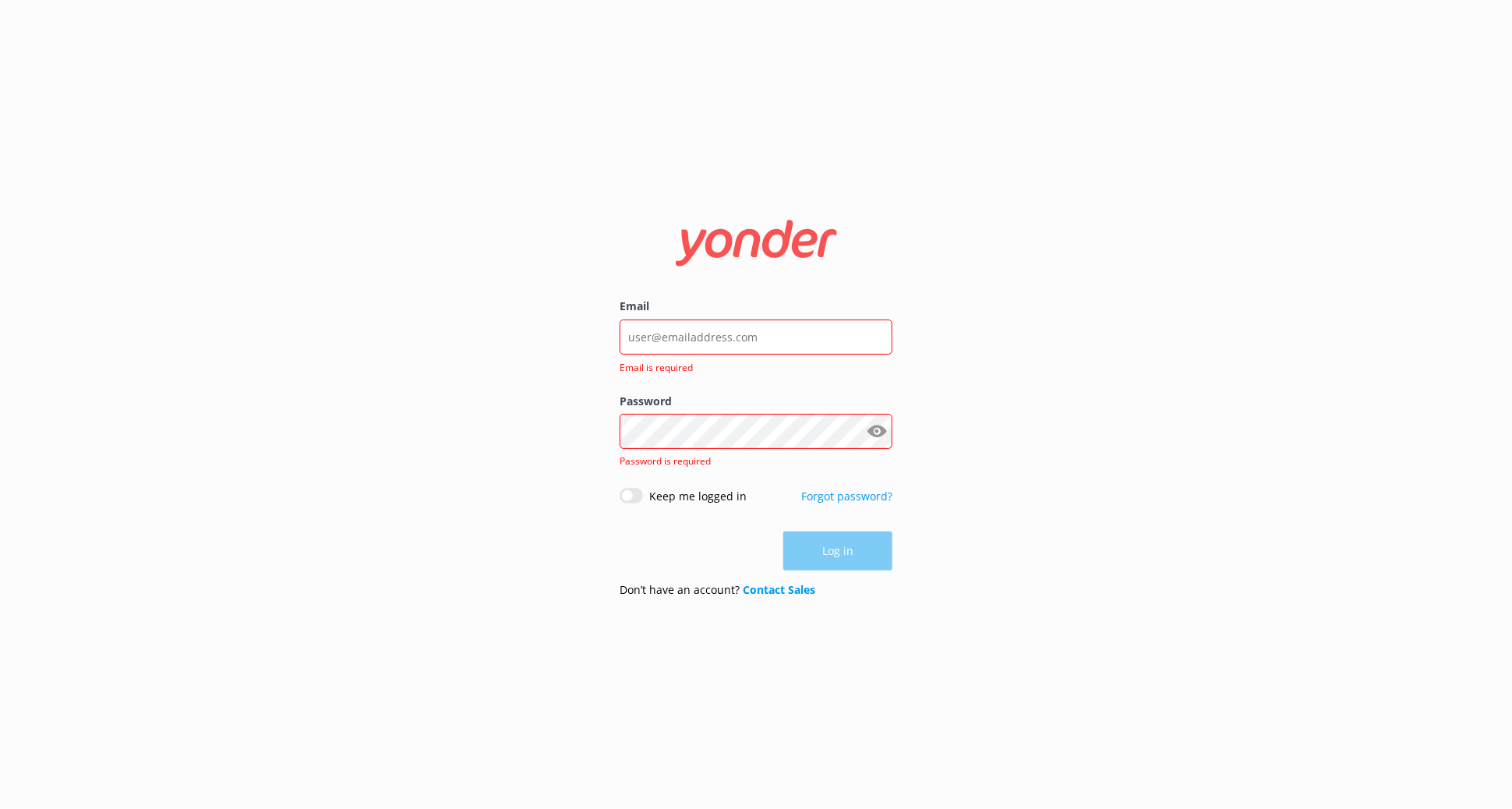
click at [949, 382] on div "Email Email is required Password Show password Password is required Keep me log…" at bounding box center [756, 404] width 1512 height 809
click at [698, 339] on input "Email" at bounding box center [756, 337] width 273 height 35
type input "[PERSON_NAME][EMAIL_ADDRESS][DOMAIN_NAME]"
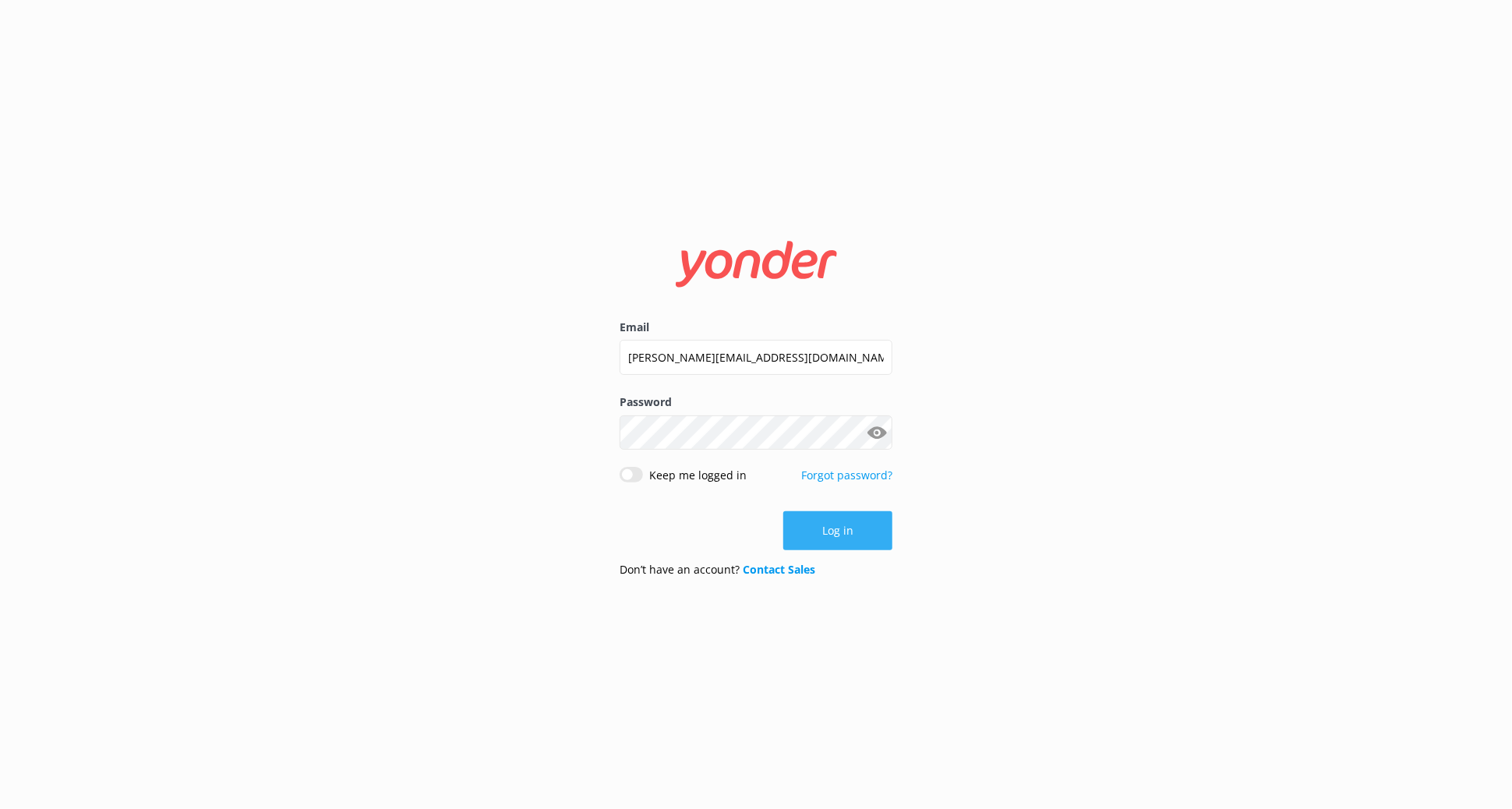
click at [805, 532] on button "Log in" at bounding box center [838, 531] width 109 height 39
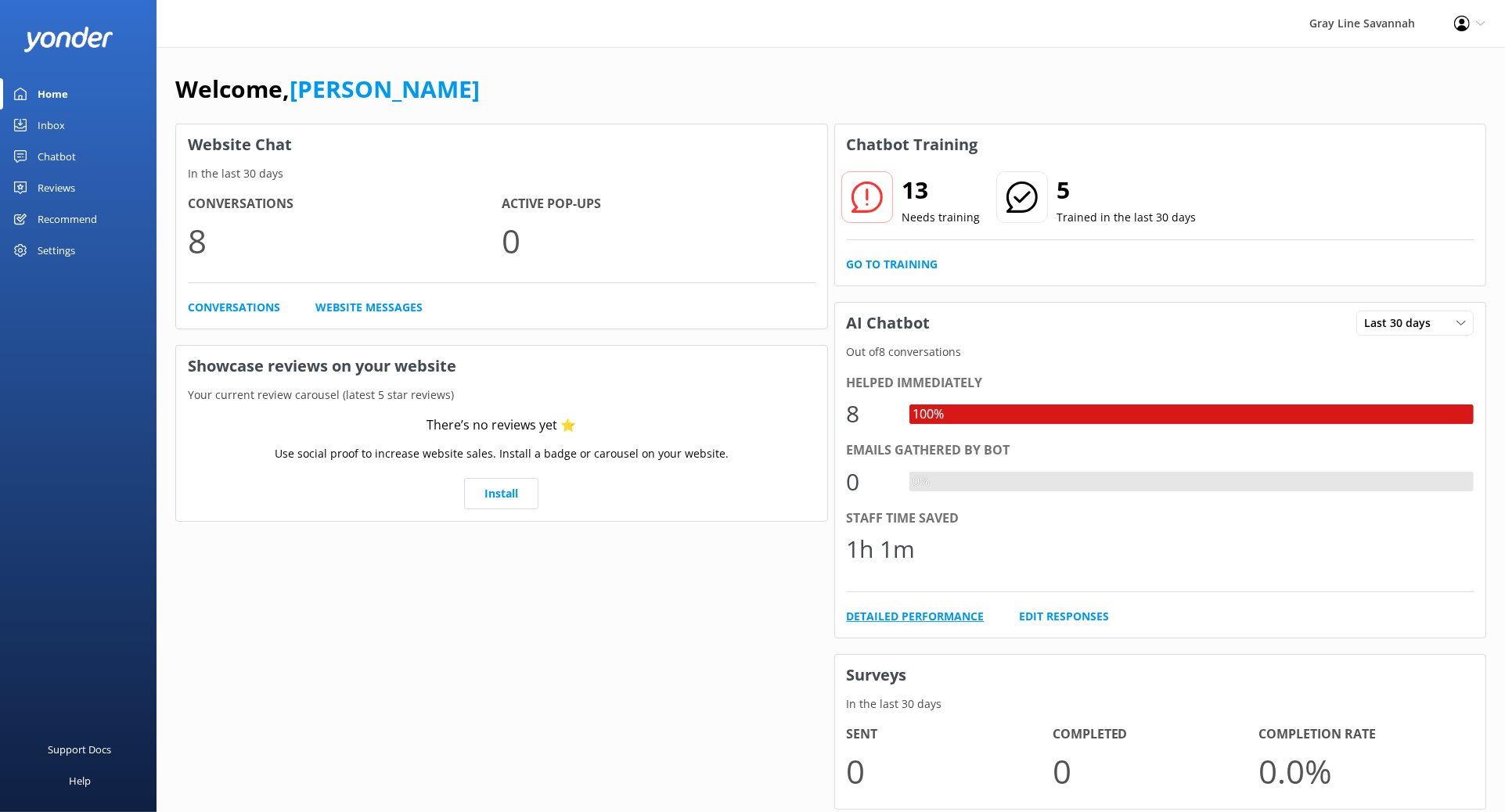
click at [958, 616] on link "Detailed Performance" at bounding box center [915, 616] width 138 height 17
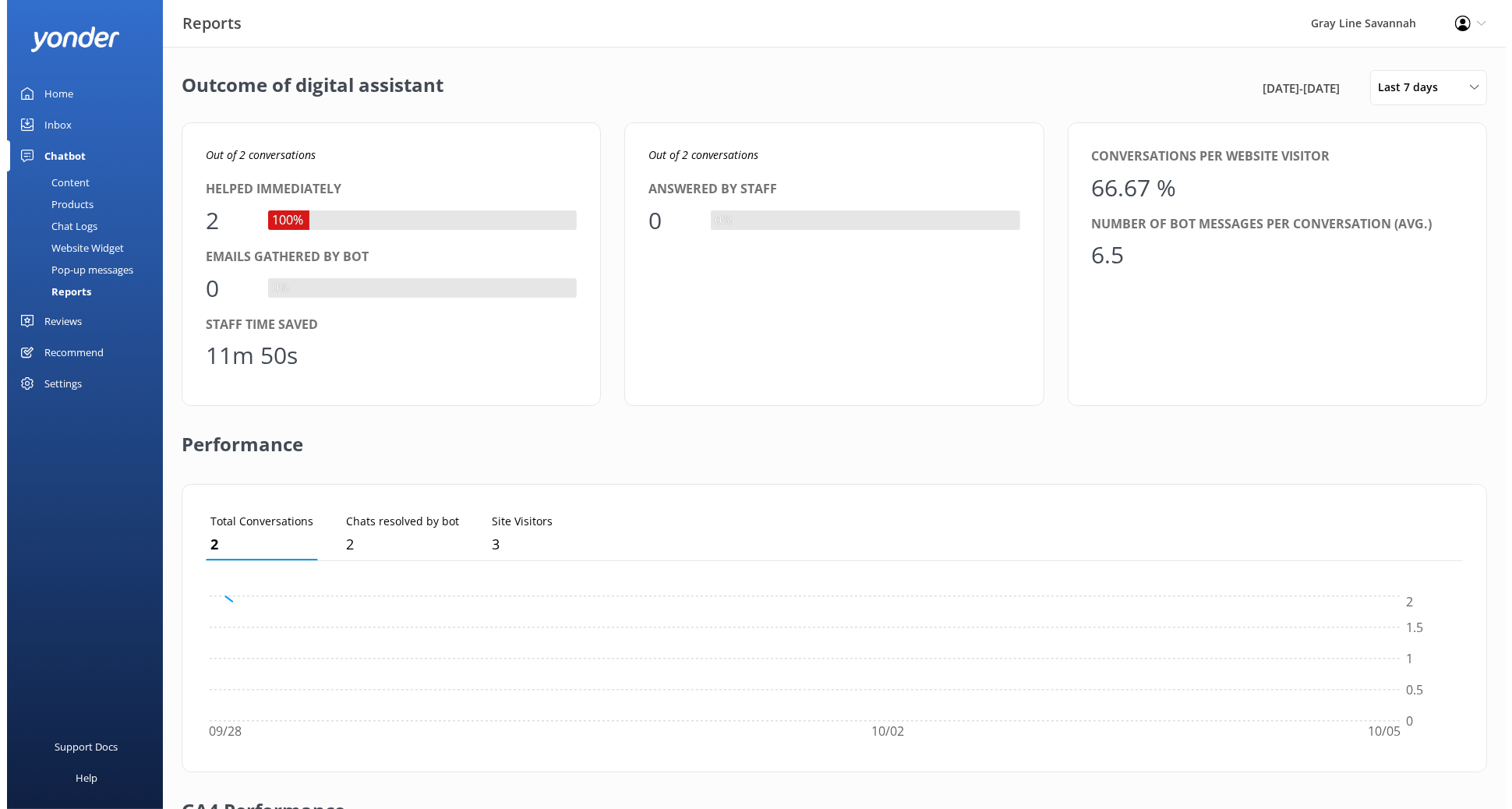
scroll to position [143, 1243]
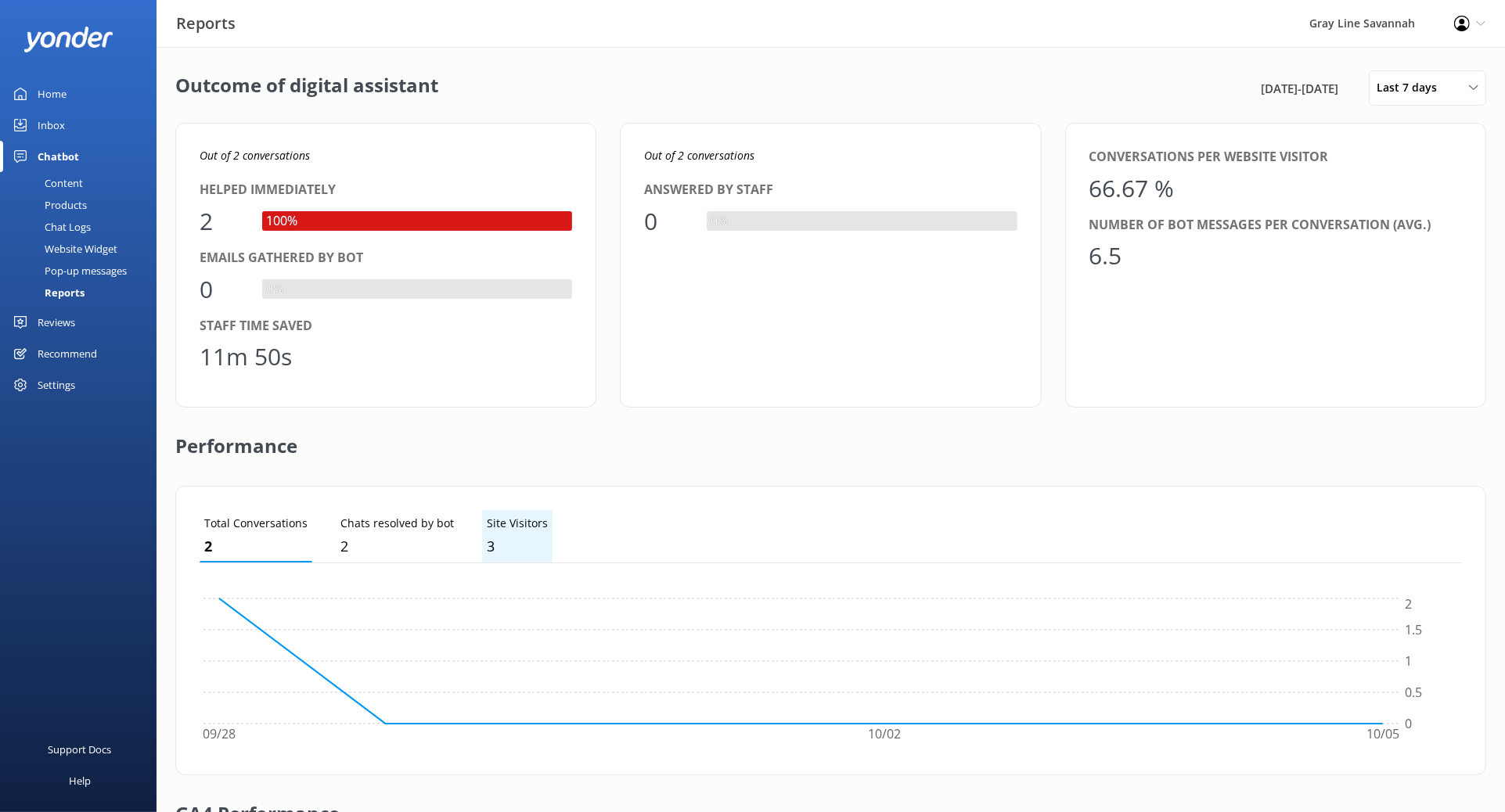
click at [506, 512] on li "Site Visitors 3" at bounding box center [517, 536] width 71 height 53
click at [380, 547] on p "2" at bounding box center [396, 546] width 114 height 22
click at [228, 537] on p "2" at bounding box center [255, 546] width 103 height 22
click at [81, 315] on link "Reviews" at bounding box center [78, 322] width 157 height 31
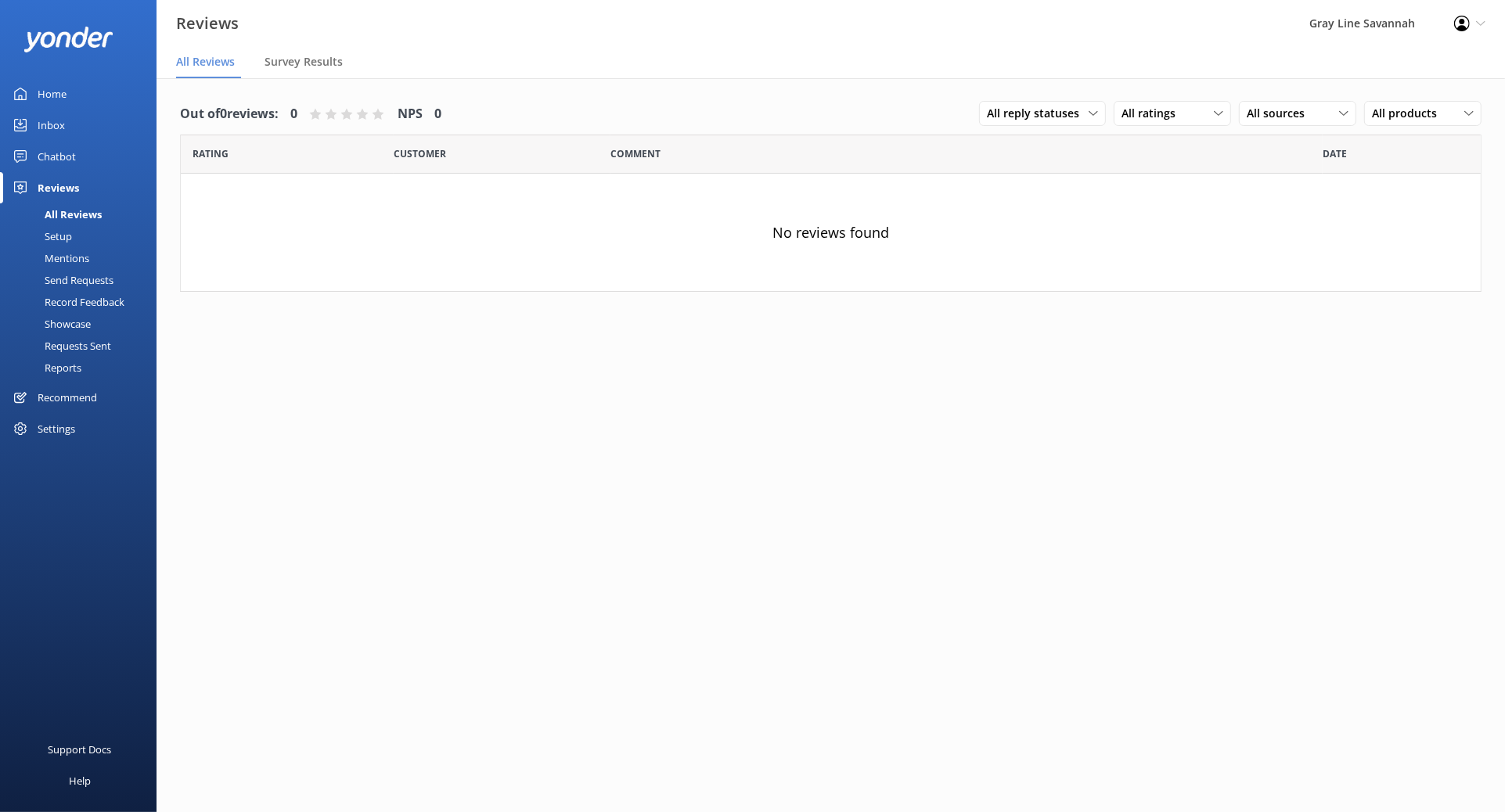
click at [72, 255] on div "Mentions" at bounding box center [48, 258] width 80 height 21
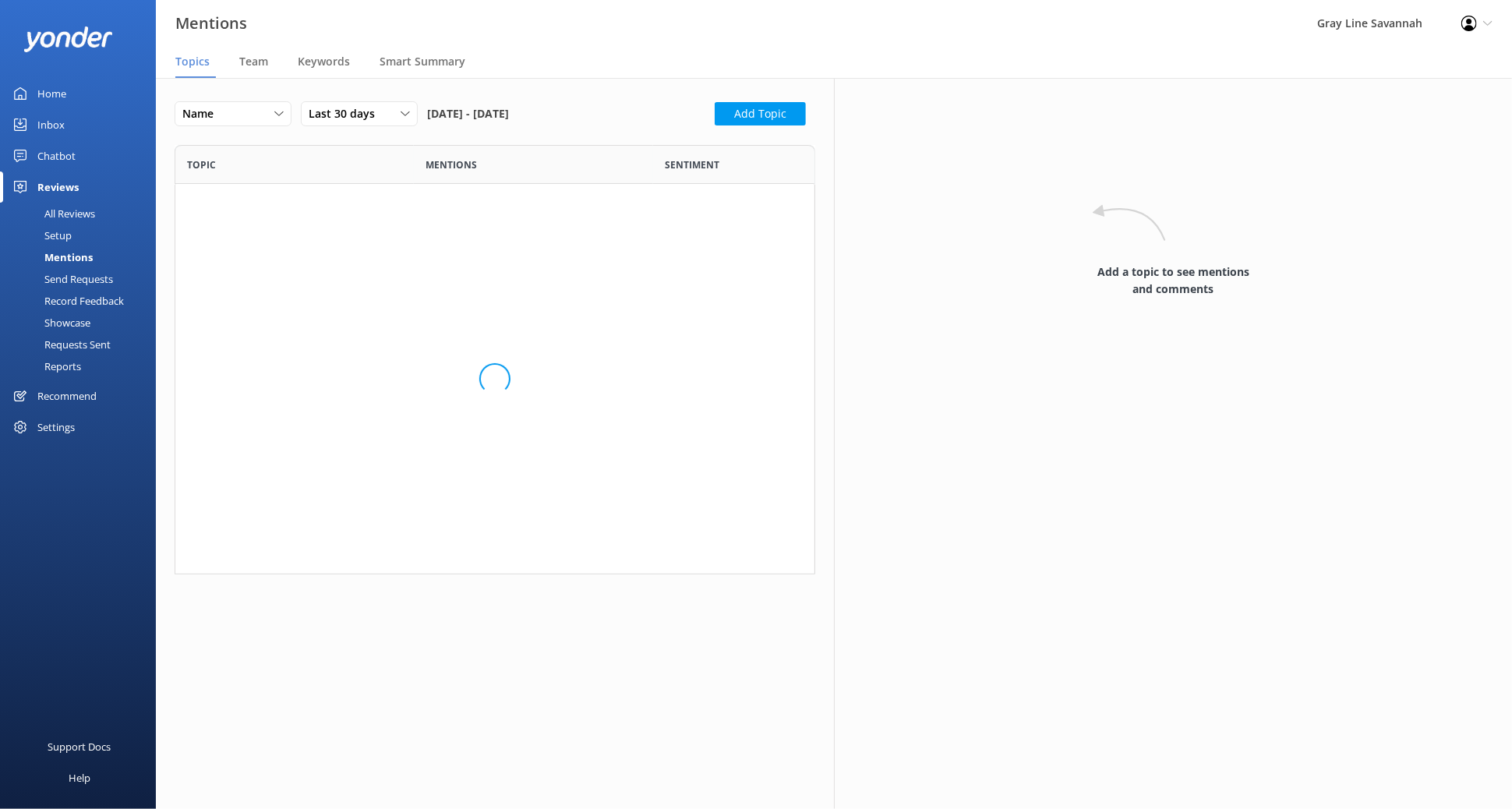
scroll to position [415, 627]
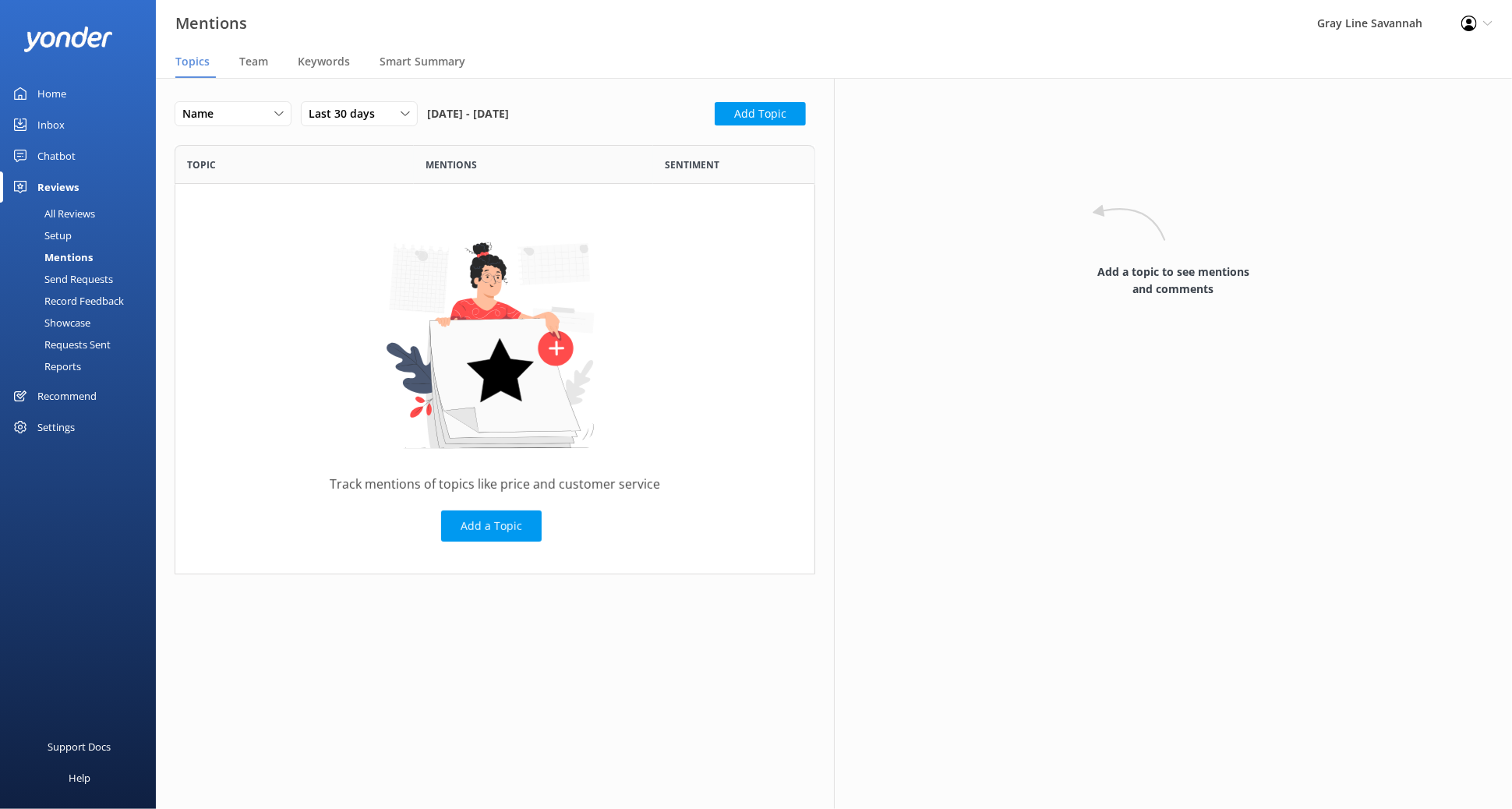
click at [59, 231] on div "Setup" at bounding box center [40, 235] width 62 height 21
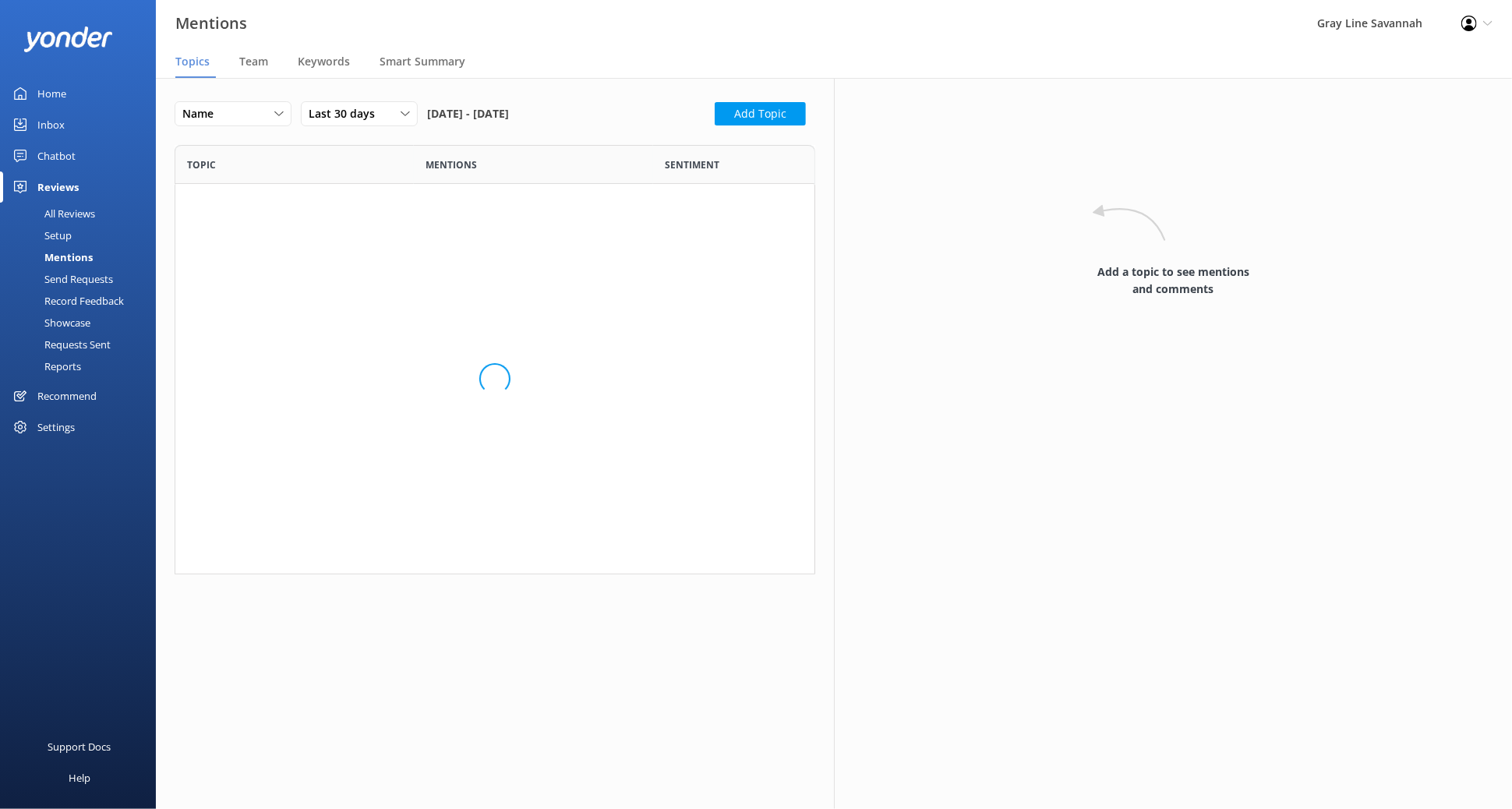
scroll to position [415, 627]
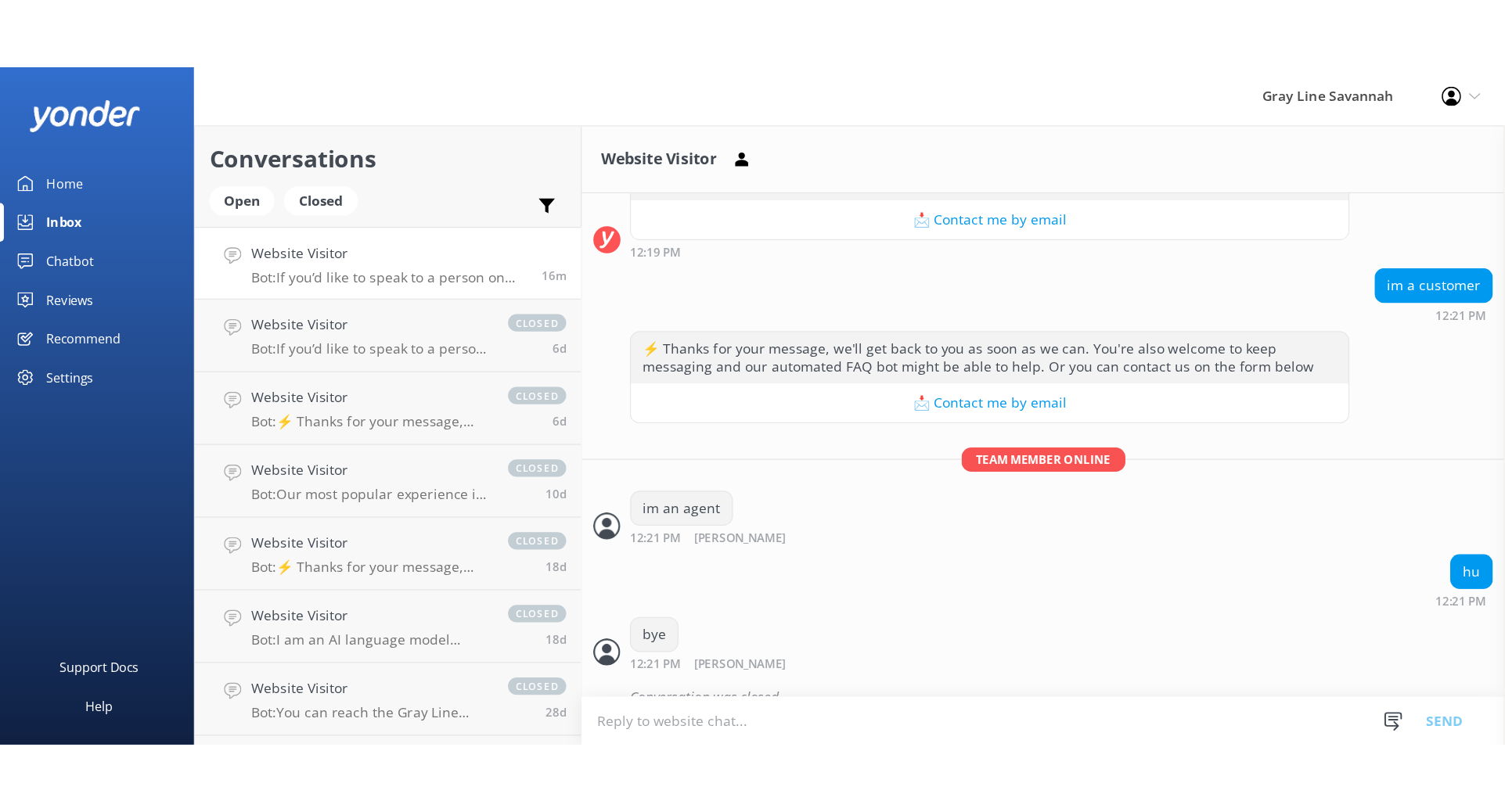
scroll to position [2171, 0]
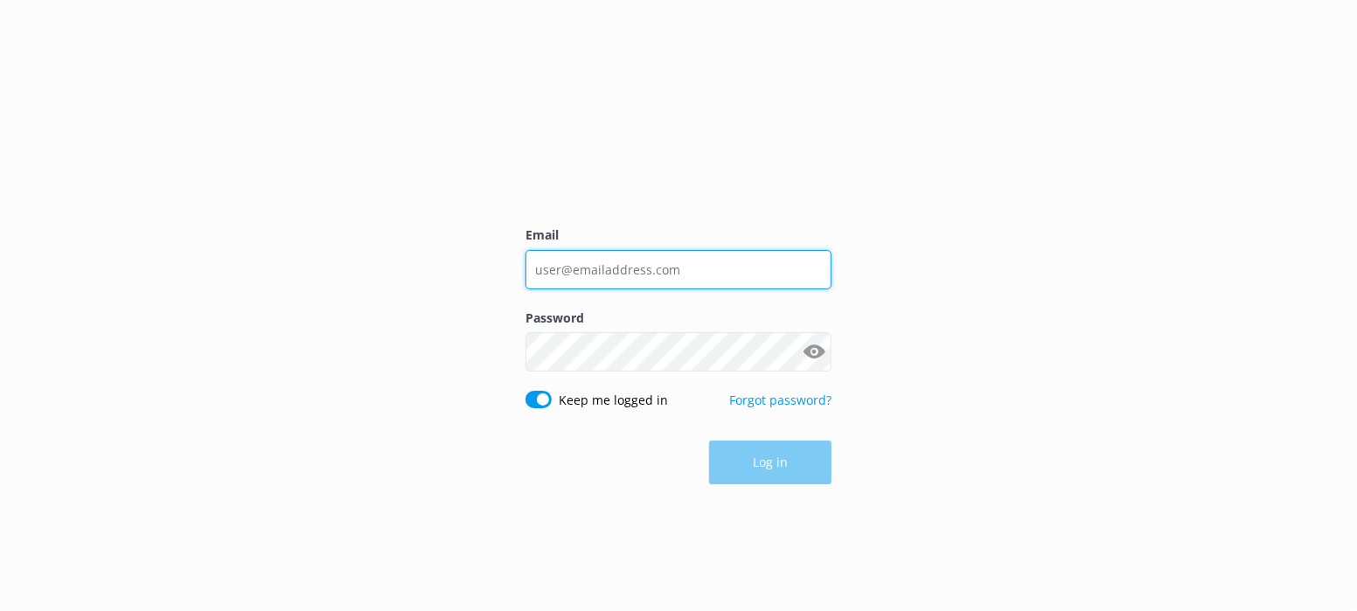
type input "[PERSON_NAME][EMAIL_ADDRESS][DOMAIN_NAME]"
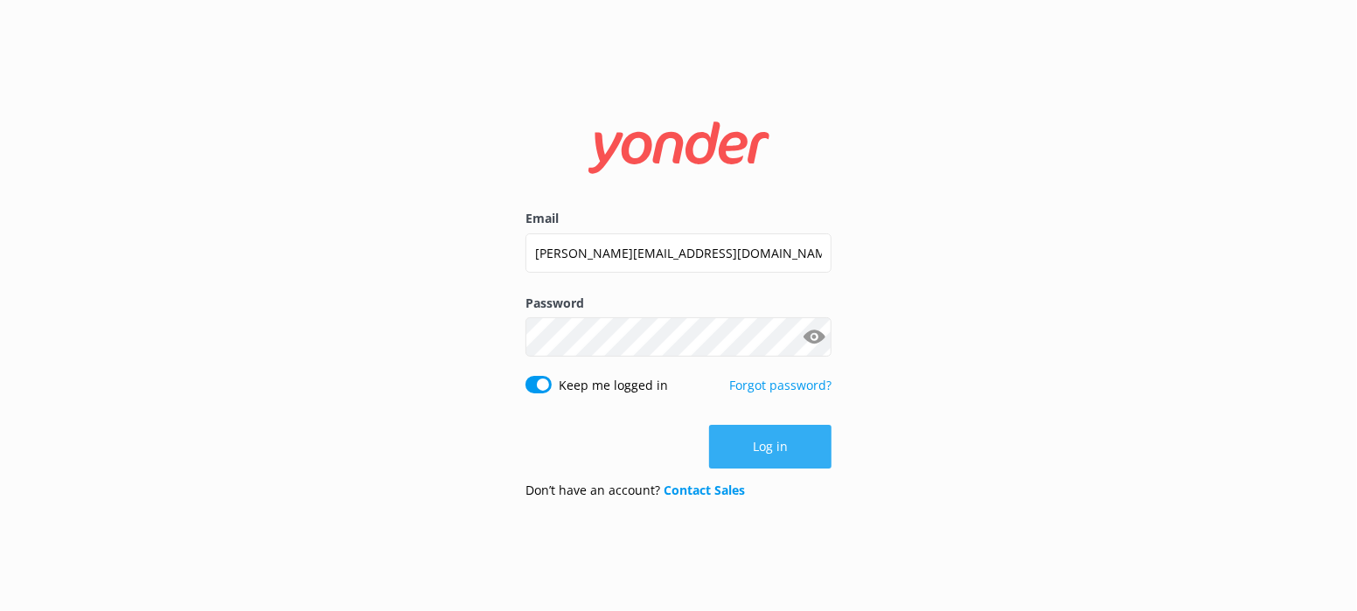
click at [787, 458] on button "Log in" at bounding box center [770, 447] width 122 height 44
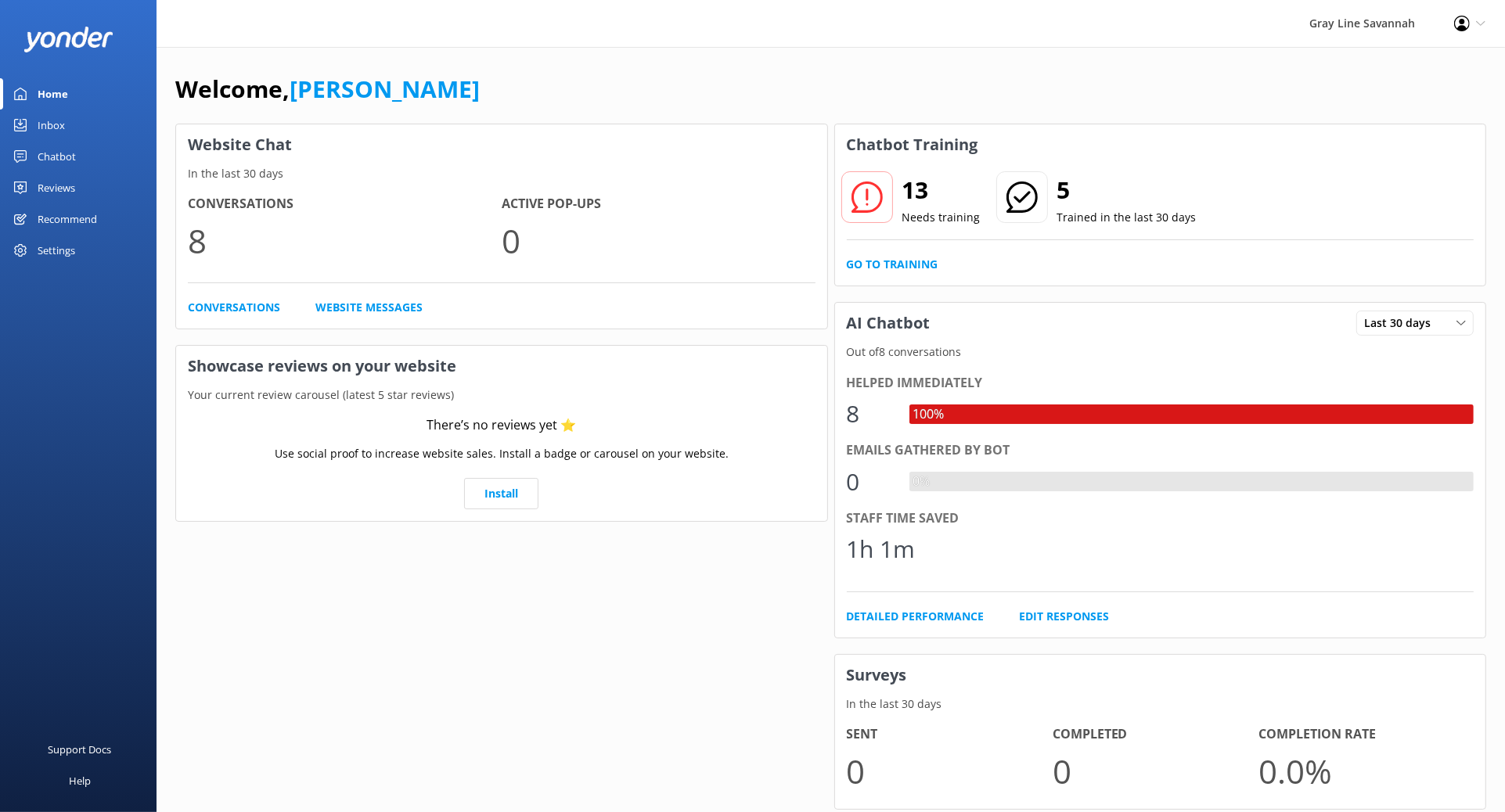
click at [883, 186] on div at bounding box center [867, 198] width 52 height 52
click at [908, 266] on link "Go to Training" at bounding box center [892, 264] width 91 height 17
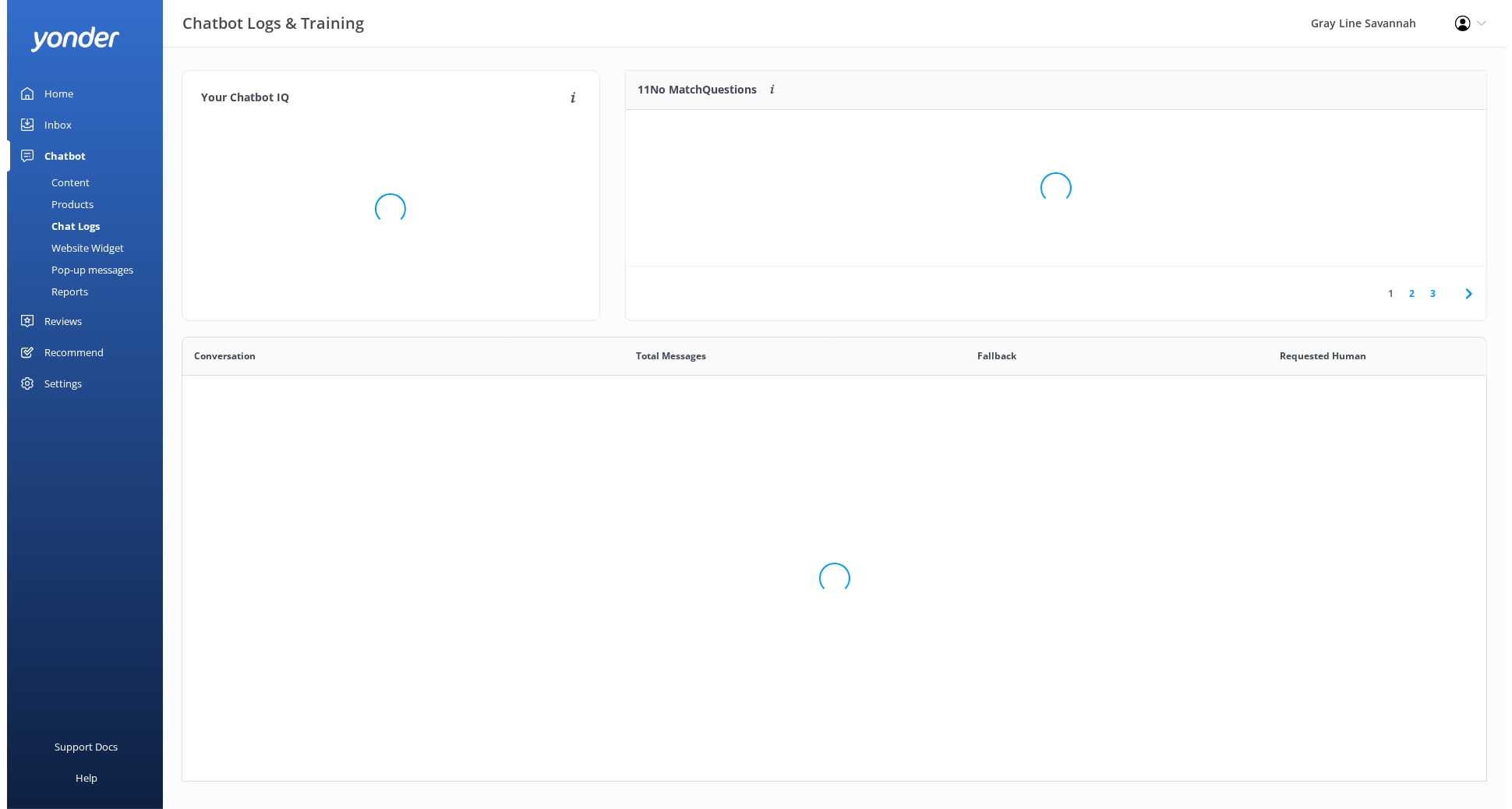
scroll to position [432, 1291]
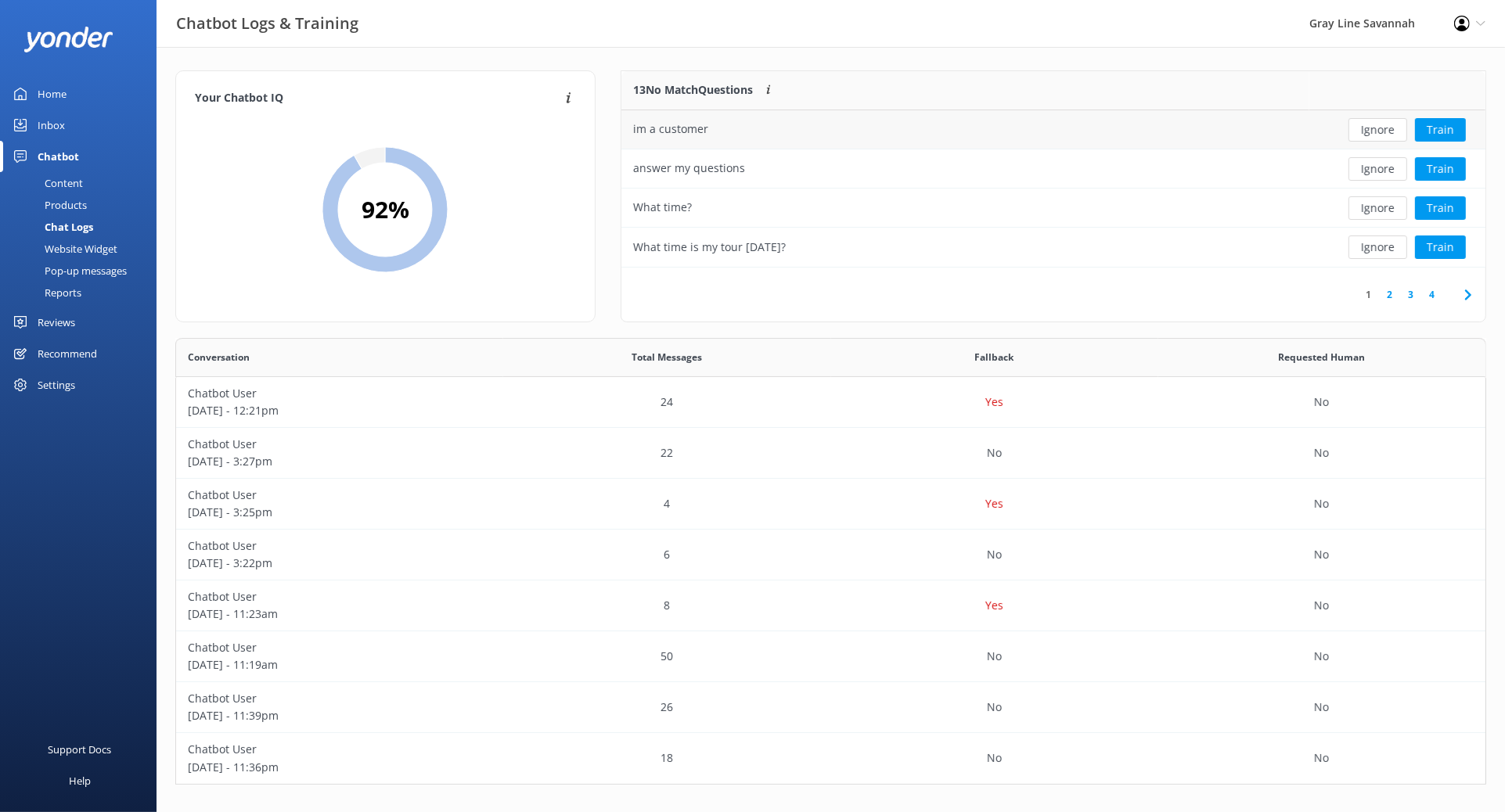
click at [1214, 138] on div "im a customer" at bounding box center [965, 130] width 688 height 39
click at [1214, 21] on div "Profile Settings Logout" at bounding box center [1469, 23] width 71 height 47
click at [1214, 20] on icon at bounding box center [1481, 23] width 9 height 9
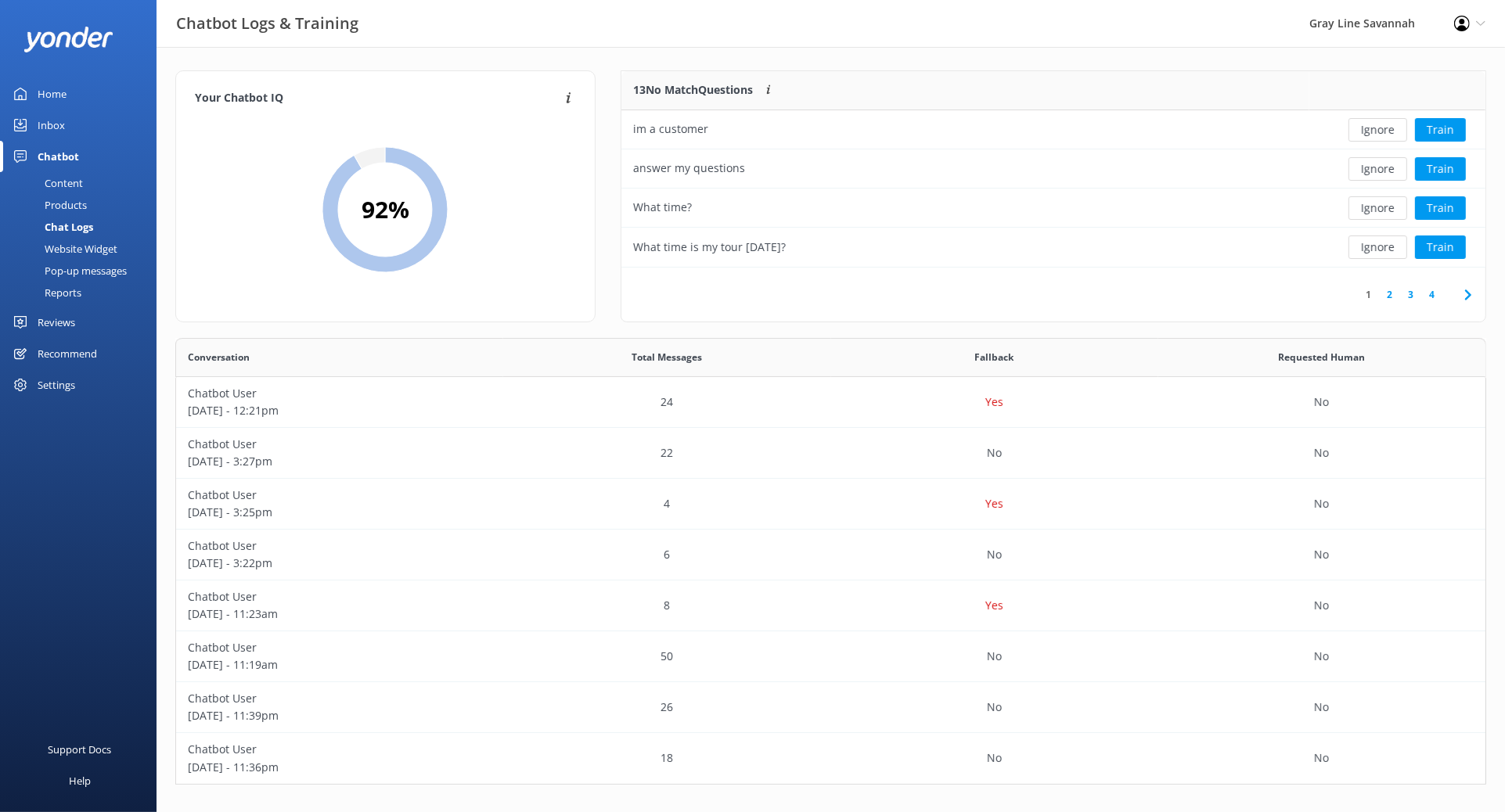
click at [1214, 38] on div "Chatbot Logs & Training Gray Line Savannah Profile Settings Logout" at bounding box center [752, 23] width 1505 height 47
click at [53, 88] on div "Home" at bounding box center [52, 93] width 29 height 31
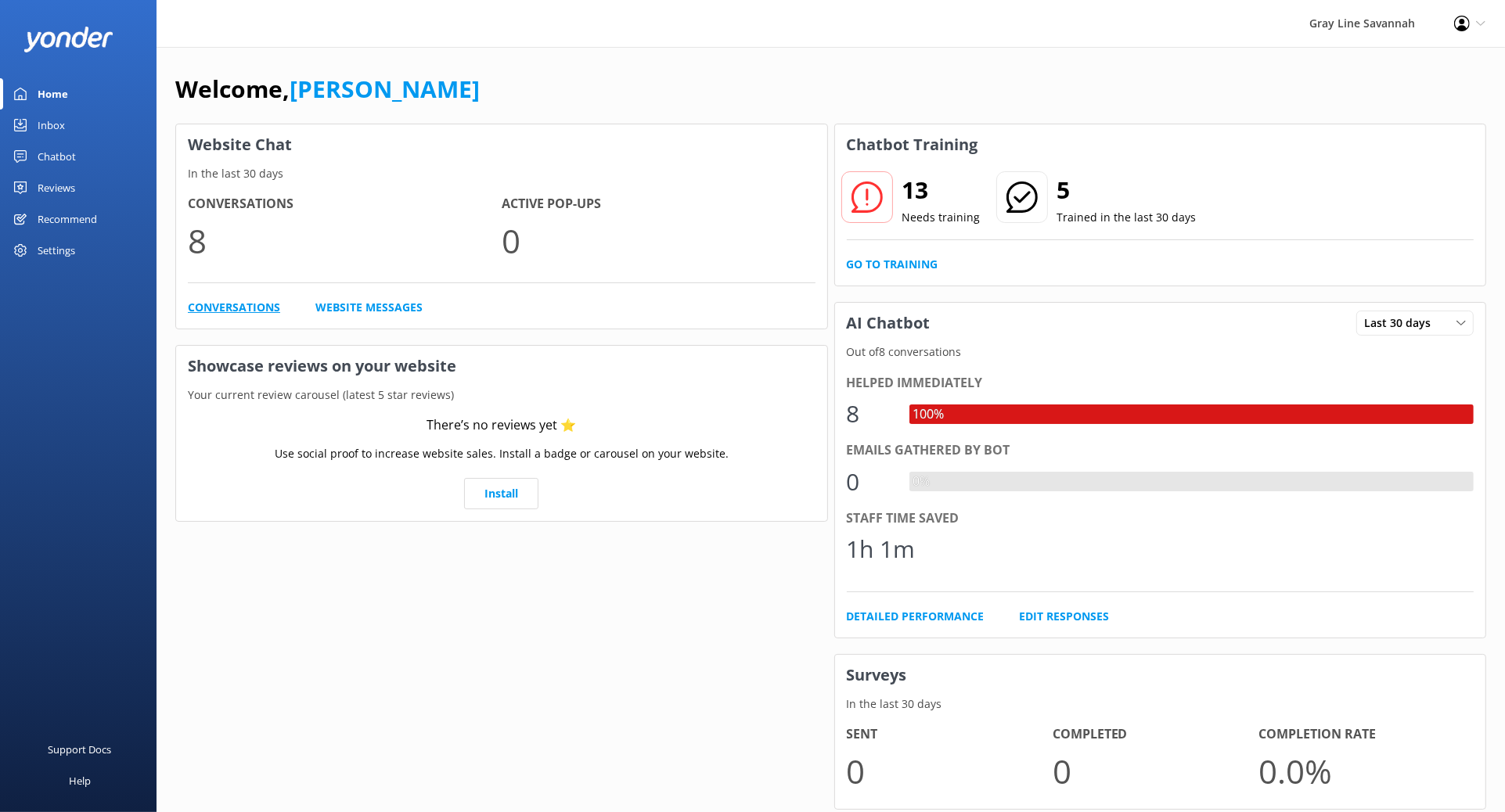
click at [257, 309] on link "Conversations" at bounding box center [234, 307] width 92 height 17
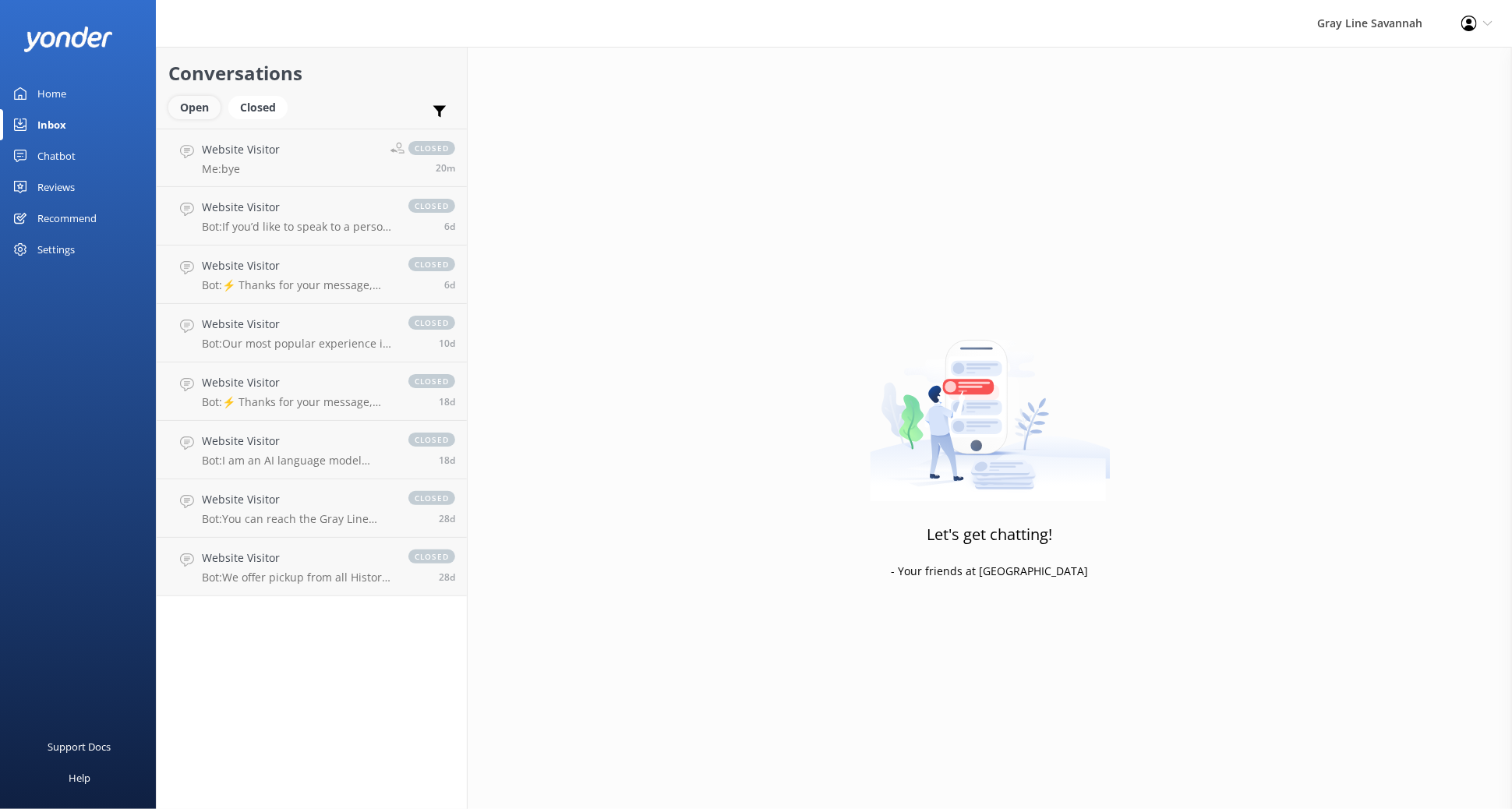
click at [208, 100] on div "Open" at bounding box center [194, 108] width 53 height 23
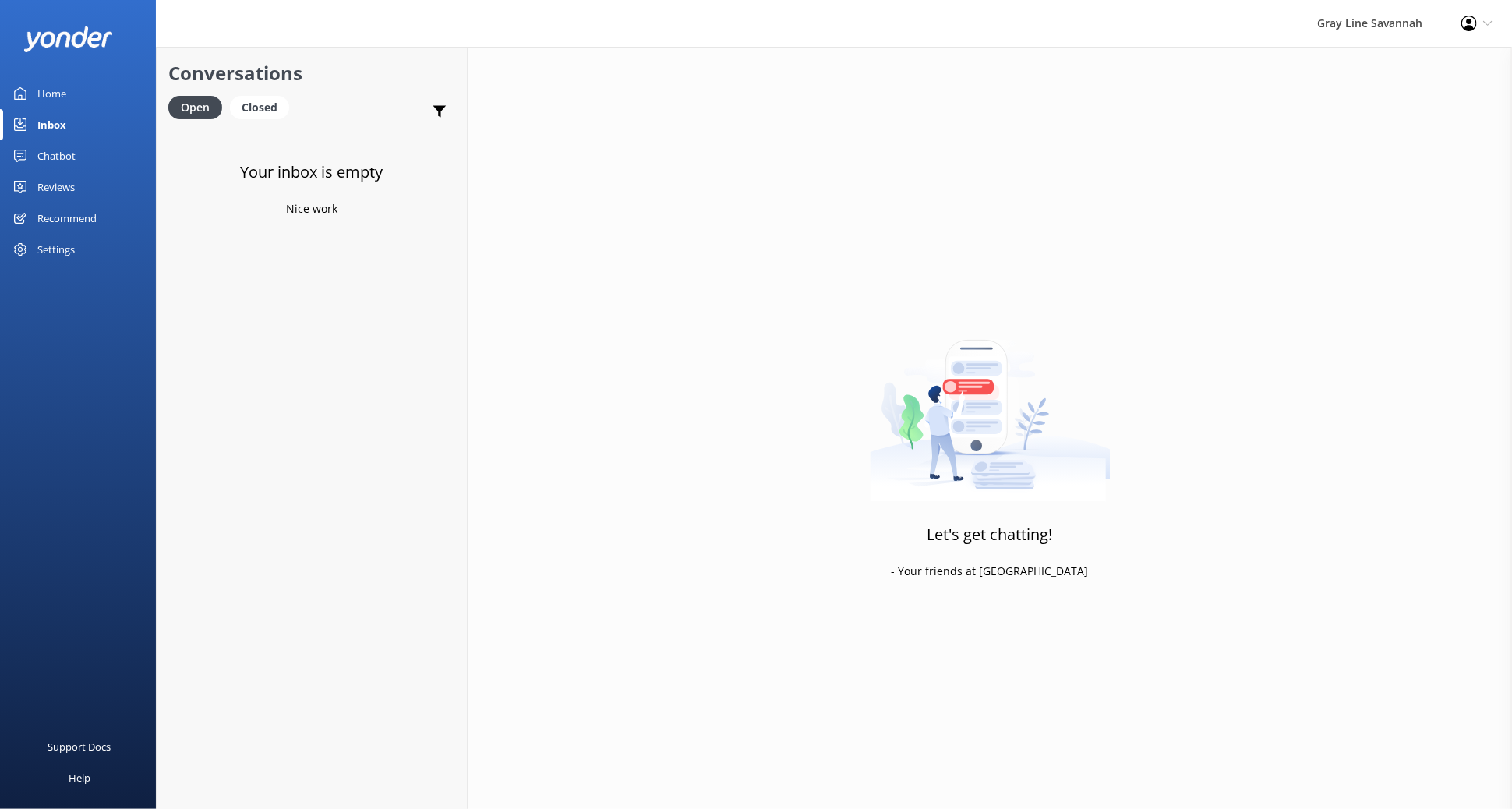
click at [291, 111] on link "Closed" at bounding box center [263, 106] width 67 height 17
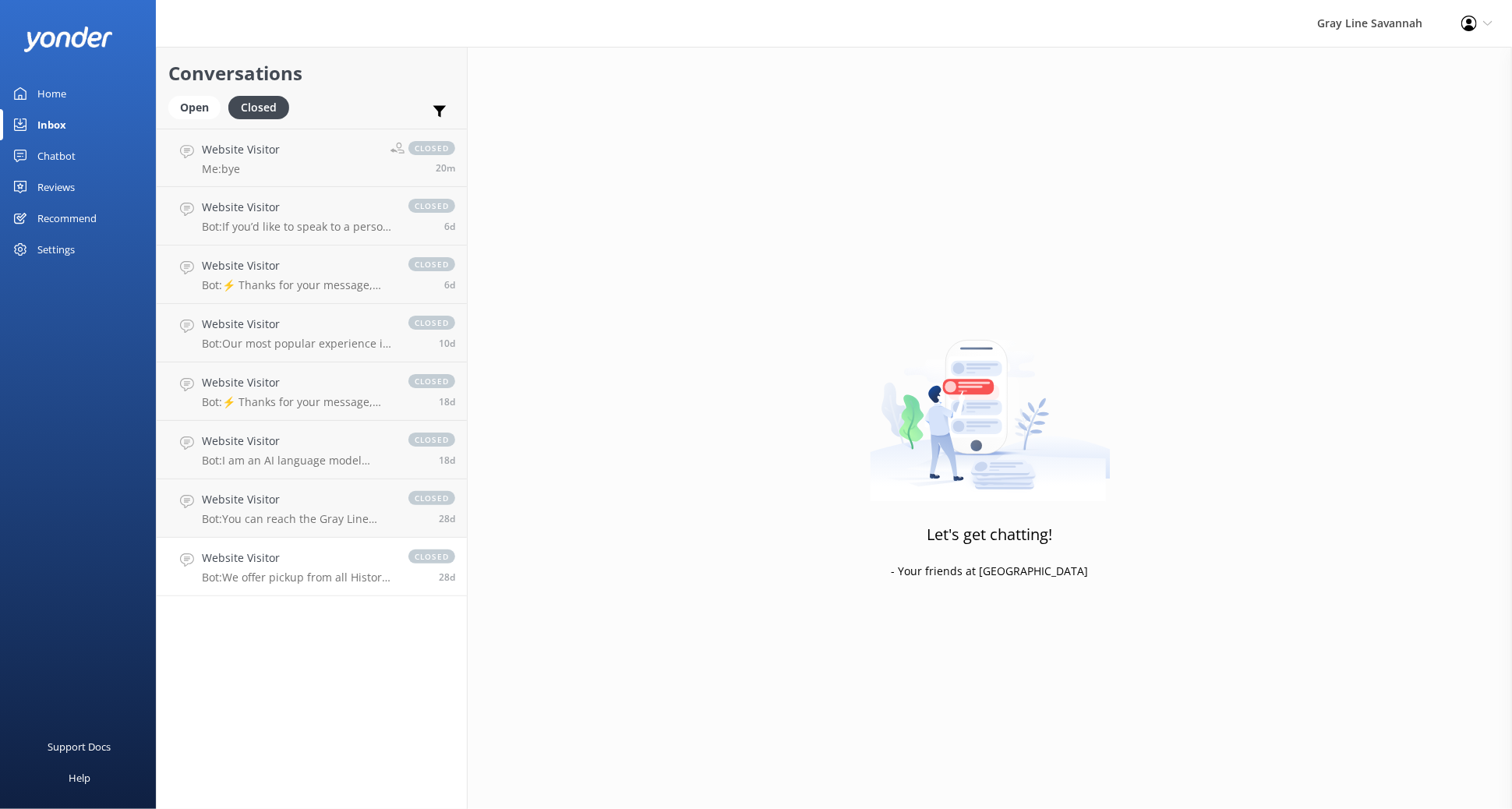
click at [289, 543] on link "Website Visitor Bot: We offer pickup from all Historic Downtown hotels and B&Bs…" at bounding box center [312, 567] width 310 height 59
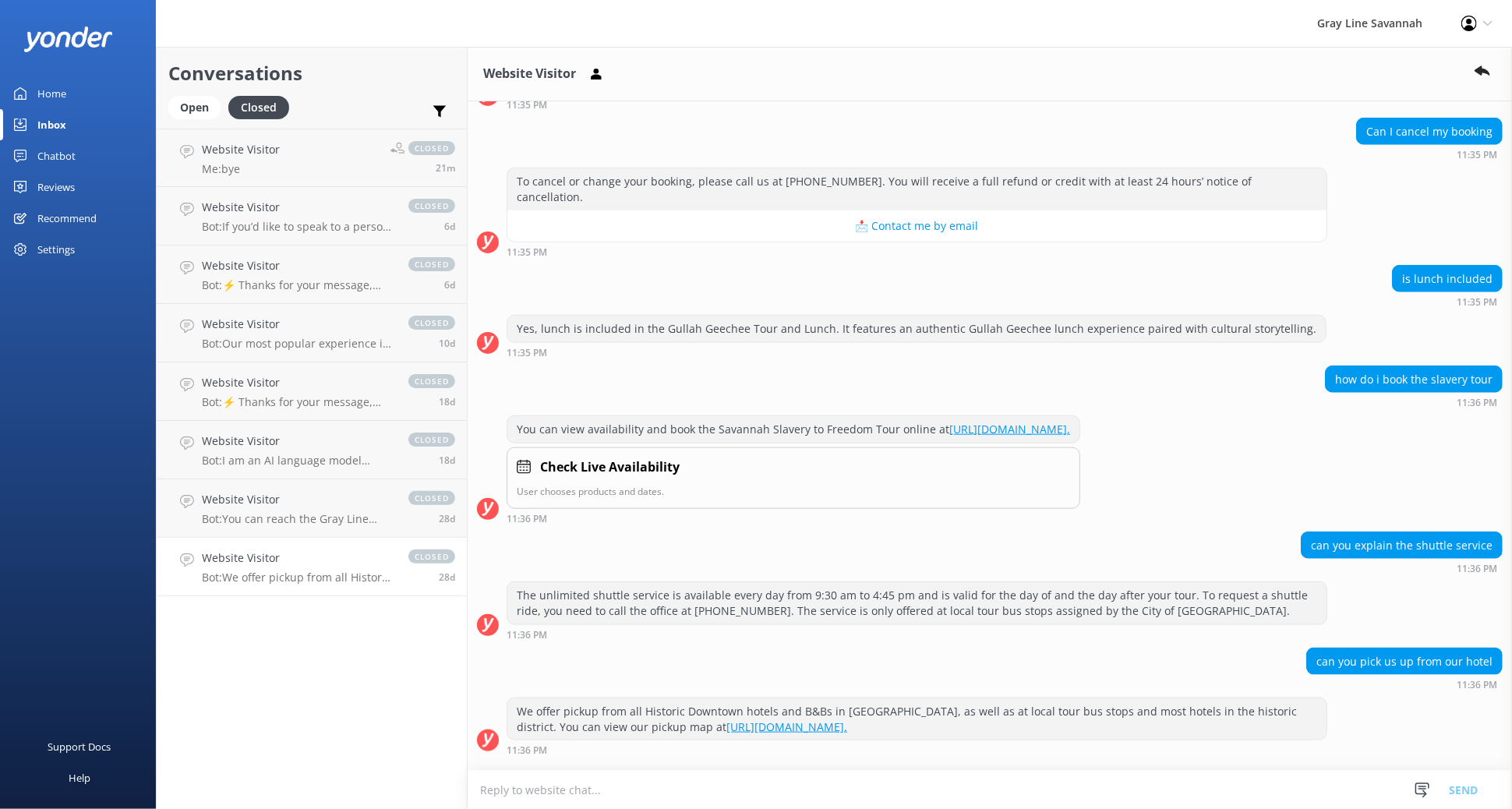
scroll to position [927, 0]
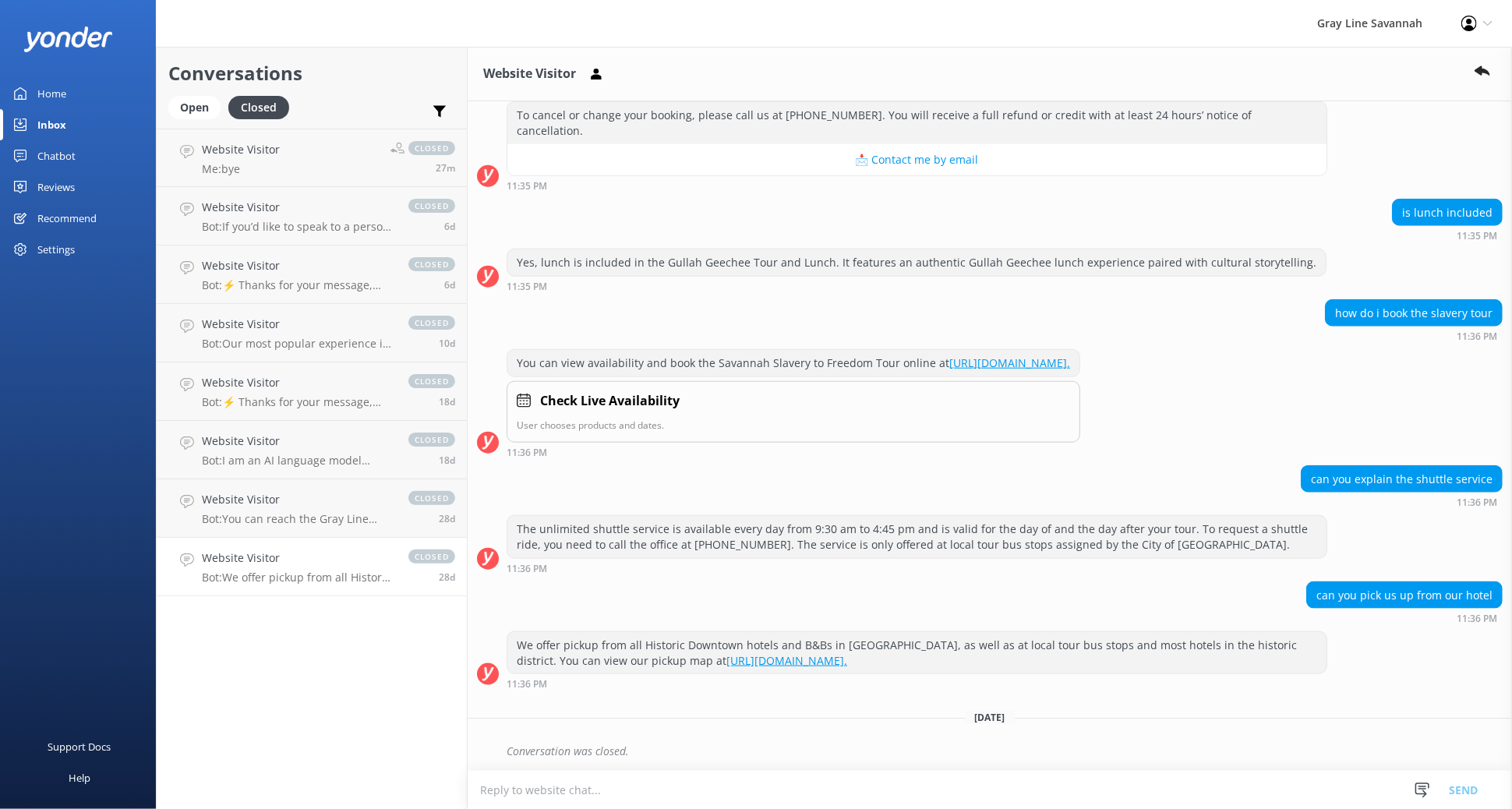
click at [56, 151] on div "Chatbot" at bounding box center [56, 155] width 38 height 31
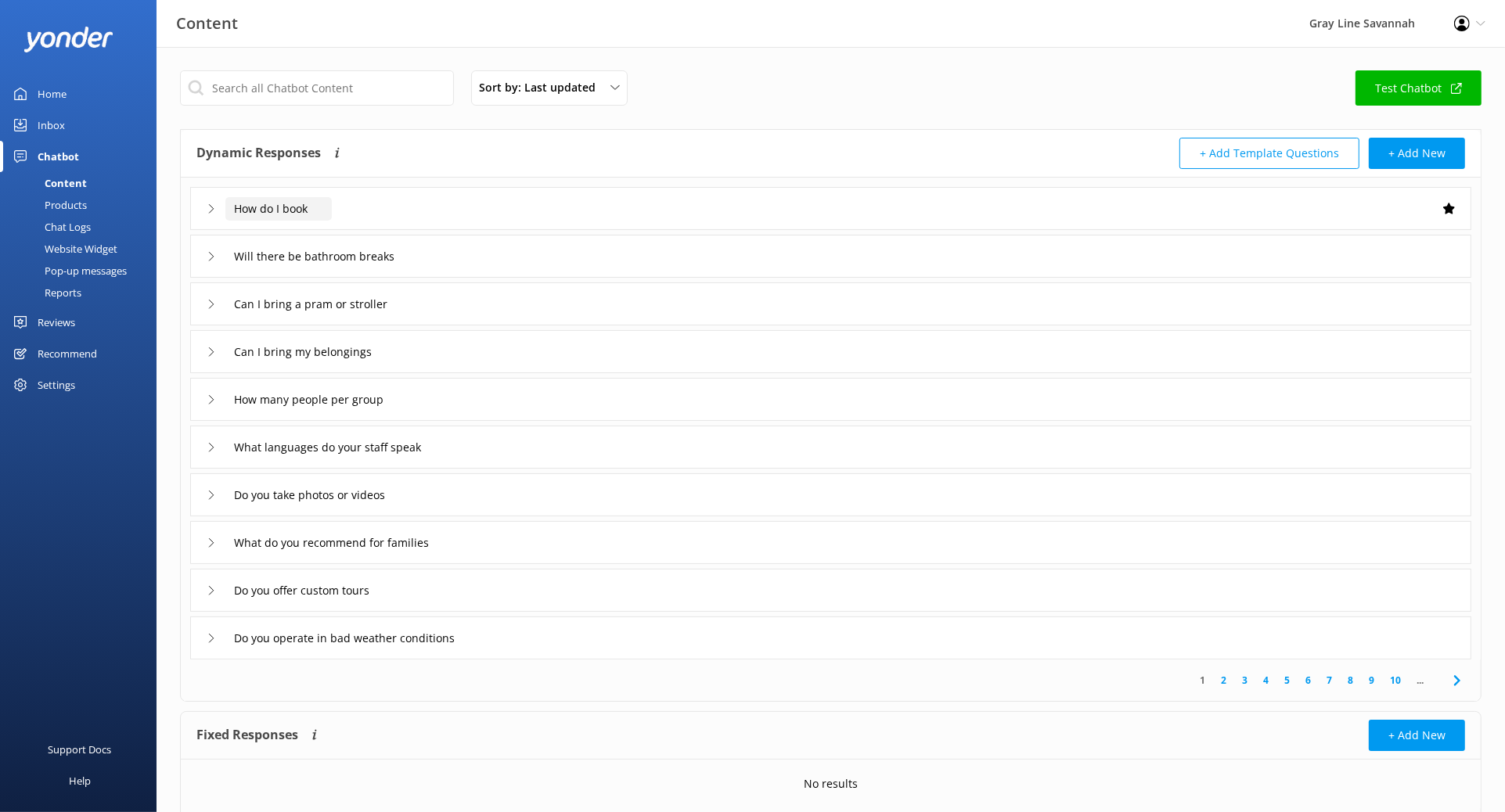
click at [250, 208] on input "How do I book" at bounding box center [278, 208] width 106 height 23
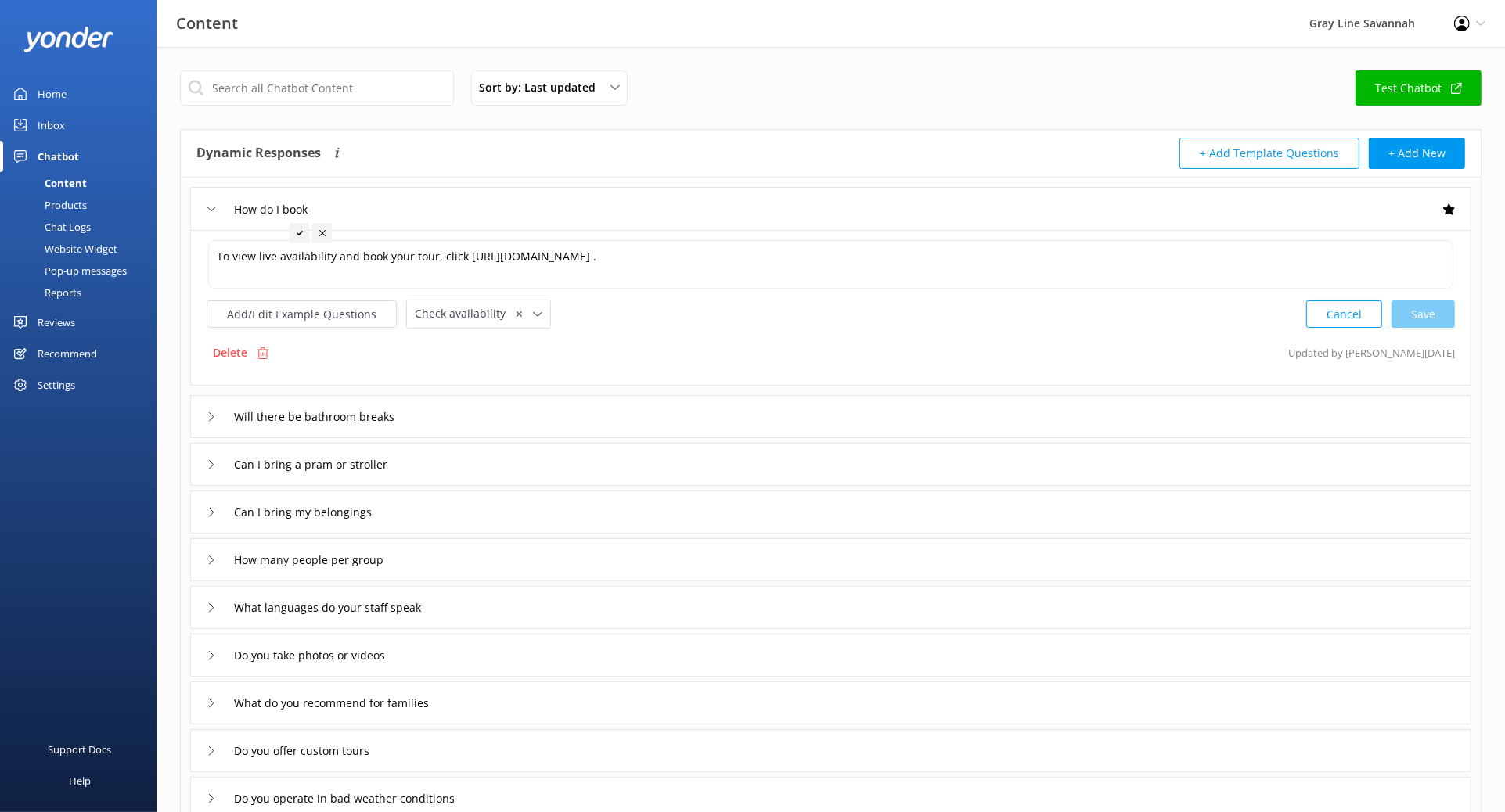
click at [211, 206] on icon at bounding box center [211, 208] width 9 height 9
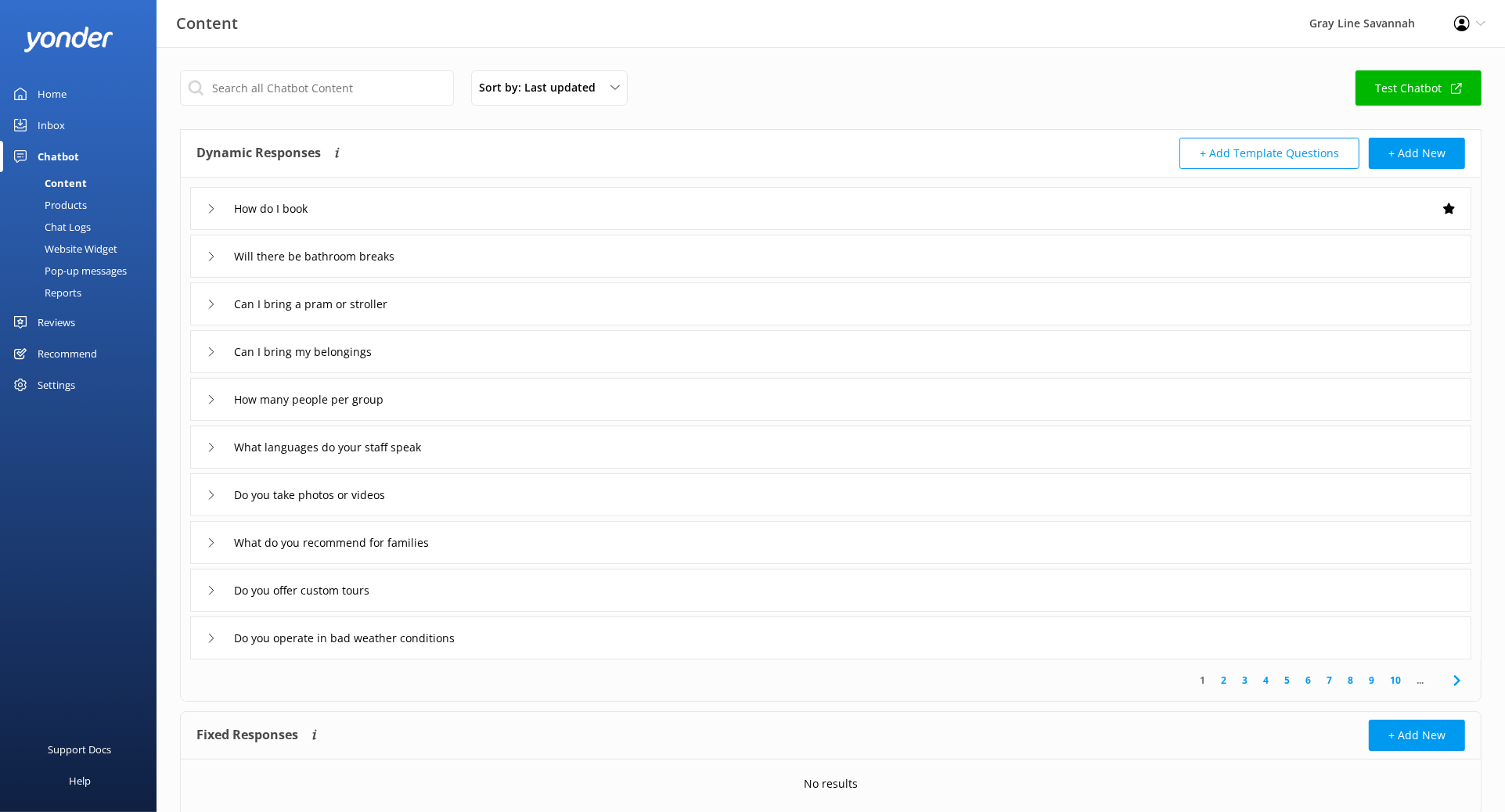
click at [207, 258] on icon at bounding box center [211, 257] width 9 height 9
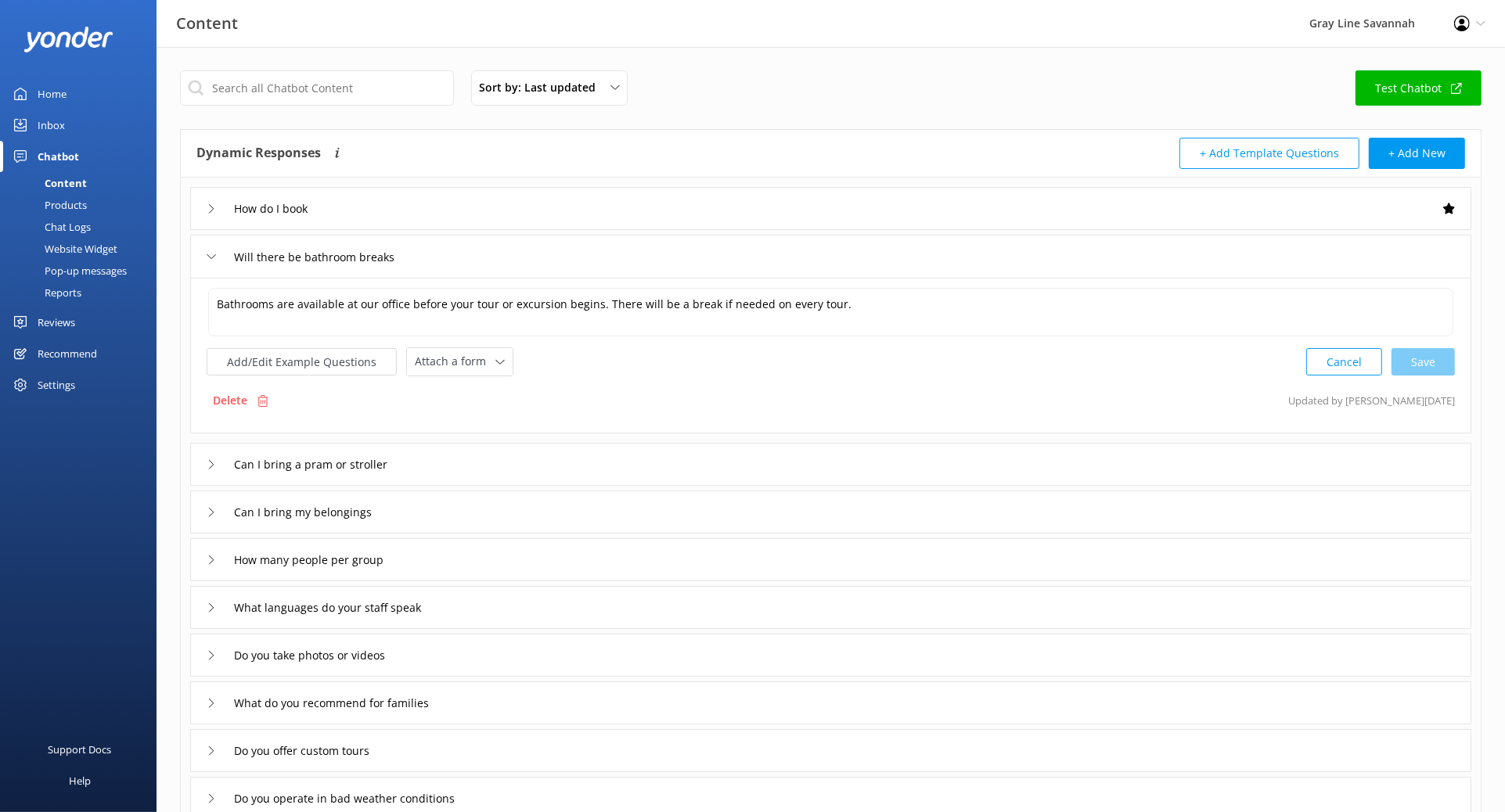
click at [208, 257] on use at bounding box center [212, 256] width 9 height 4
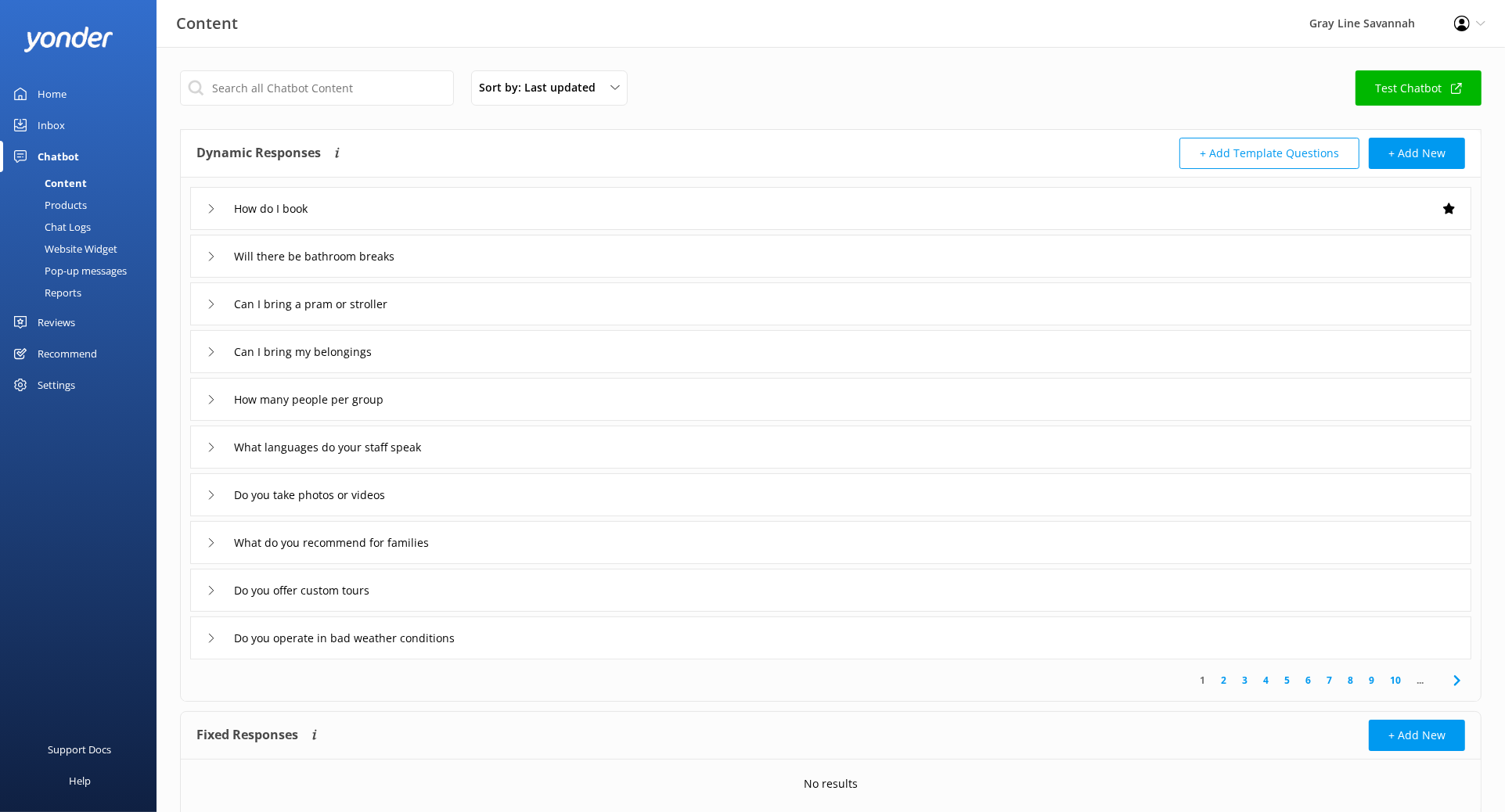
click at [1214, 21] on div "Profile Settings Logout" at bounding box center [1469, 23] width 71 height 47
click at [48, 119] on div "Inbox" at bounding box center [51, 124] width 28 height 31
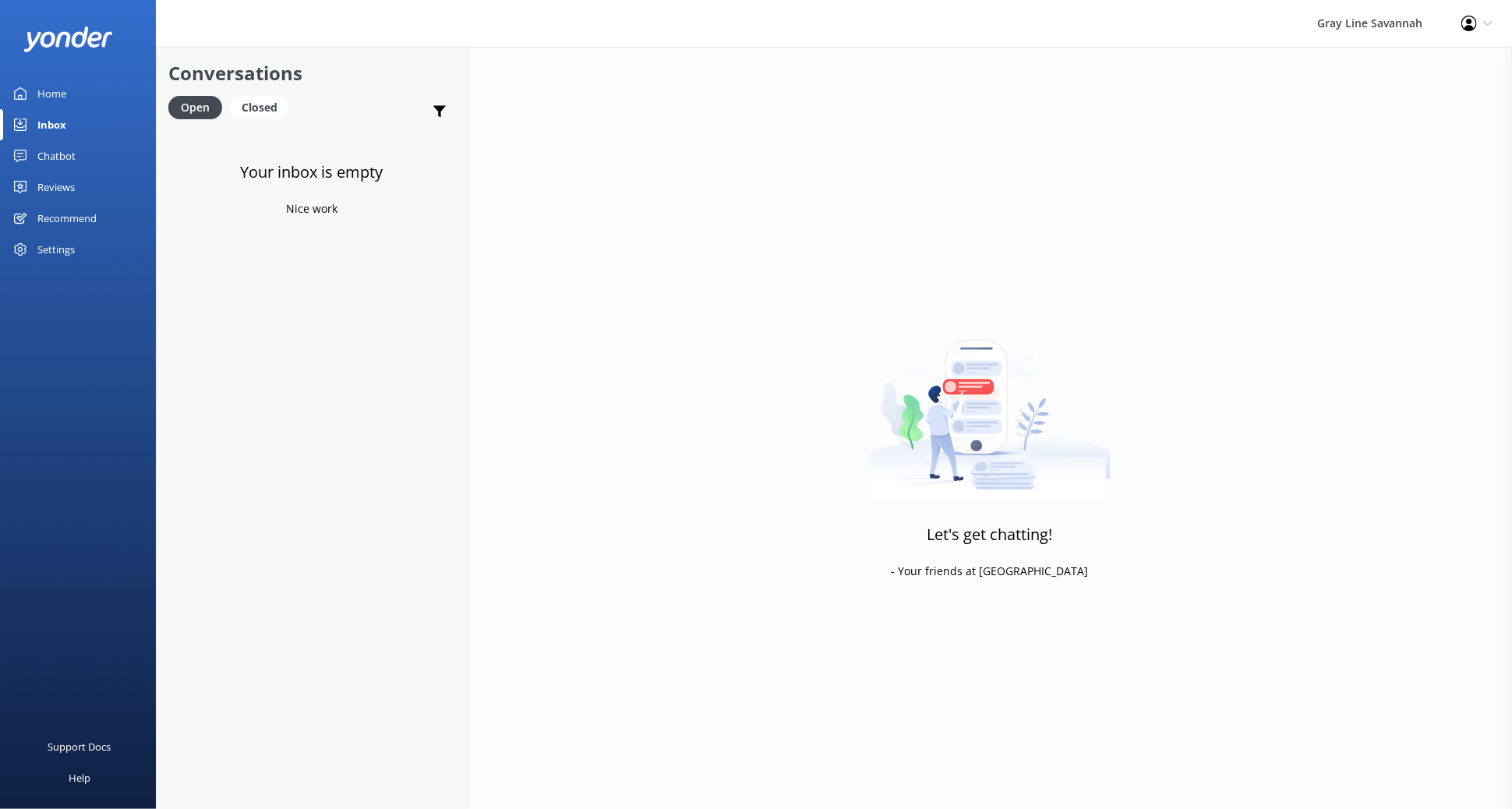
click at [270, 165] on h3 "Your inbox is empty" at bounding box center [312, 172] width 143 height 25
click at [54, 185] on div "Reviews" at bounding box center [56, 186] width 37 height 31
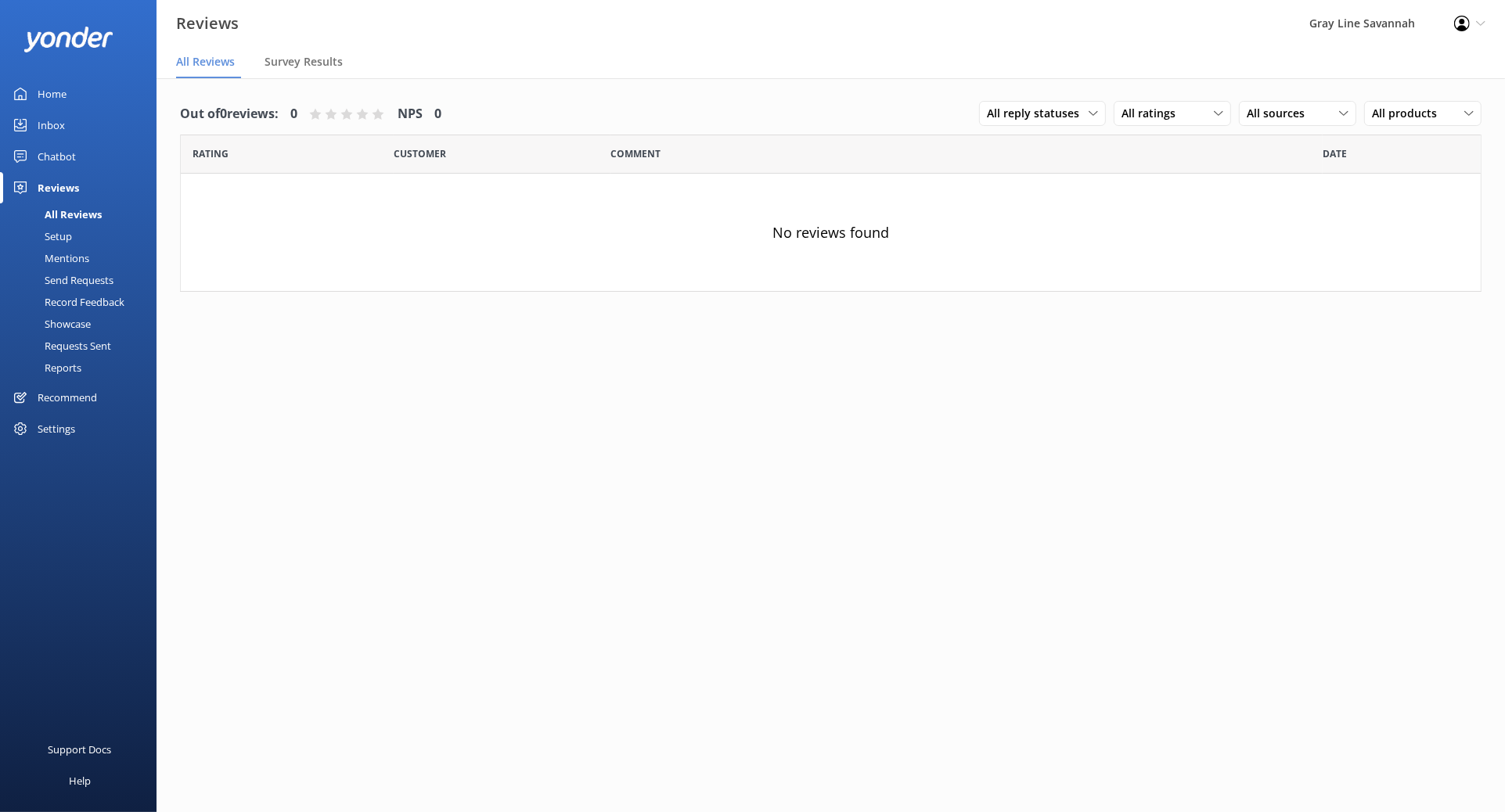
click at [60, 318] on div "Showcase" at bounding box center [49, 324] width 81 height 21
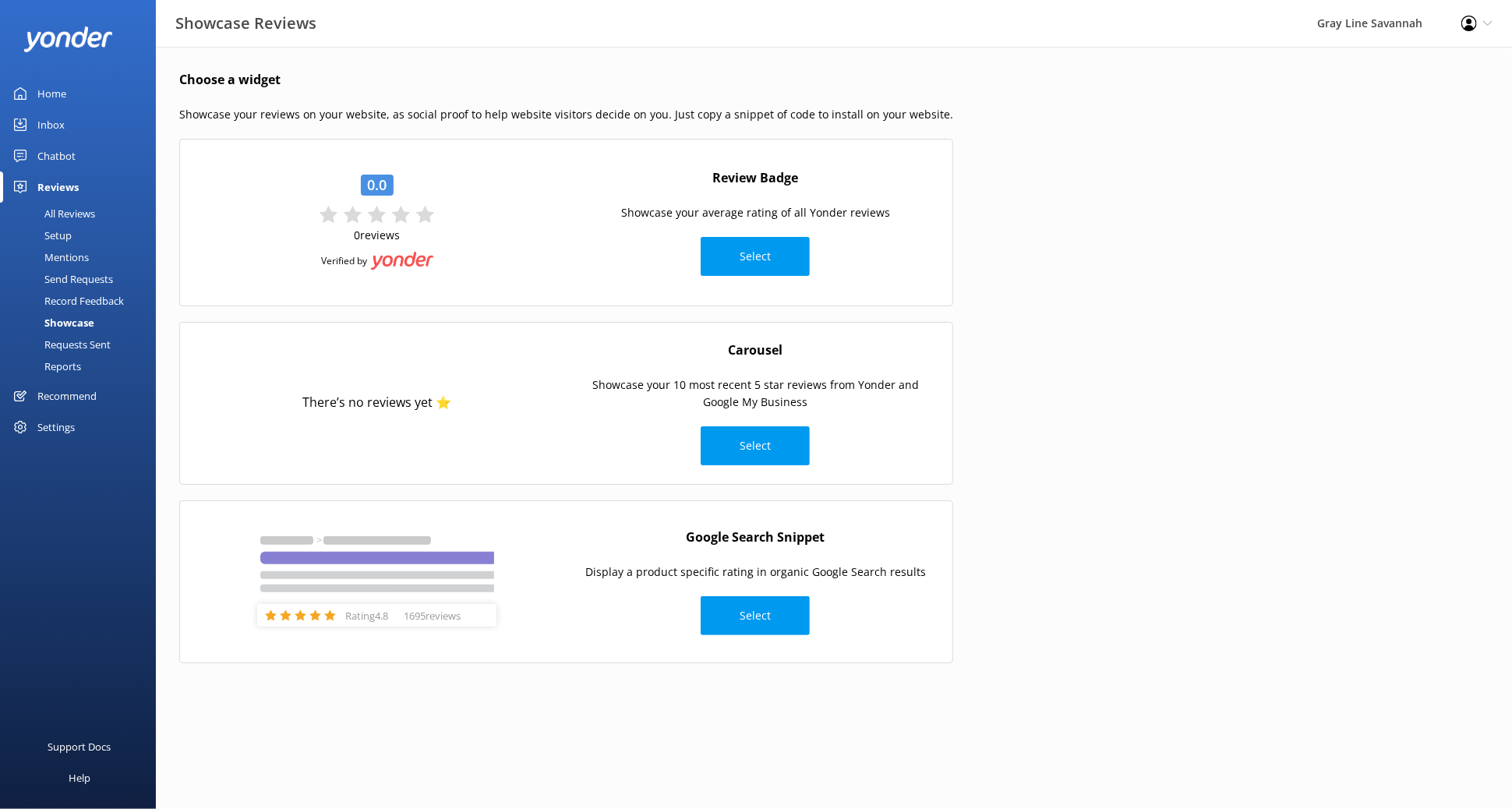
click at [90, 346] on div "Requests Sent" at bounding box center [60, 344] width 102 height 21
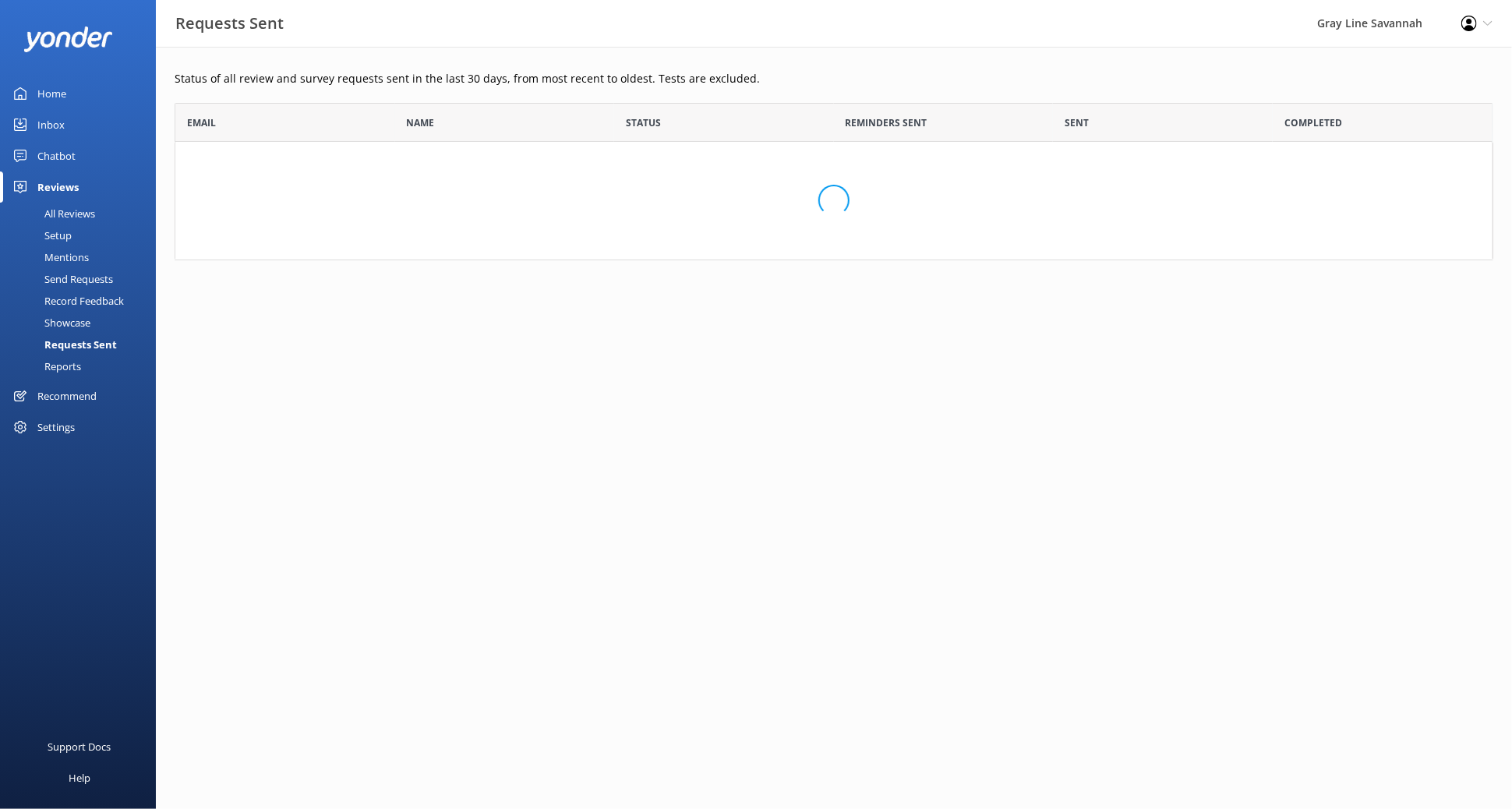
scroll to position [143, 1304]
click at [65, 151] on div "Chatbot" at bounding box center [56, 155] width 38 height 31
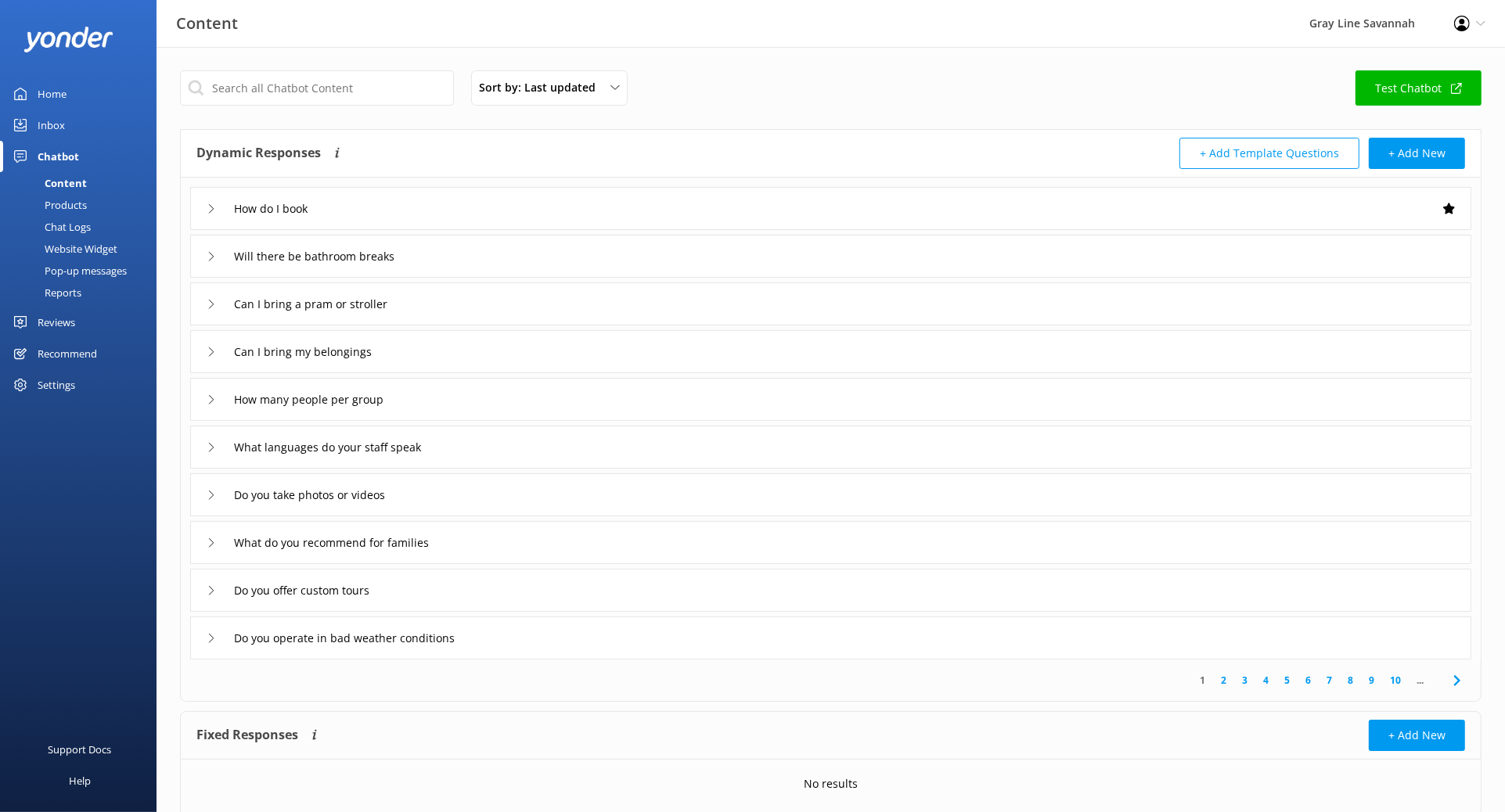
click at [73, 266] on div "Pop-up messages" at bounding box center [67, 270] width 117 height 21
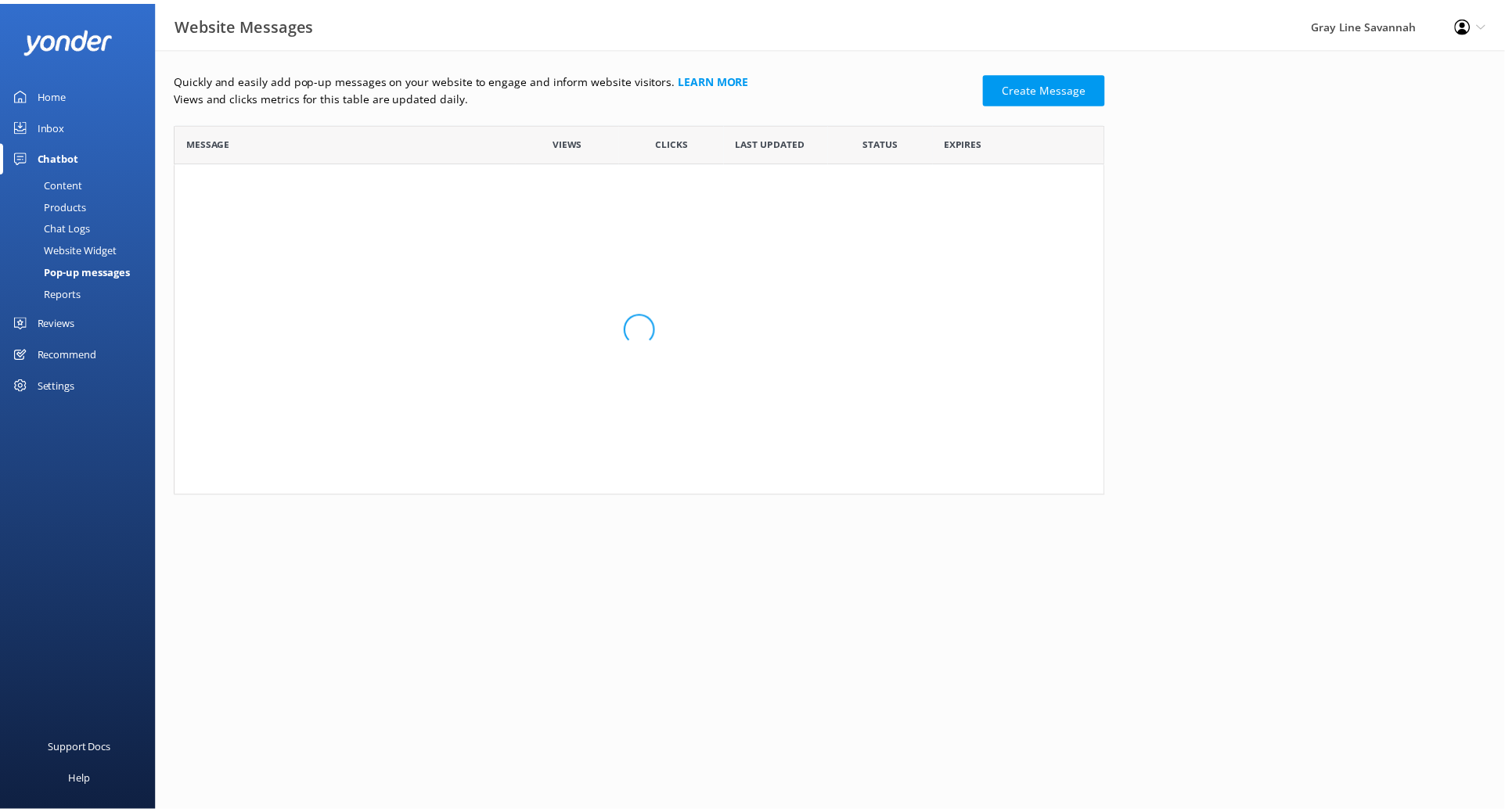
scroll to position [359, 925]
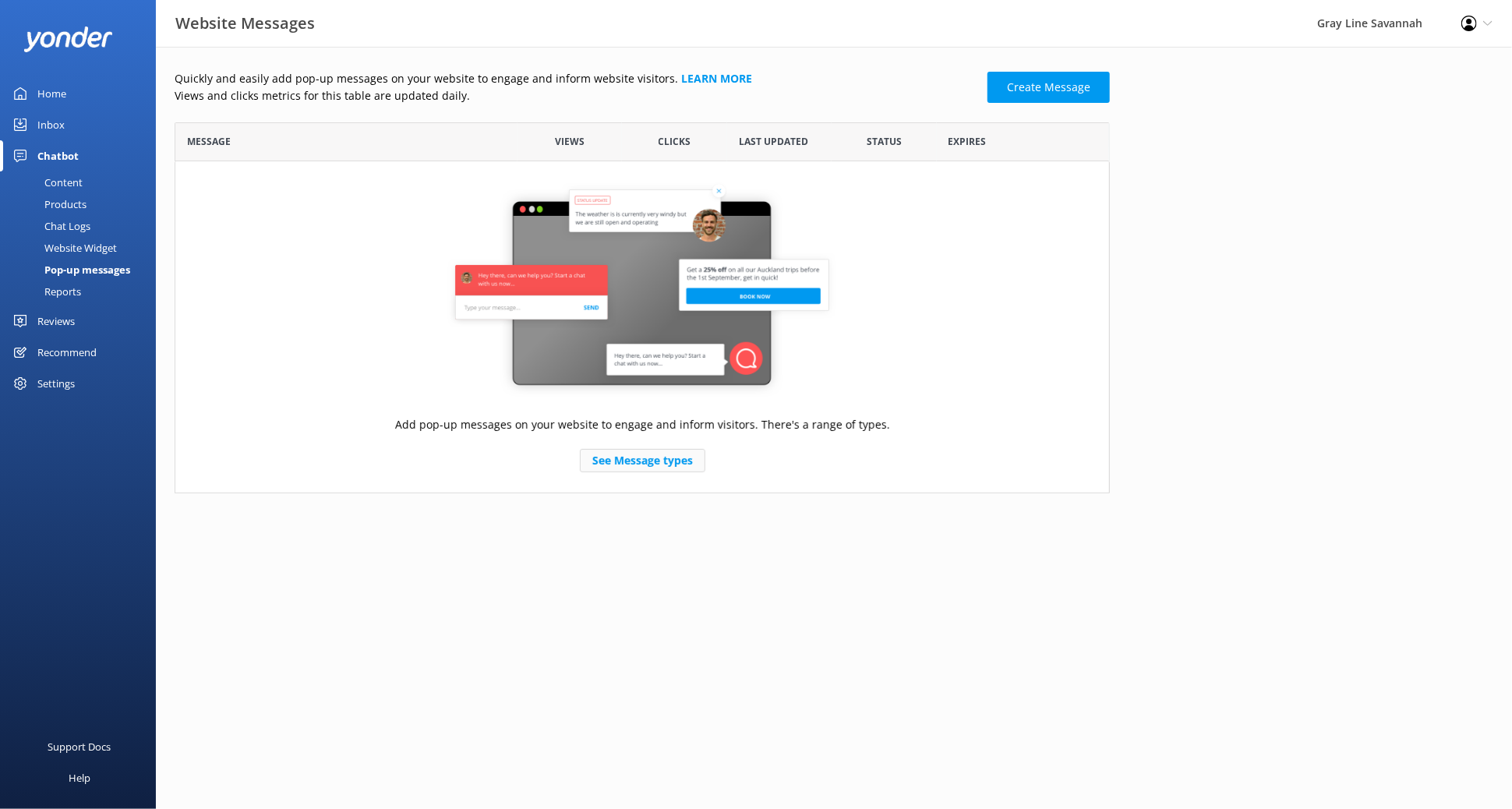
click at [637, 450] on link "See Message types" at bounding box center [642, 461] width 126 height 23
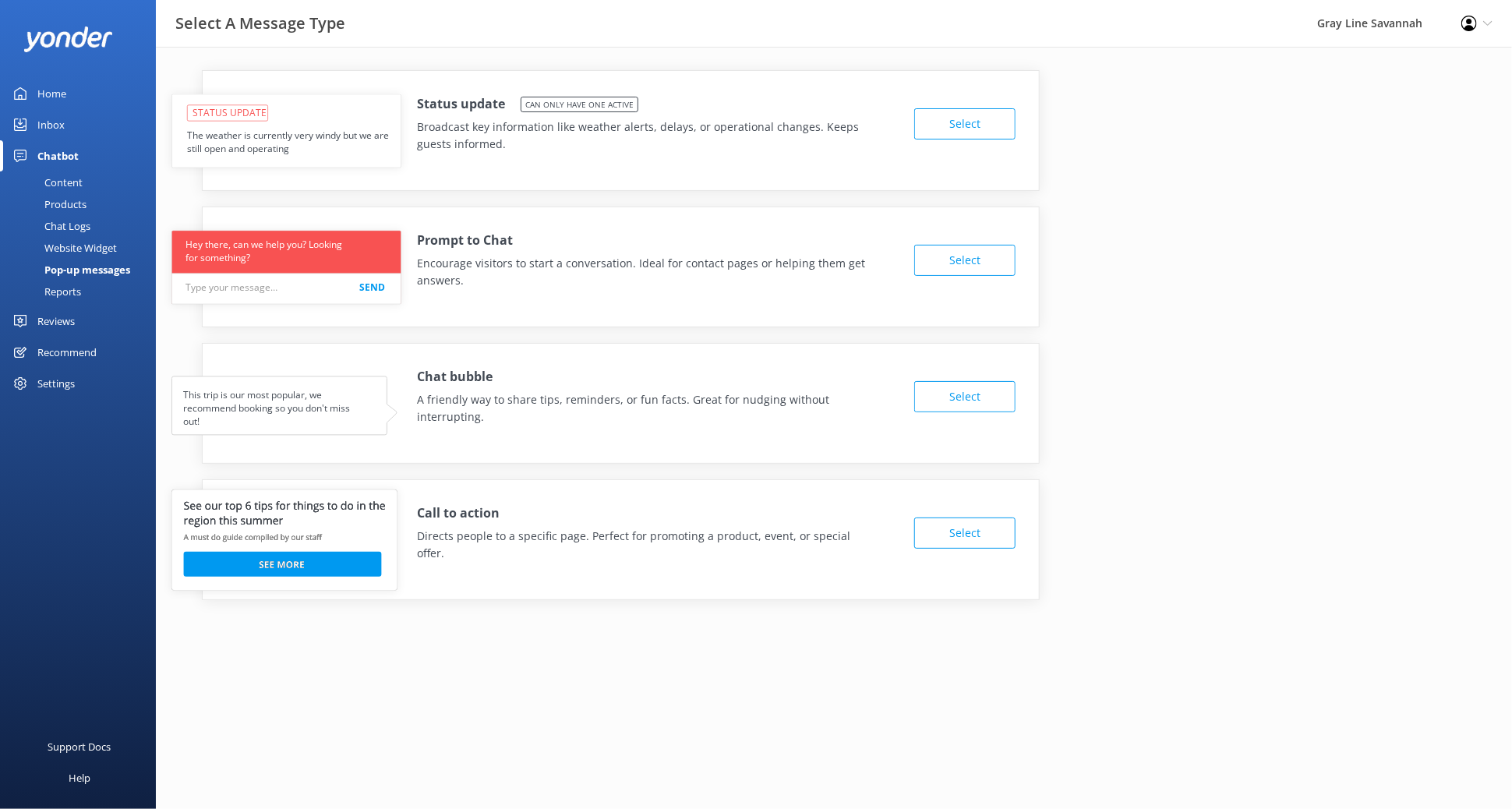
drag, startPoint x: 250, startPoint y: 110, endPoint x: 535, endPoint y: 142, distance: 286.8
click at [535, 142] on p "Broadcast key information like weather alerts, delays, or operational changes. …" at bounding box center [644, 135] width 454 height 35
click at [54, 115] on div "Inbox" at bounding box center [51, 124] width 28 height 31
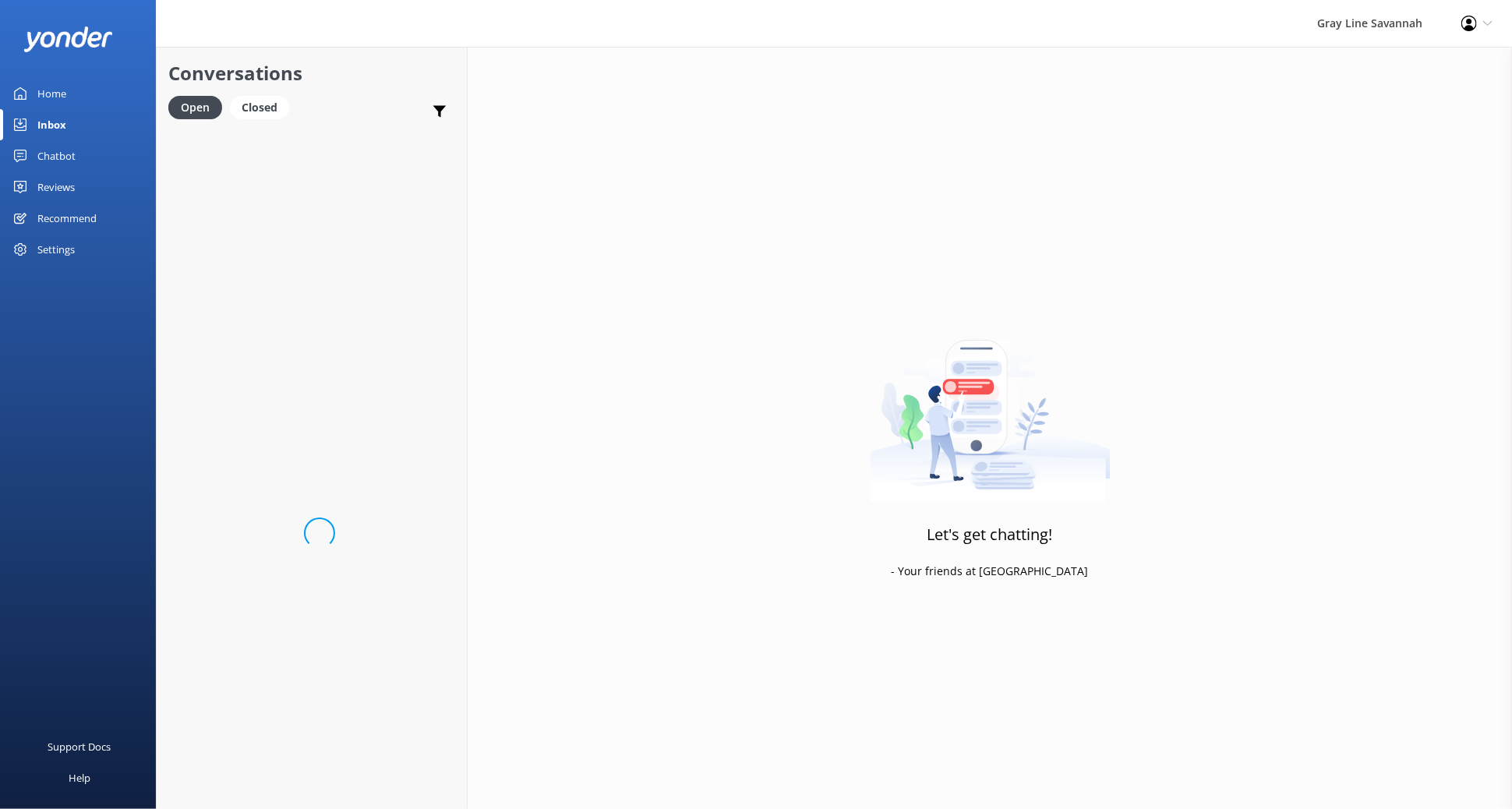
click at [42, 151] on div "Chatbot" at bounding box center [56, 155] width 38 height 31
